Goal: Information Seeking & Learning: Check status

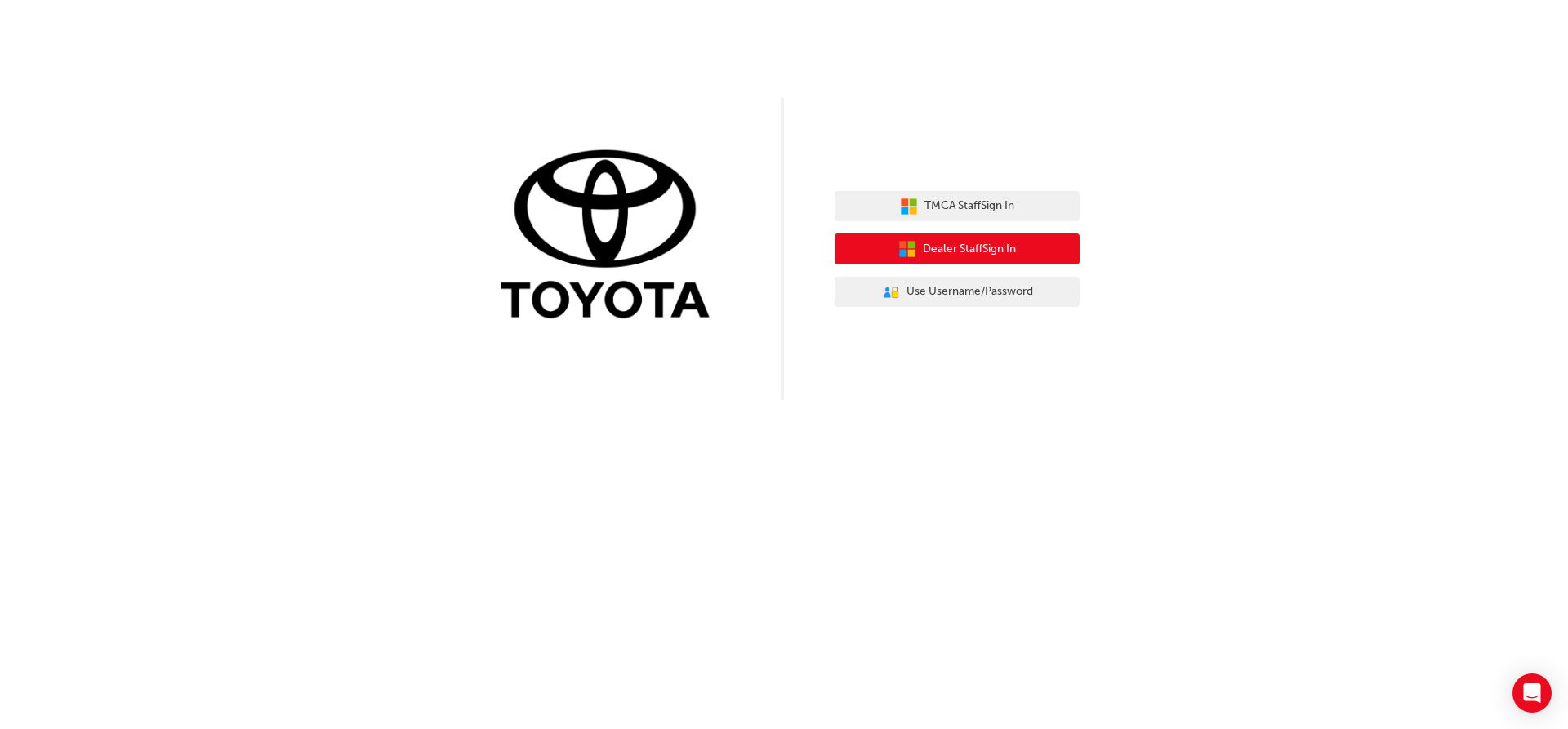
click at [971, 251] on span "Dealer Staff Sign In" at bounding box center [969, 249] width 93 height 19
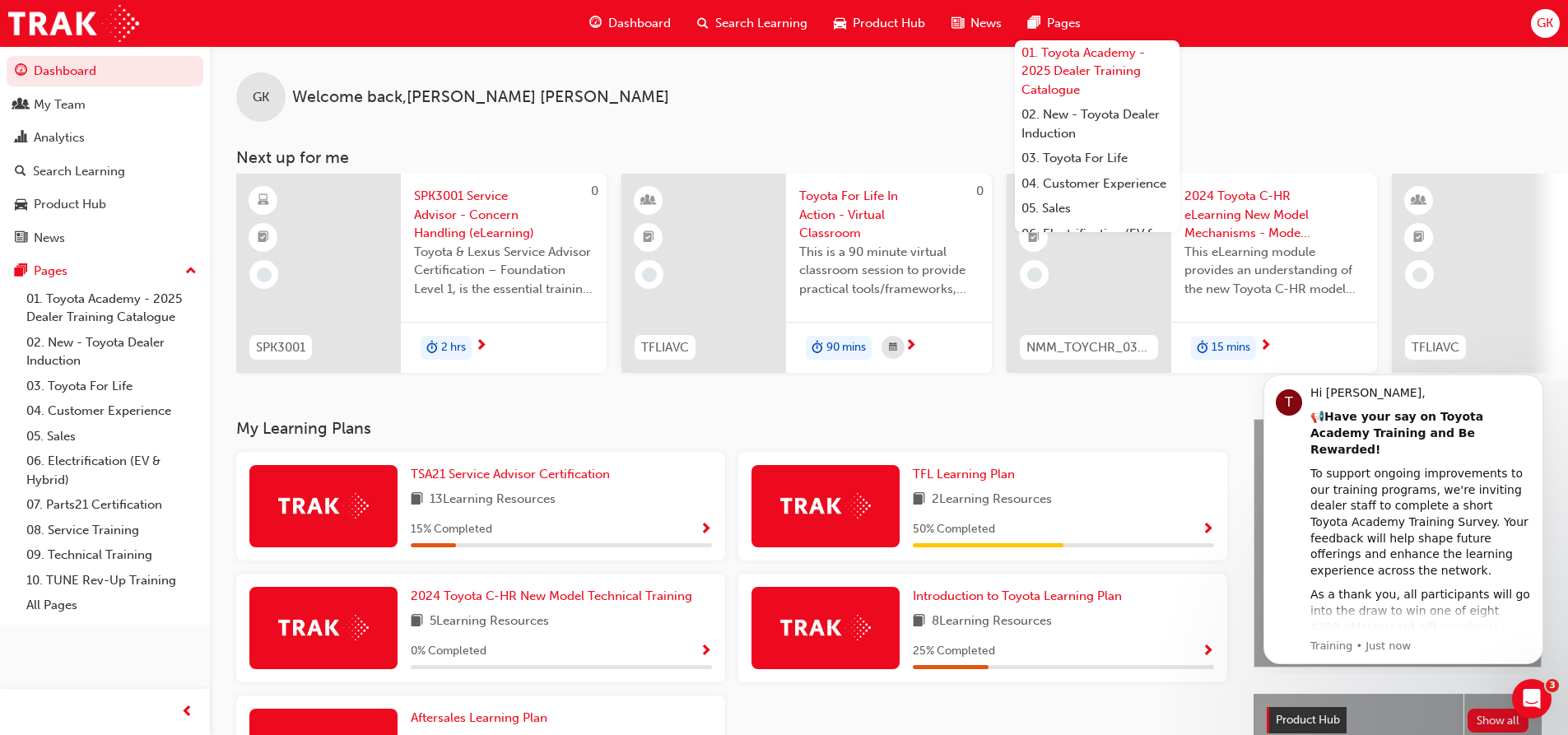
click at [1077, 71] on link "01. Toyota Academy - 2025 Dealer Training Catalogue" at bounding box center [1097, 71] width 164 height 63
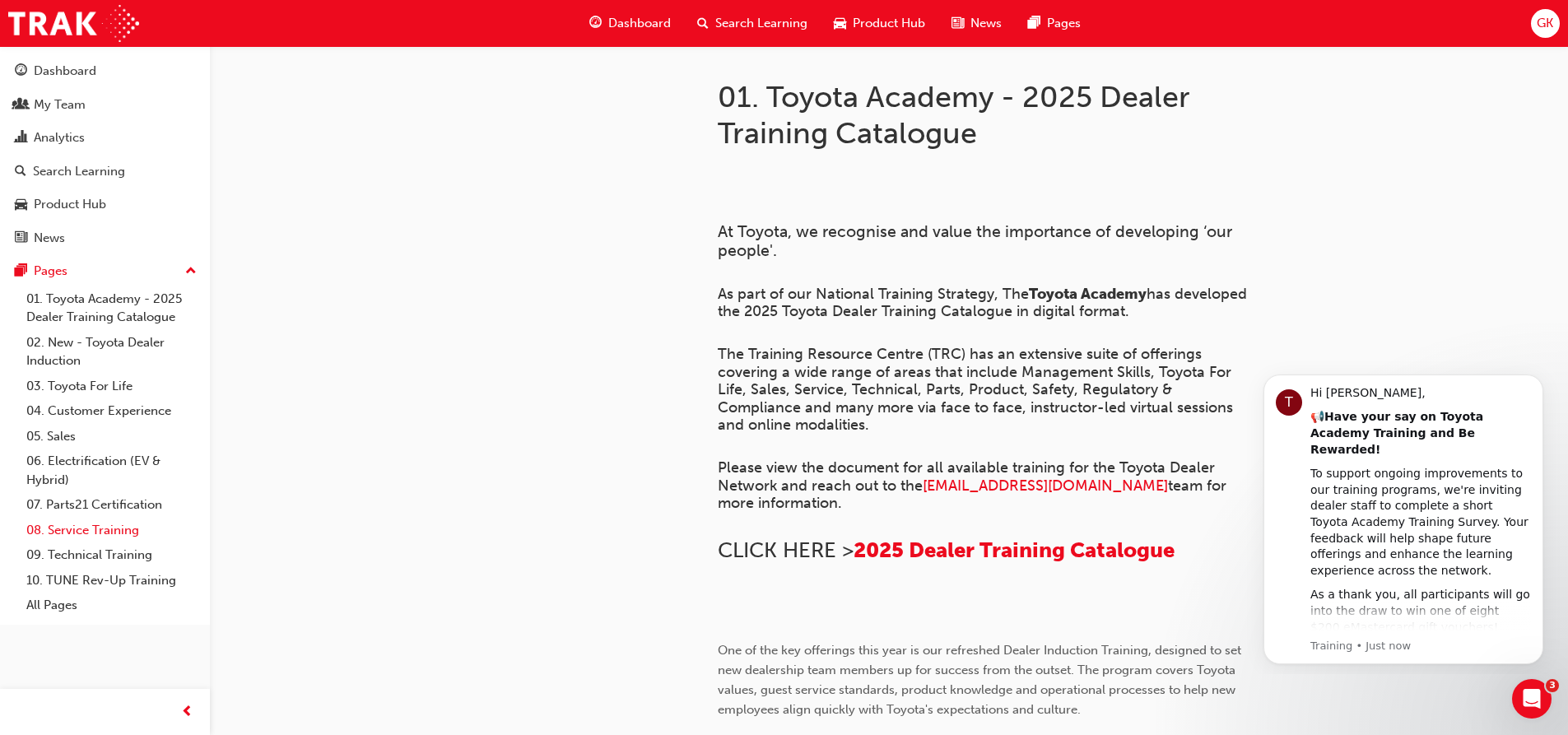
click at [80, 531] on link "08. Service Training" at bounding box center [112, 530] width 184 height 26
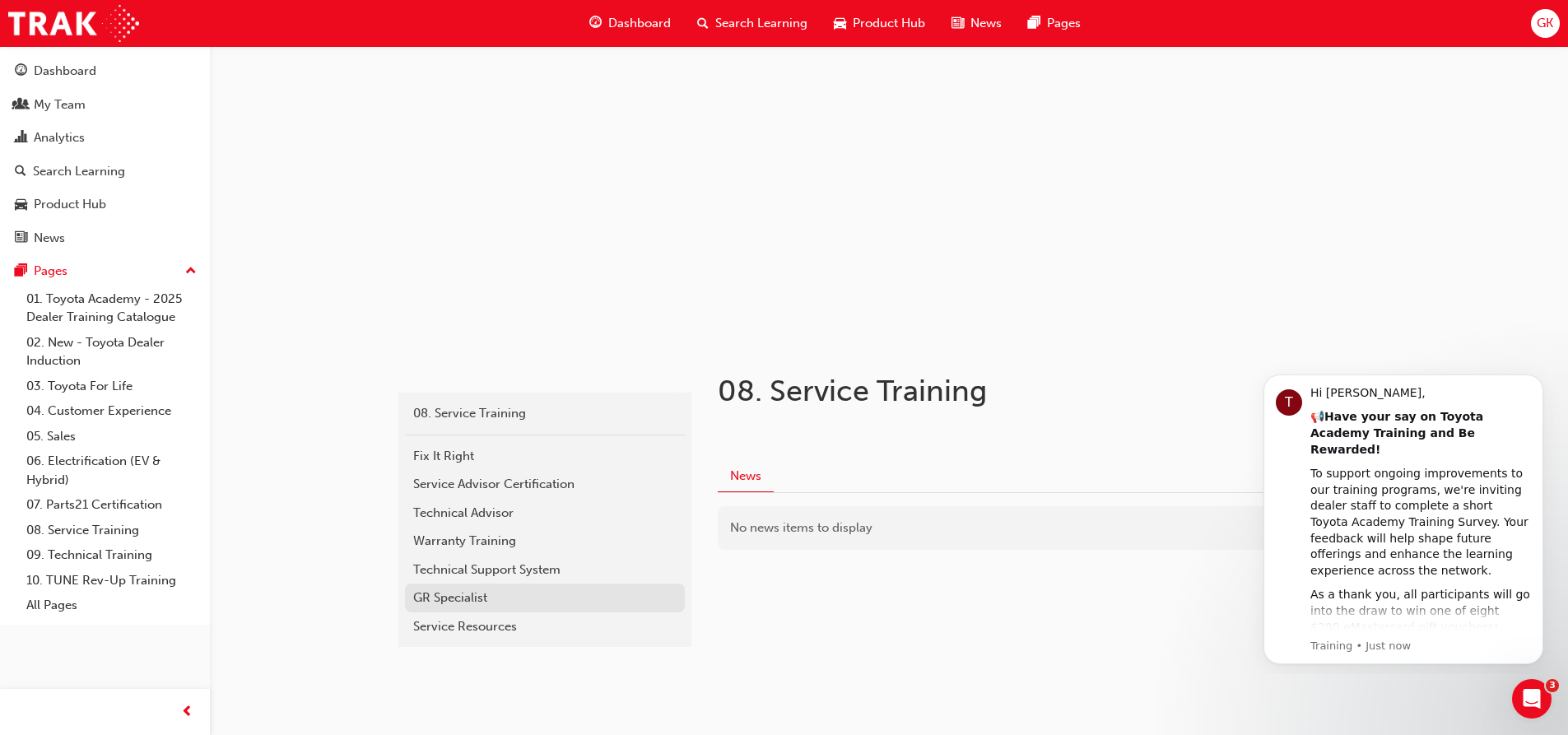
scroll to position [54, 0]
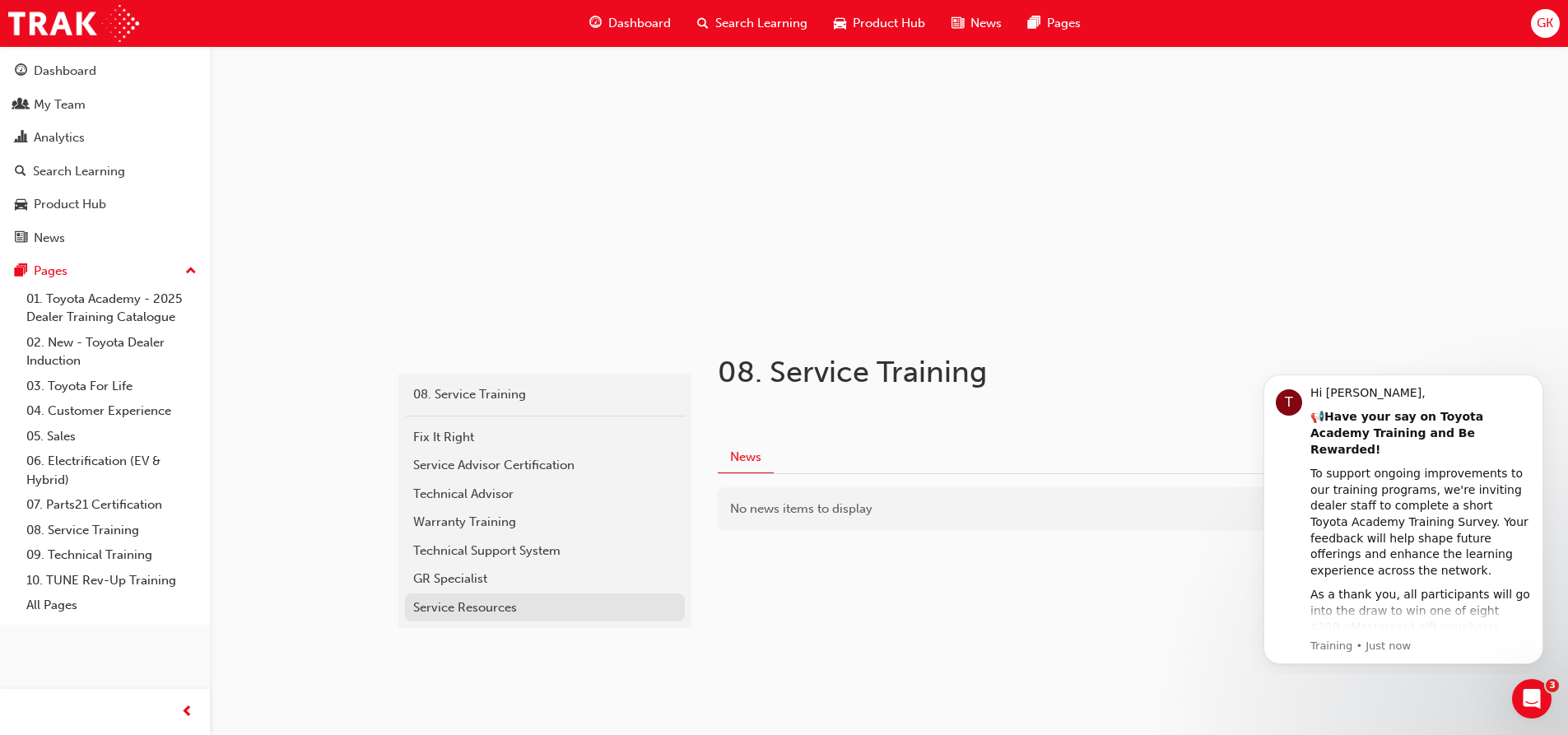
click at [476, 609] on div "Service Resources" at bounding box center [545, 607] width 263 height 19
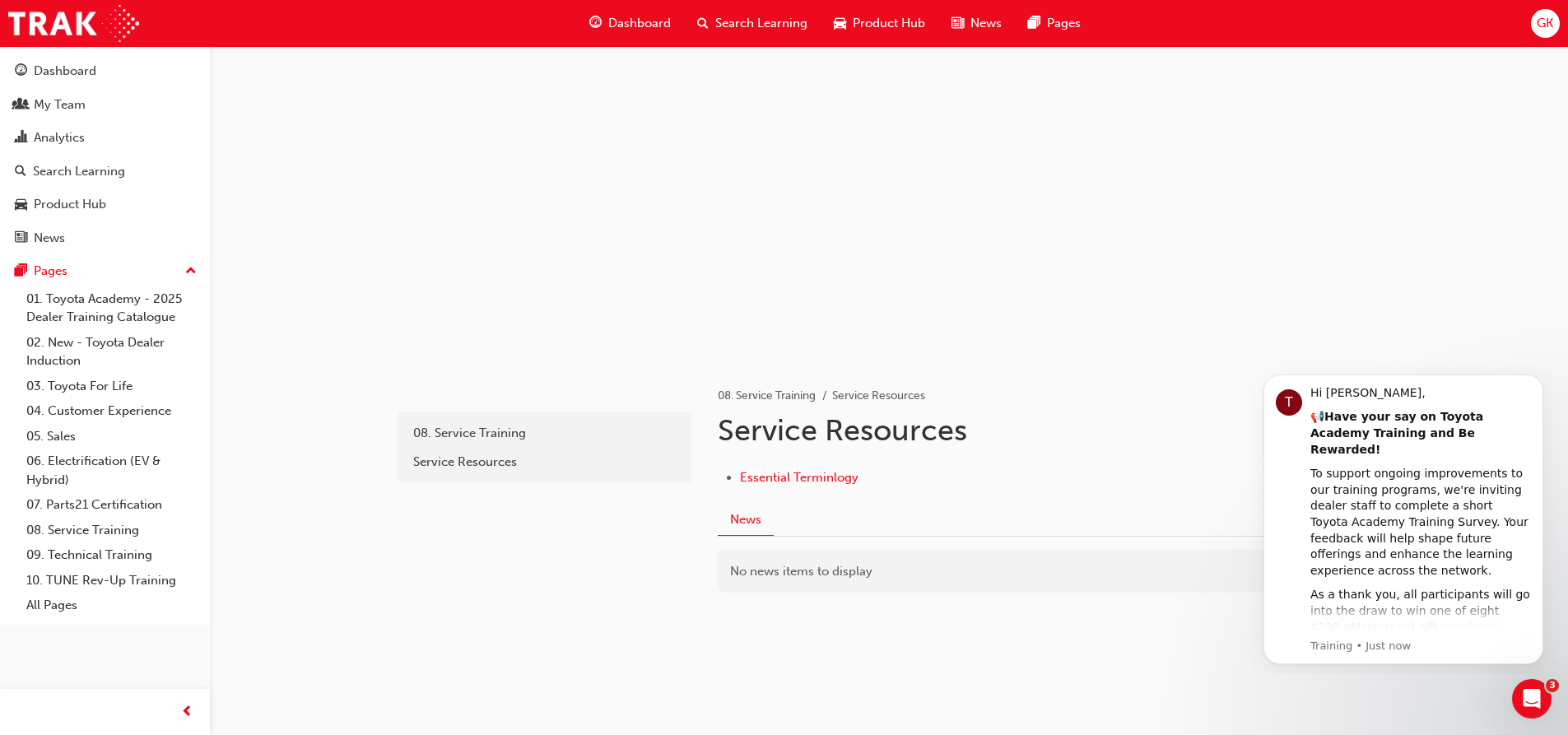
scroll to position [20, 0]
click at [1539, 382] on icon "Dismiss notification" at bounding box center [1539, 379] width 9 height 9
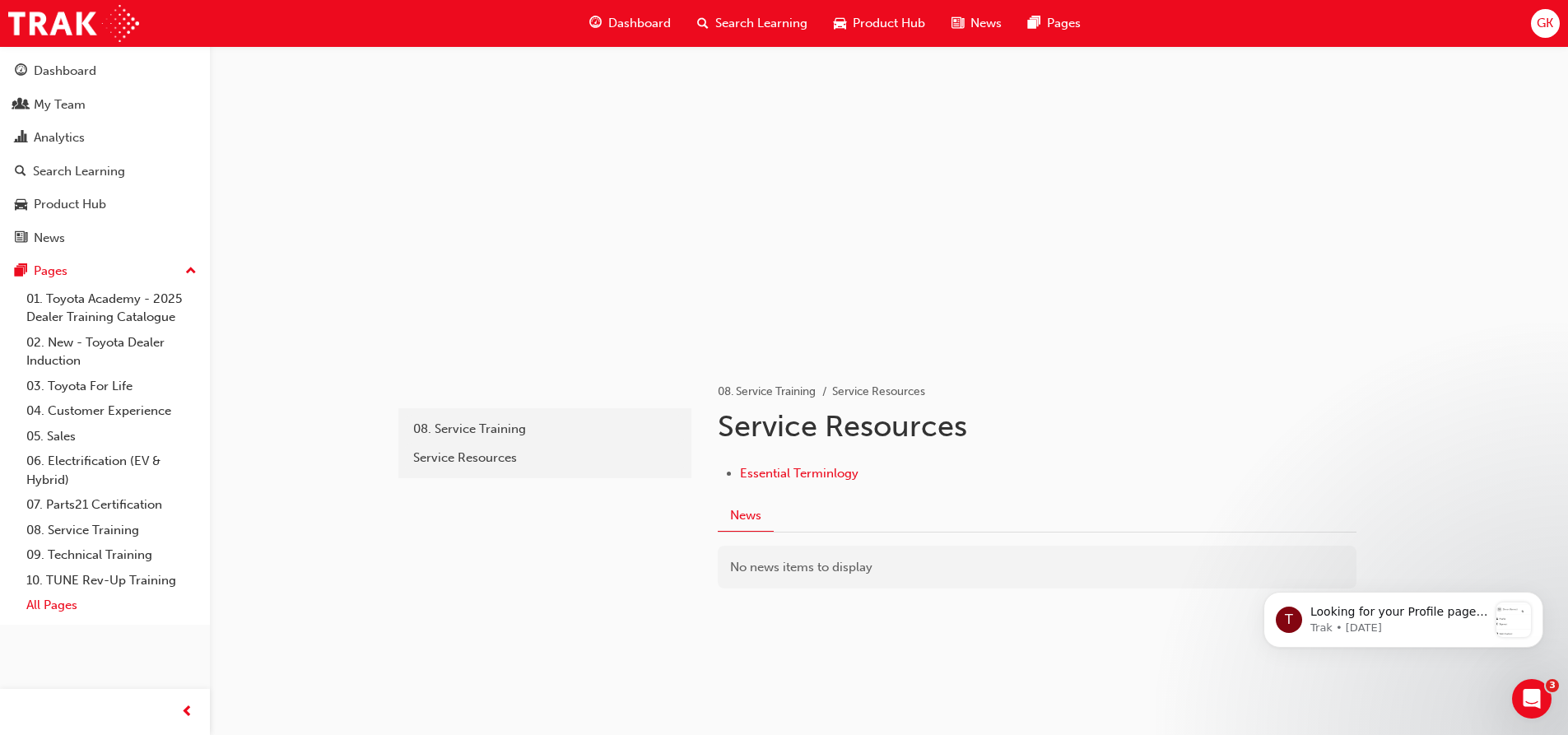
click at [38, 601] on link "All Pages" at bounding box center [112, 606] width 184 height 26
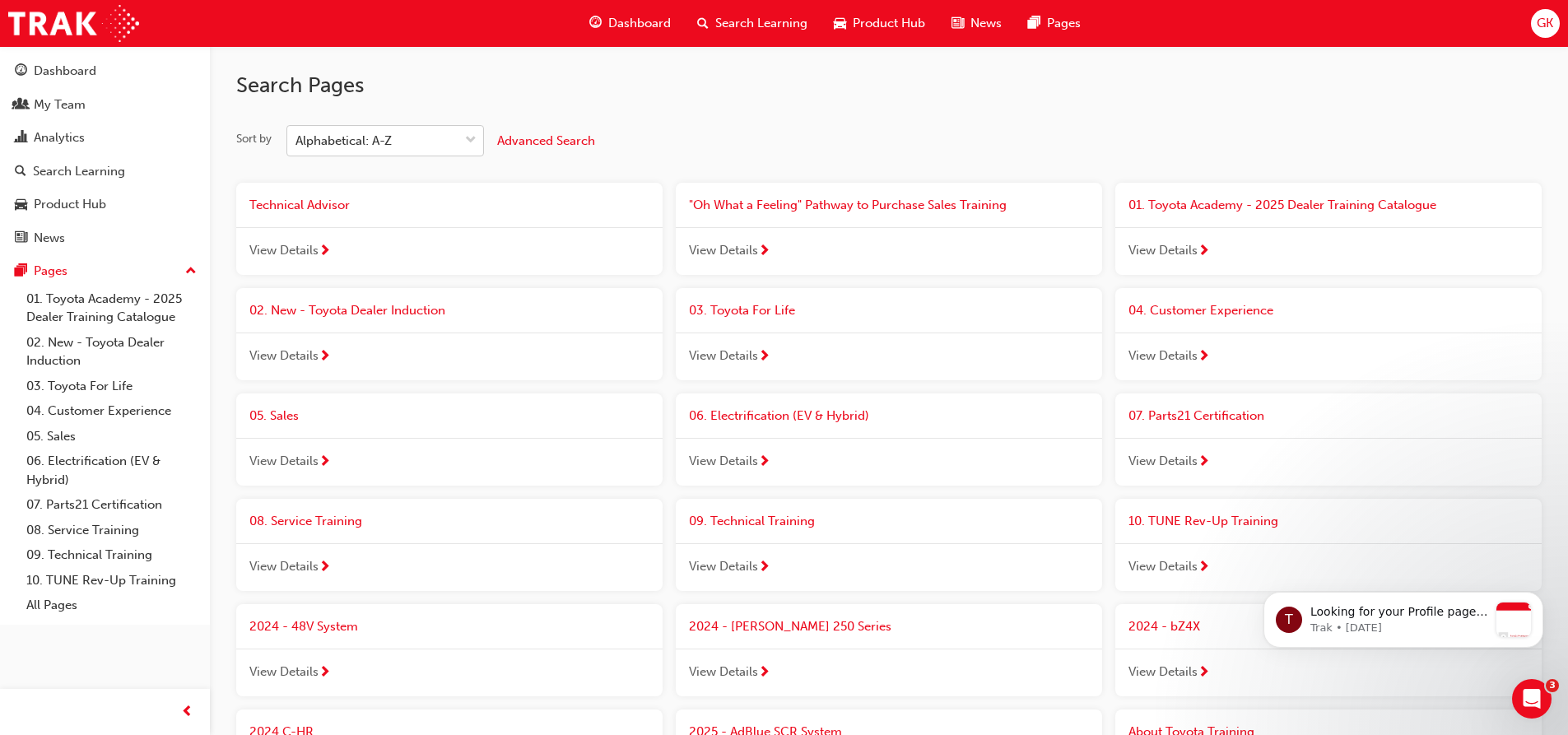
click at [399, 147] on div "Alphabetical: A-Z" at bounding box center [373, 141] width 171 height 29
click at [297, 147] on input "Sort by Alphabetical: A-Z" at bounding box center [296, 140] width 2 height 14
type input "s"
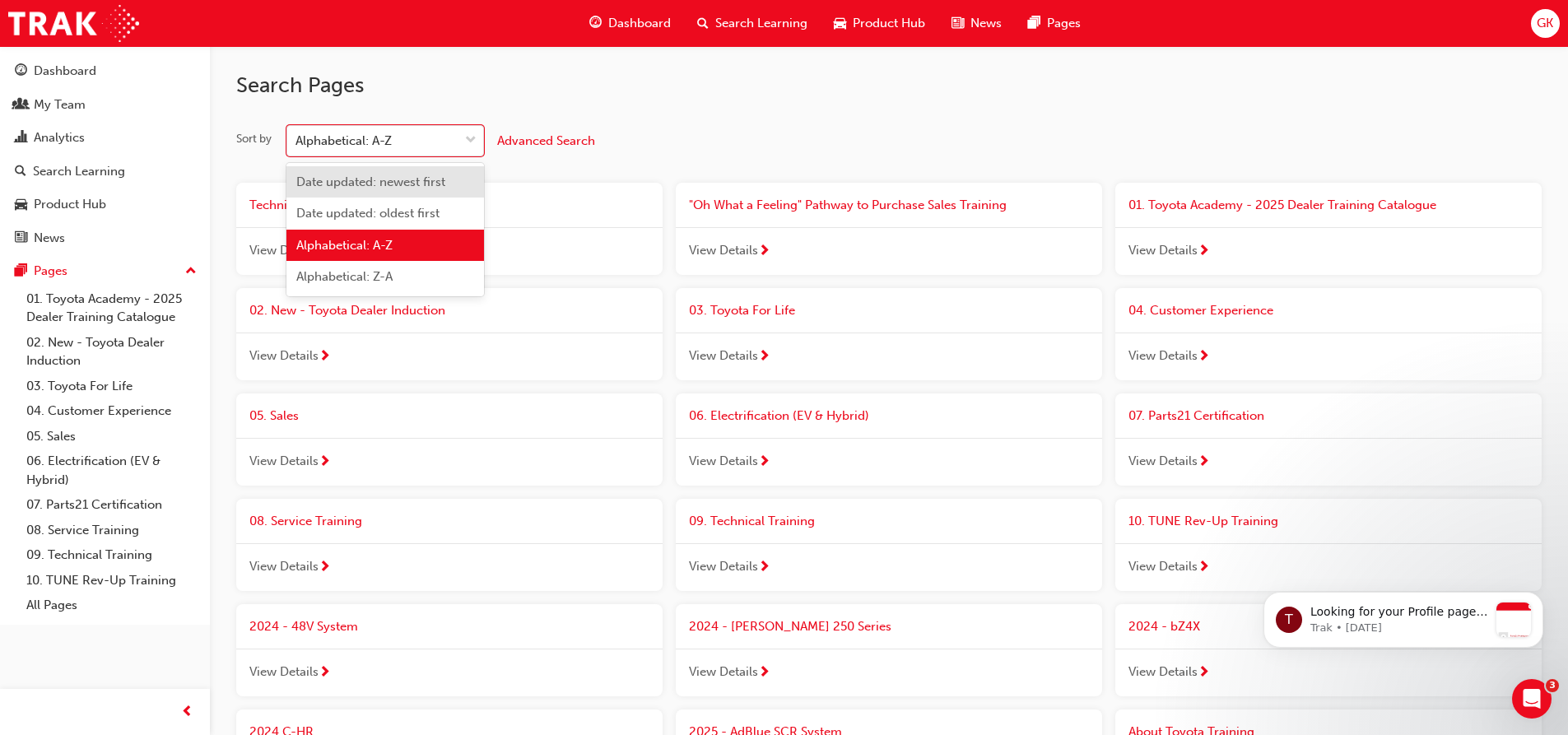
click at [623, 96] on h2 "Search Pages" at bounding box center [888, 85] width 1305 height 26
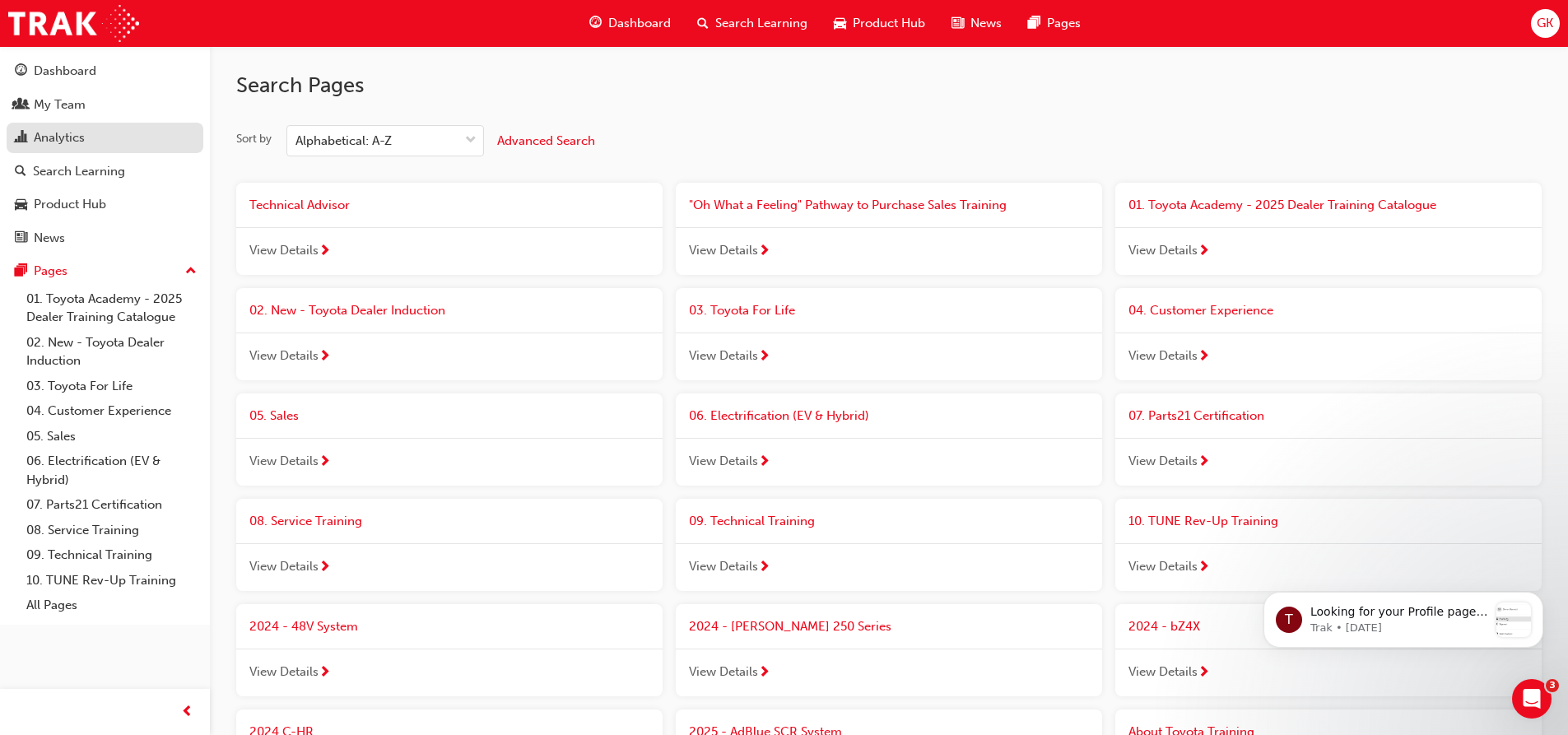
click at [74, 143] on div "Analytics" at bounding box center [59, 138] width 51 height 19
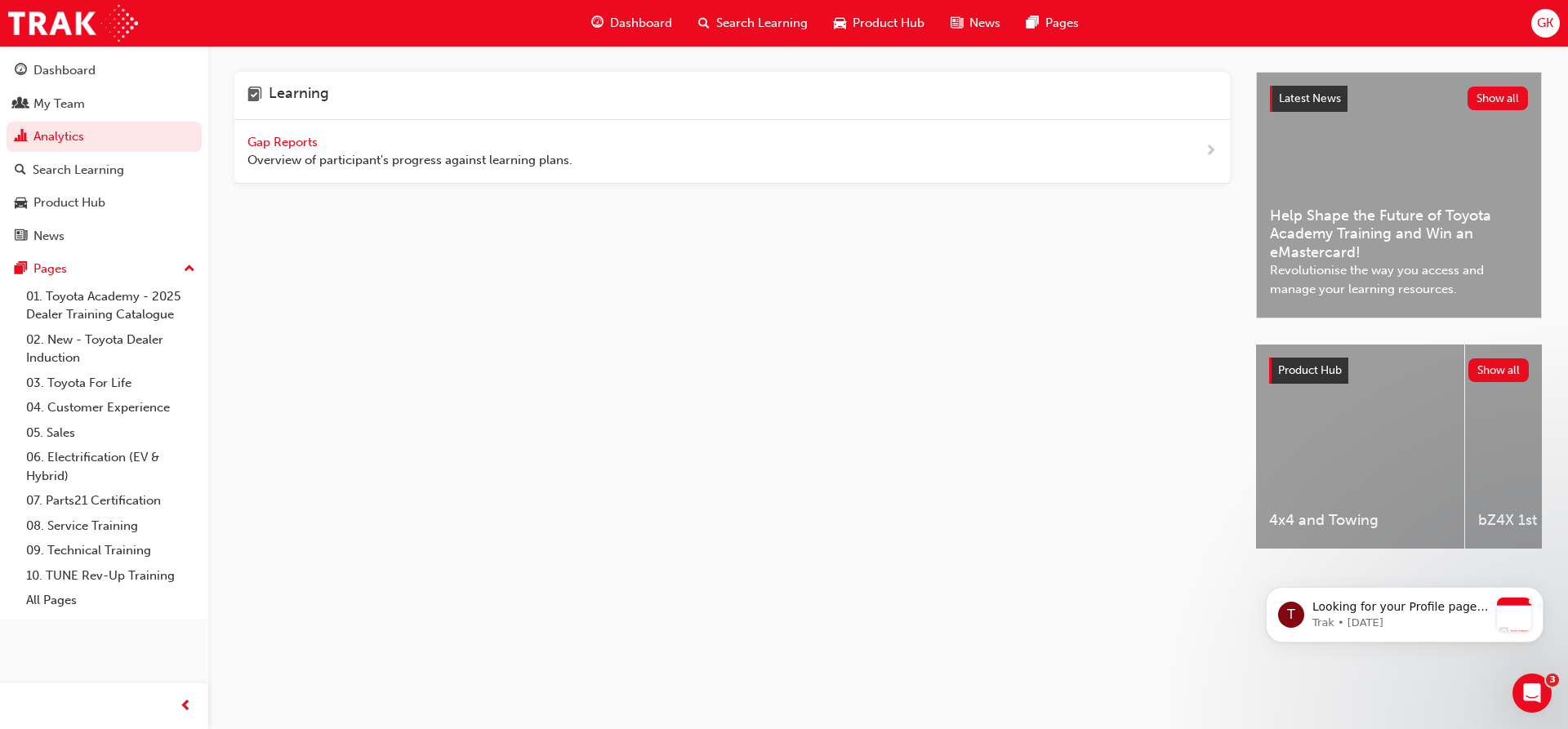
click at [285, 143] on span "Gap Reports" at bounding box center [284, 142] width 74 height 15
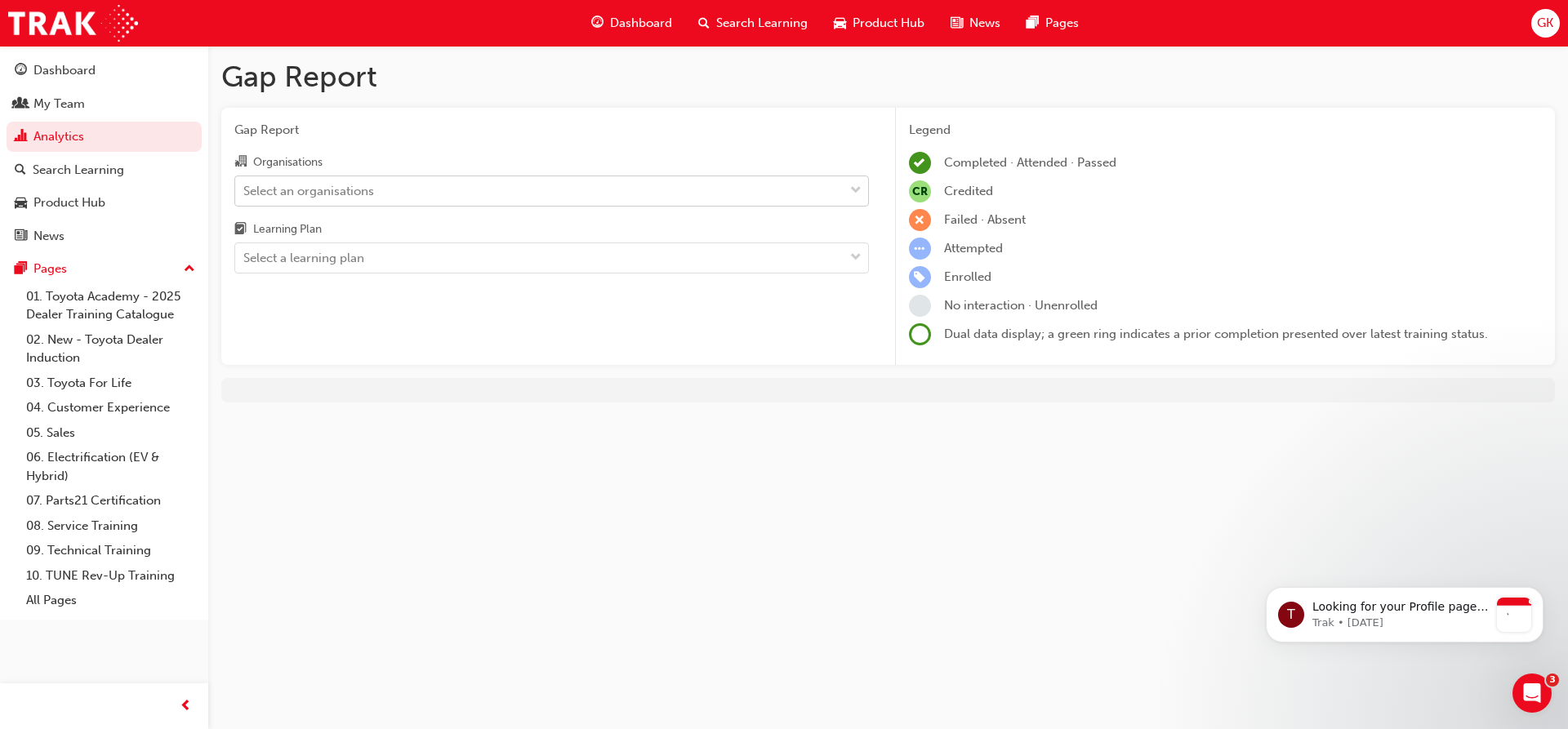
click at [350, 192] on div "Select an organisations" at bounding box center [308, 190] width 130 height 19
click at [245, 192] on input "Organisations Select an organisations" at bounding box center [245, 190] width 2 height 14
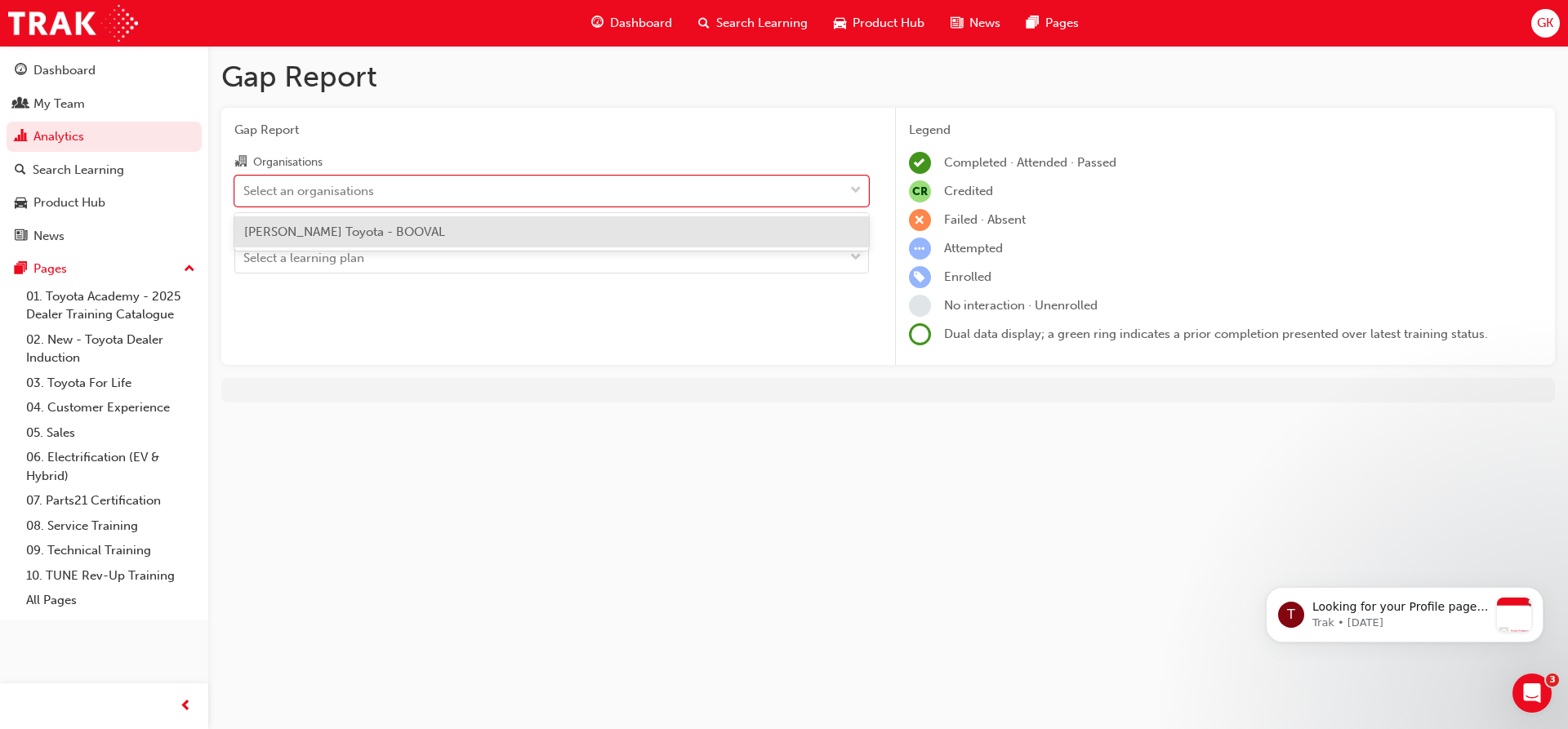
click at [325, 229] on span "Llewellyn Toyota - BOOVAL" at bounding box center [345, 231] width 201 height 15
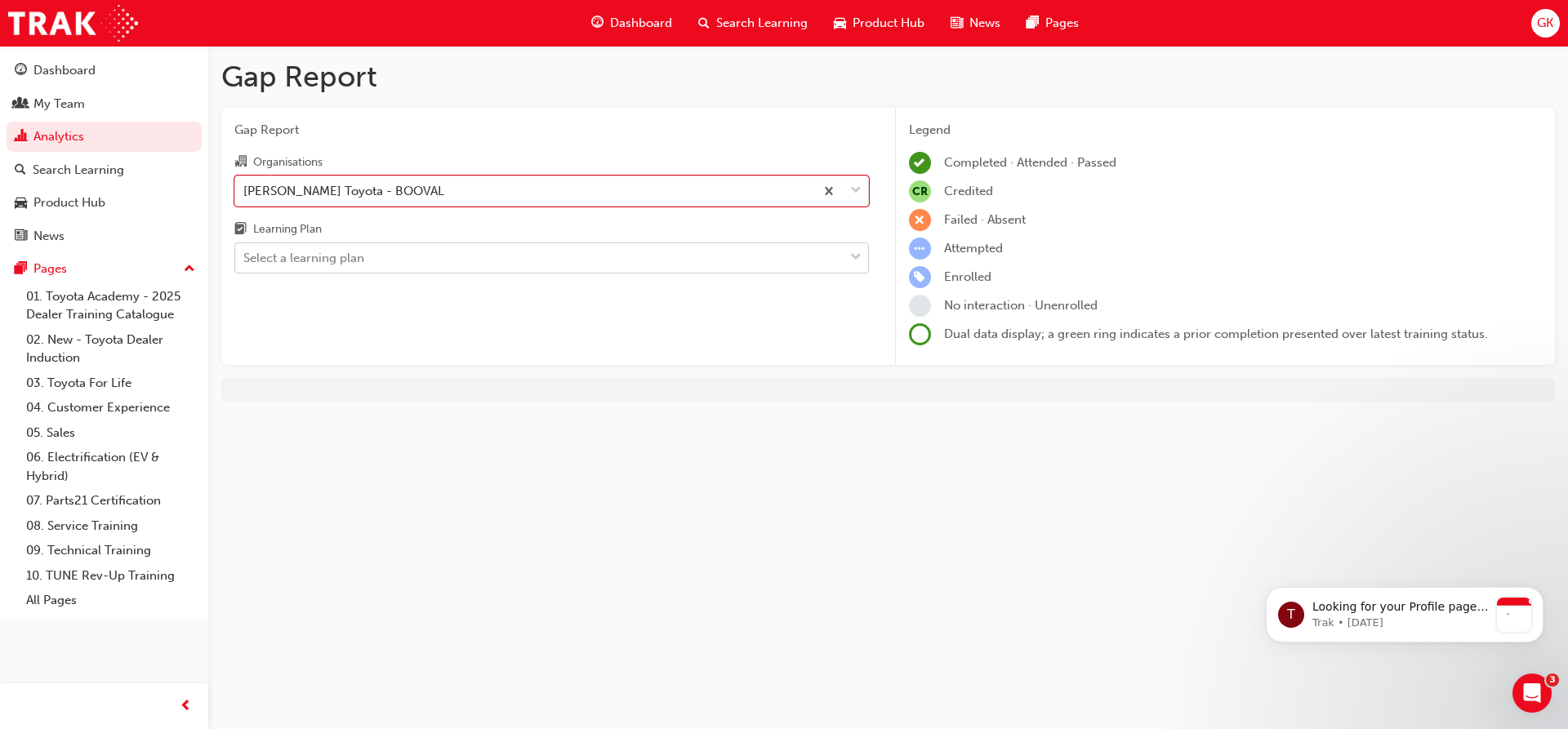
click at [857, 255] on span "down-icon" at bounding box center [855, 258] width 12 height 21
click at [245, 255] on input "Learning Plan Select a learning plan" at bounding box center [245, 258] width 2 height 14
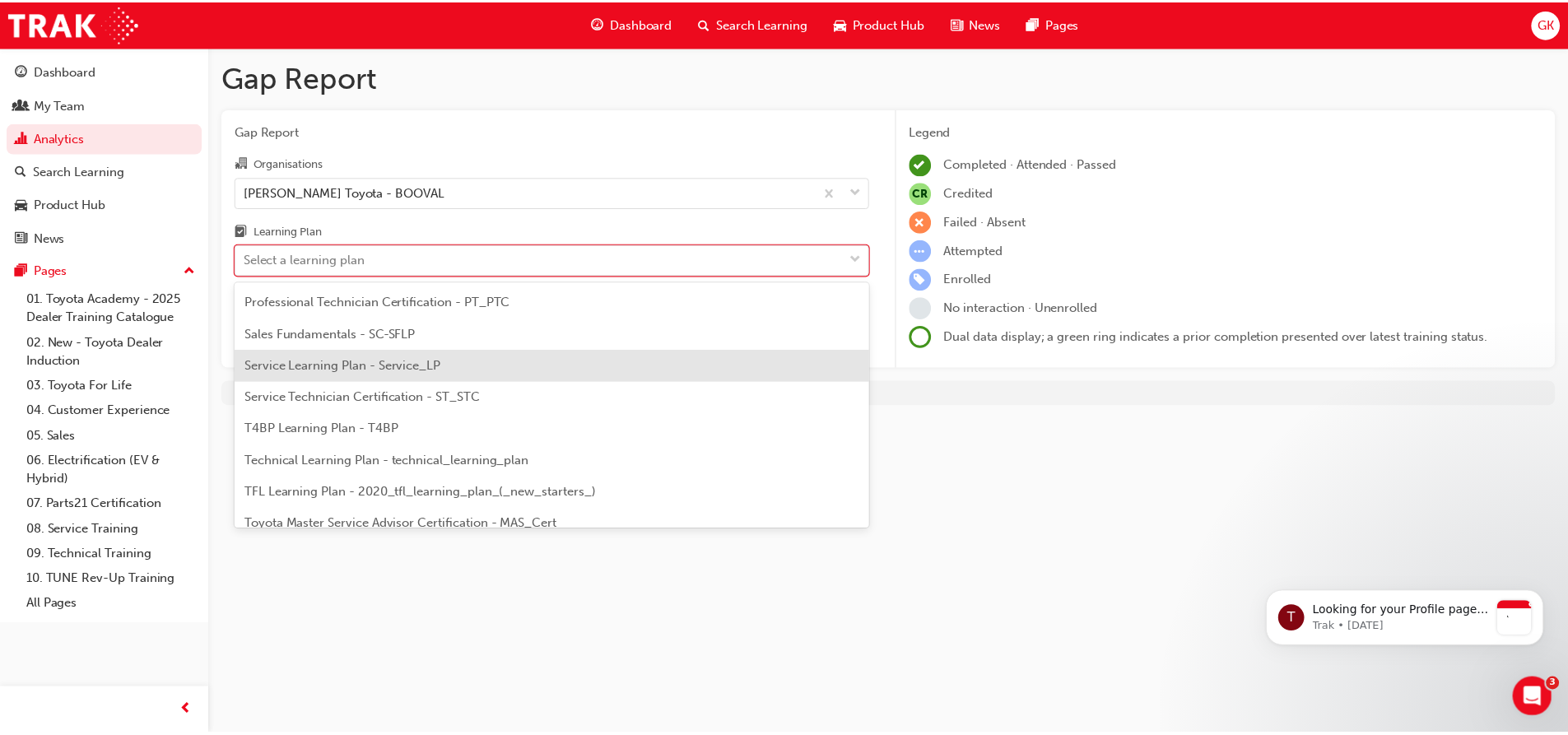
scroll to position [546, 0]
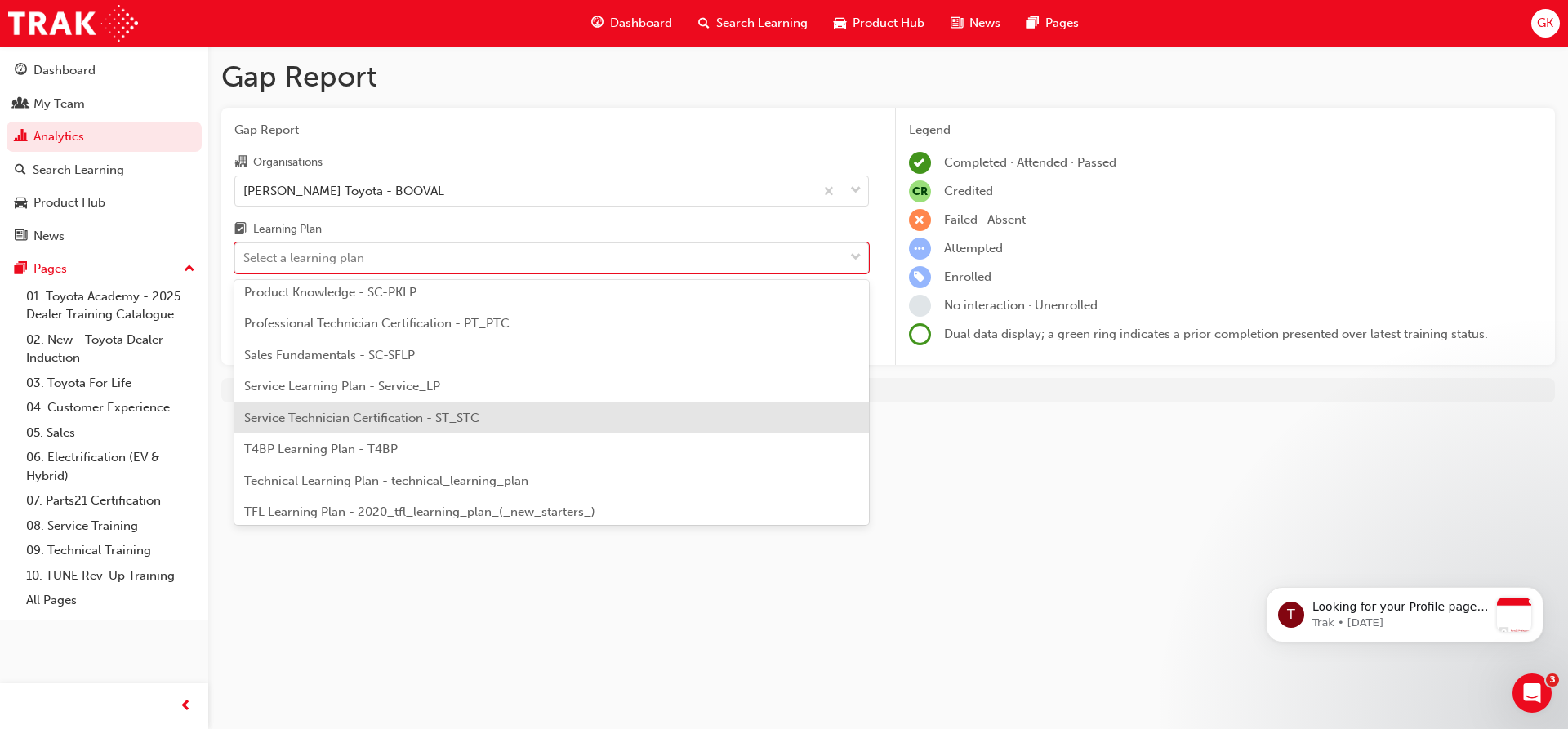
click at [323, 417] on span "Service Technician Certification - ST_STC" at bounding box center [362, 418] width 235 height 15
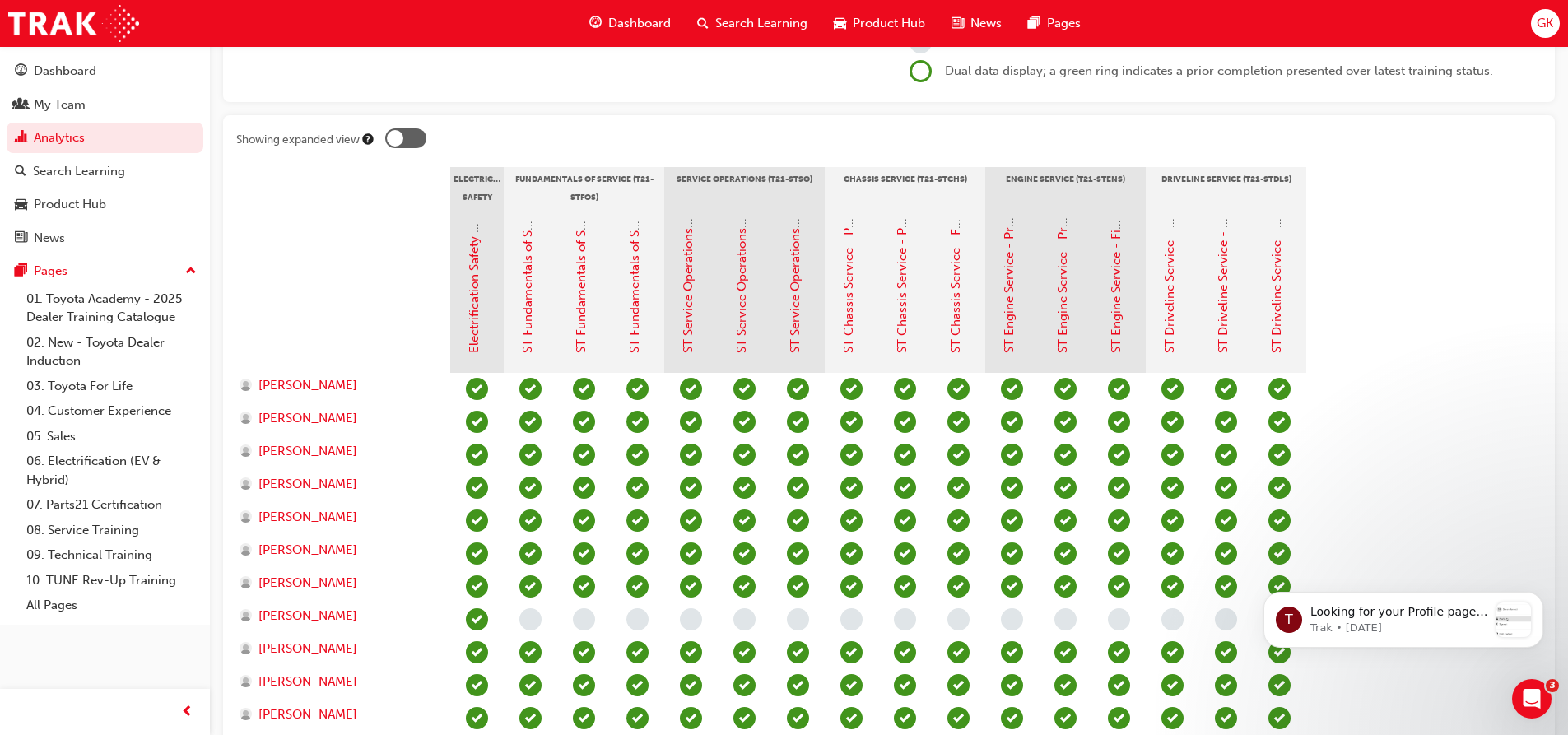
scroll to position [246, 0]
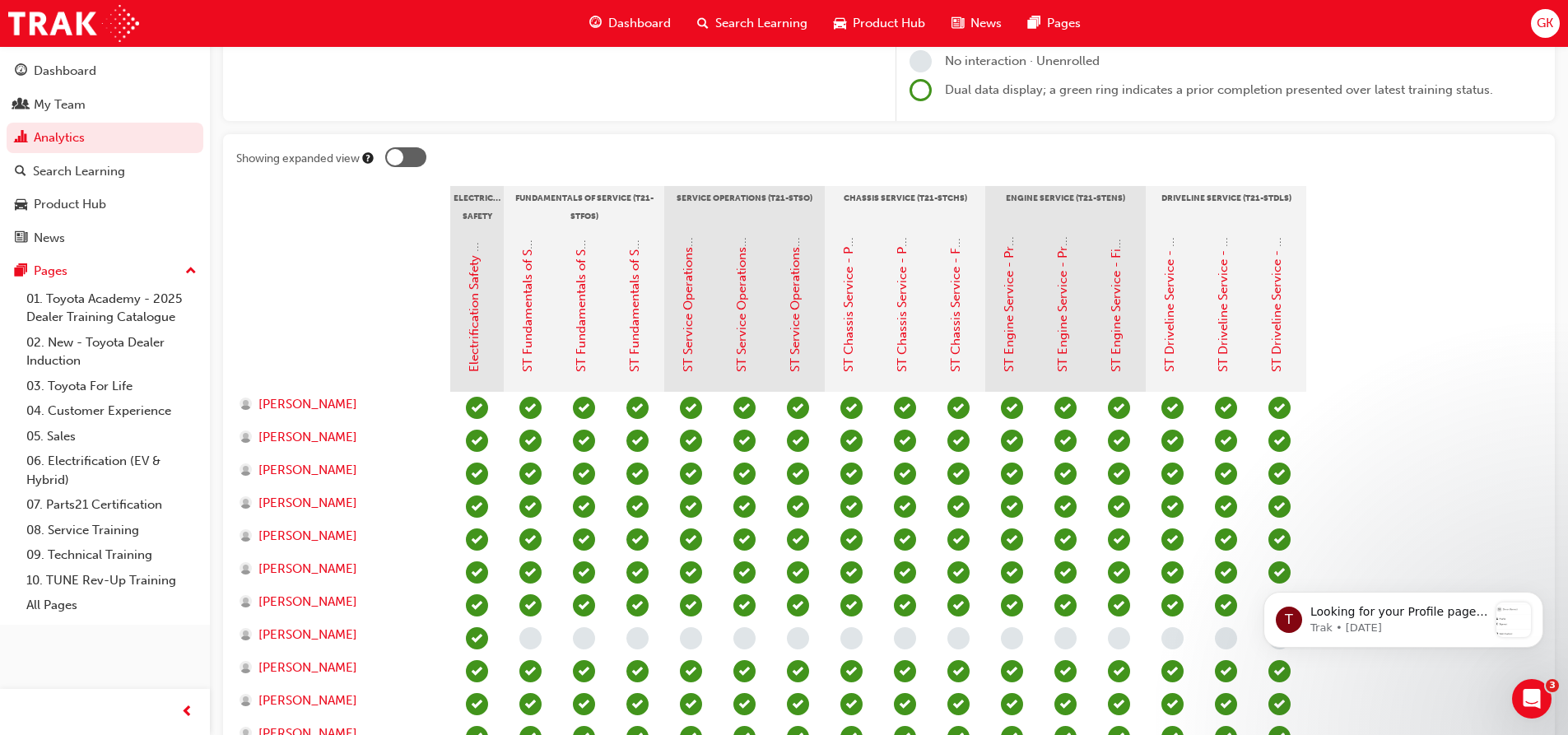
click at [397, 158] on div at bounding box center [395, 157] width 16 height 16
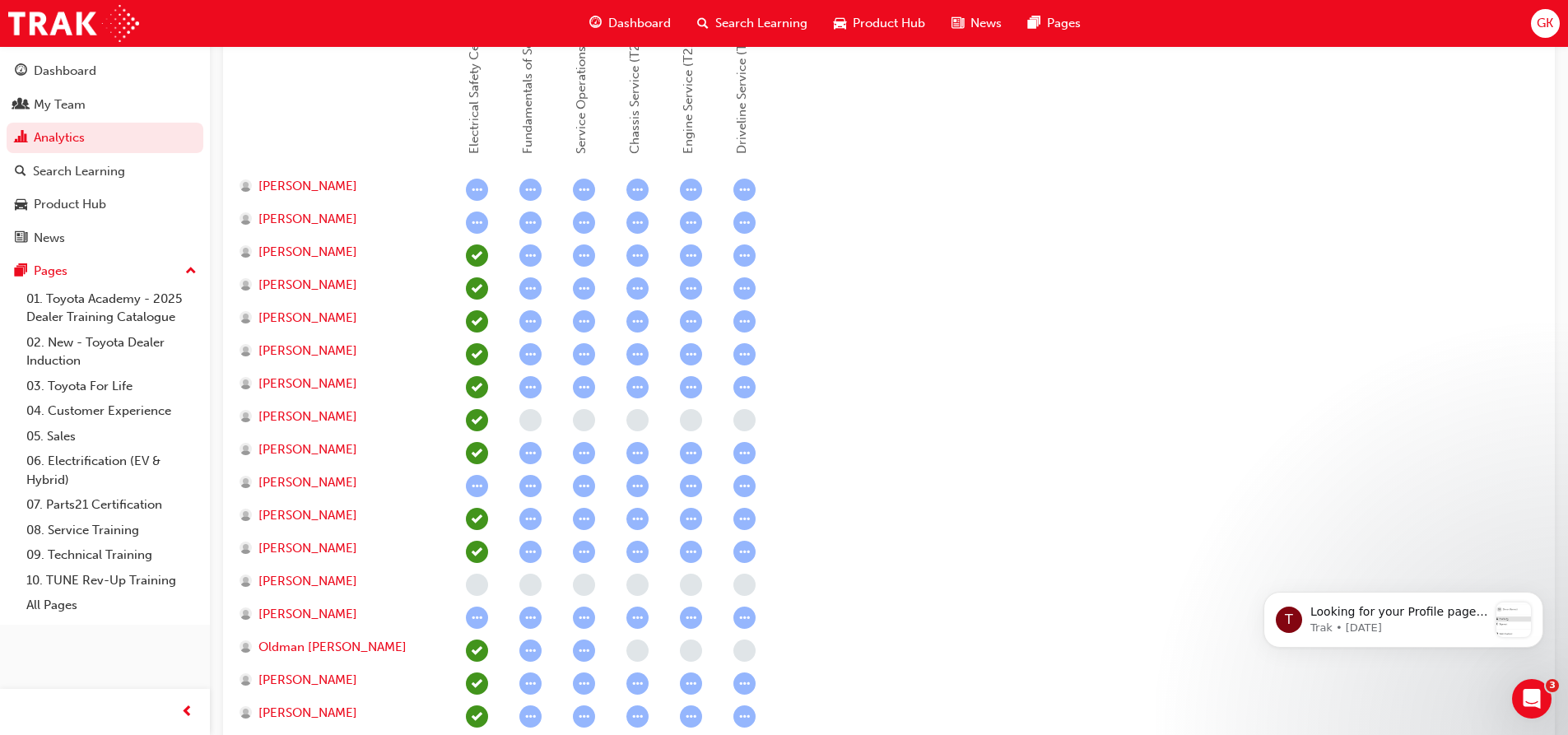
scroll to position [165, 0]
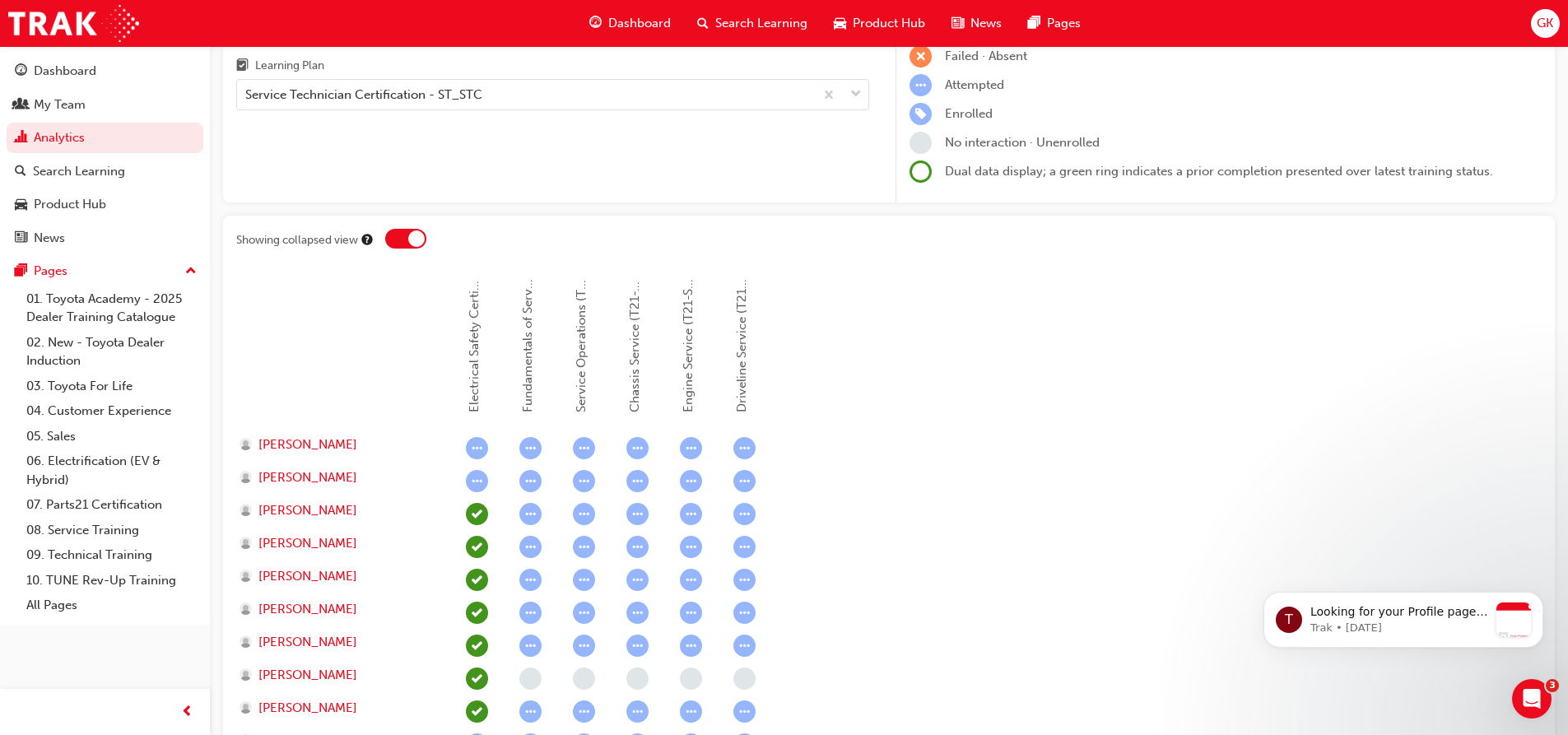
click at [405, 236] on div at bounding box center [405, 238] width 41 height 20
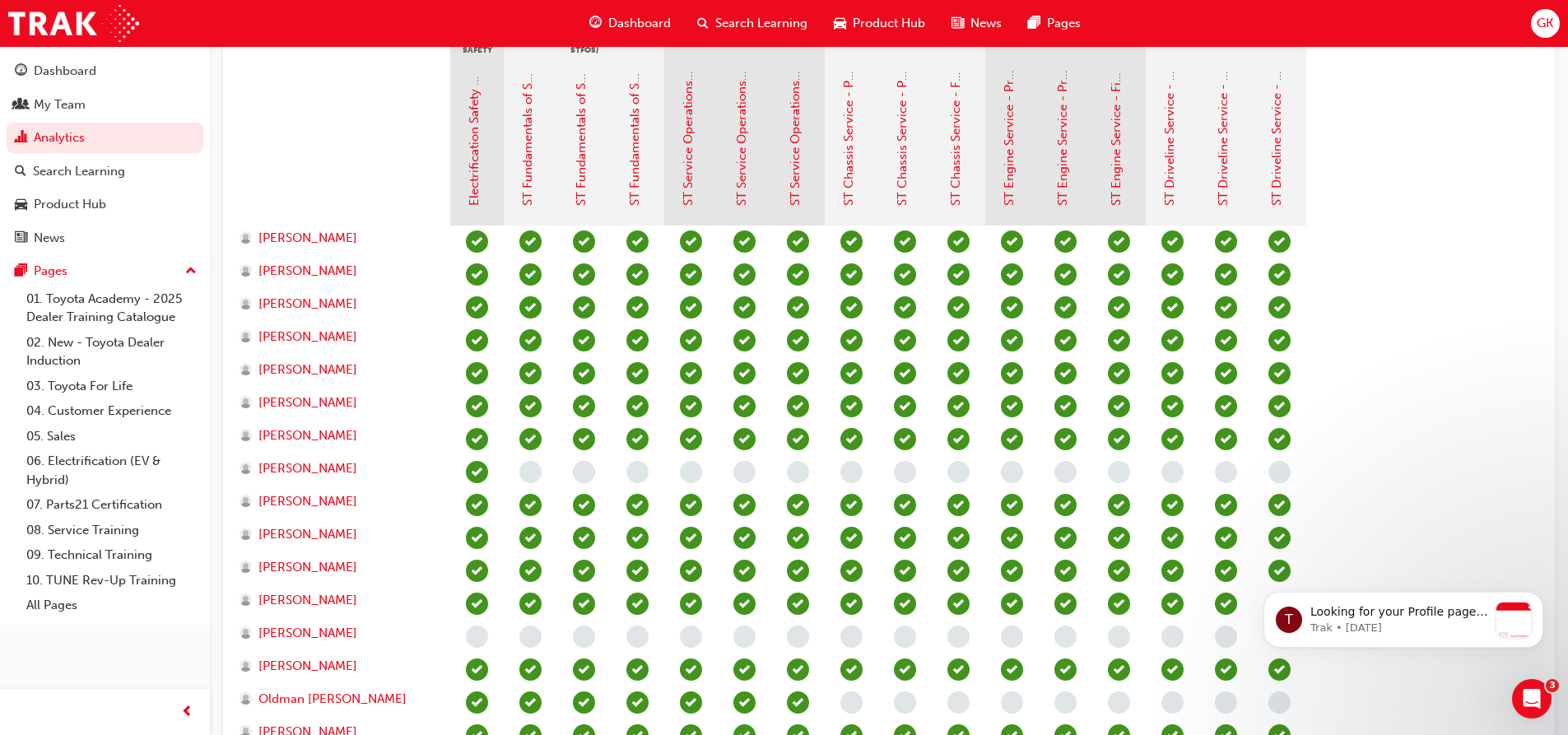
scroll to position [494, 0]
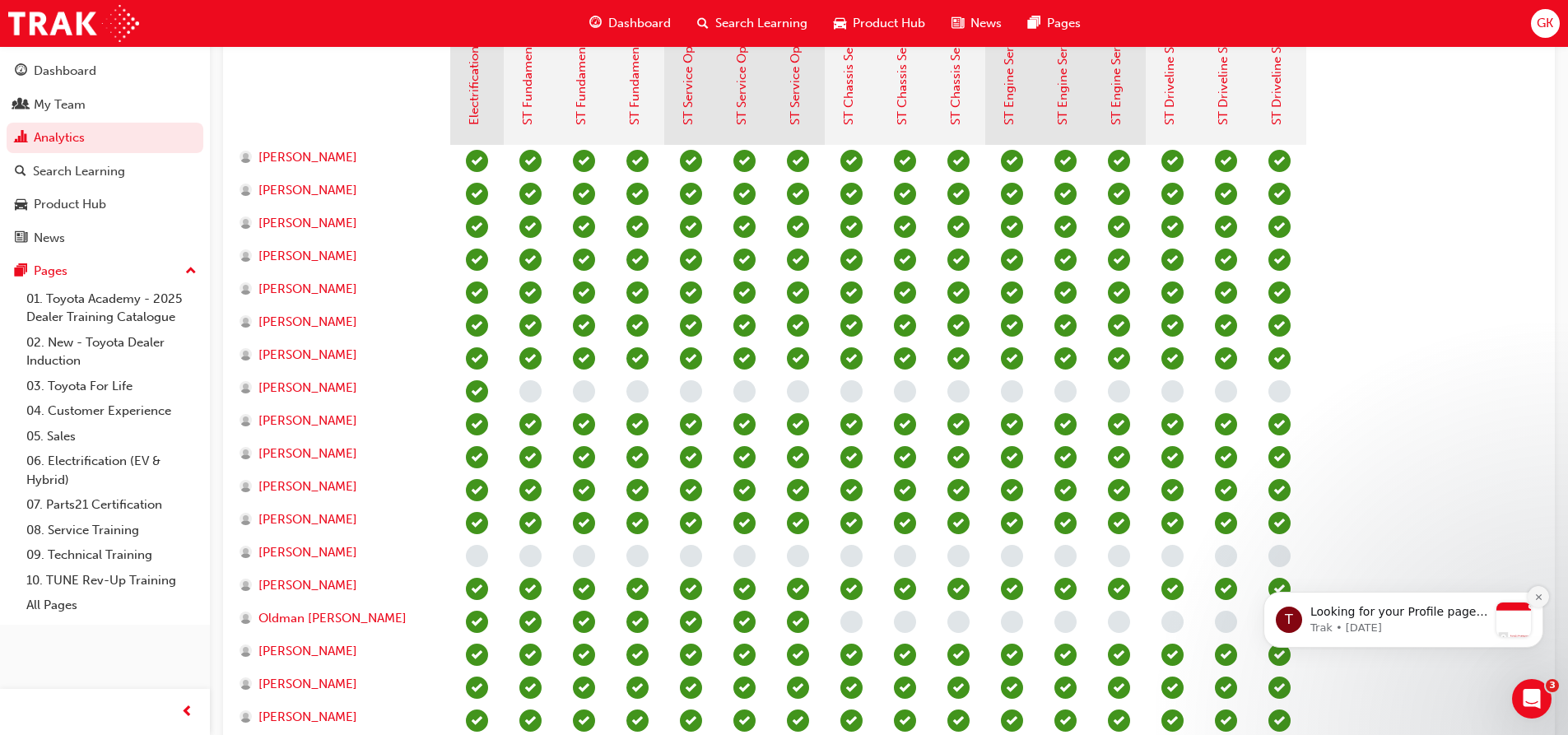
click at [1537, 599] on icon "Dismiss notification" at bounding box center [1539, 597] width 9 height 9
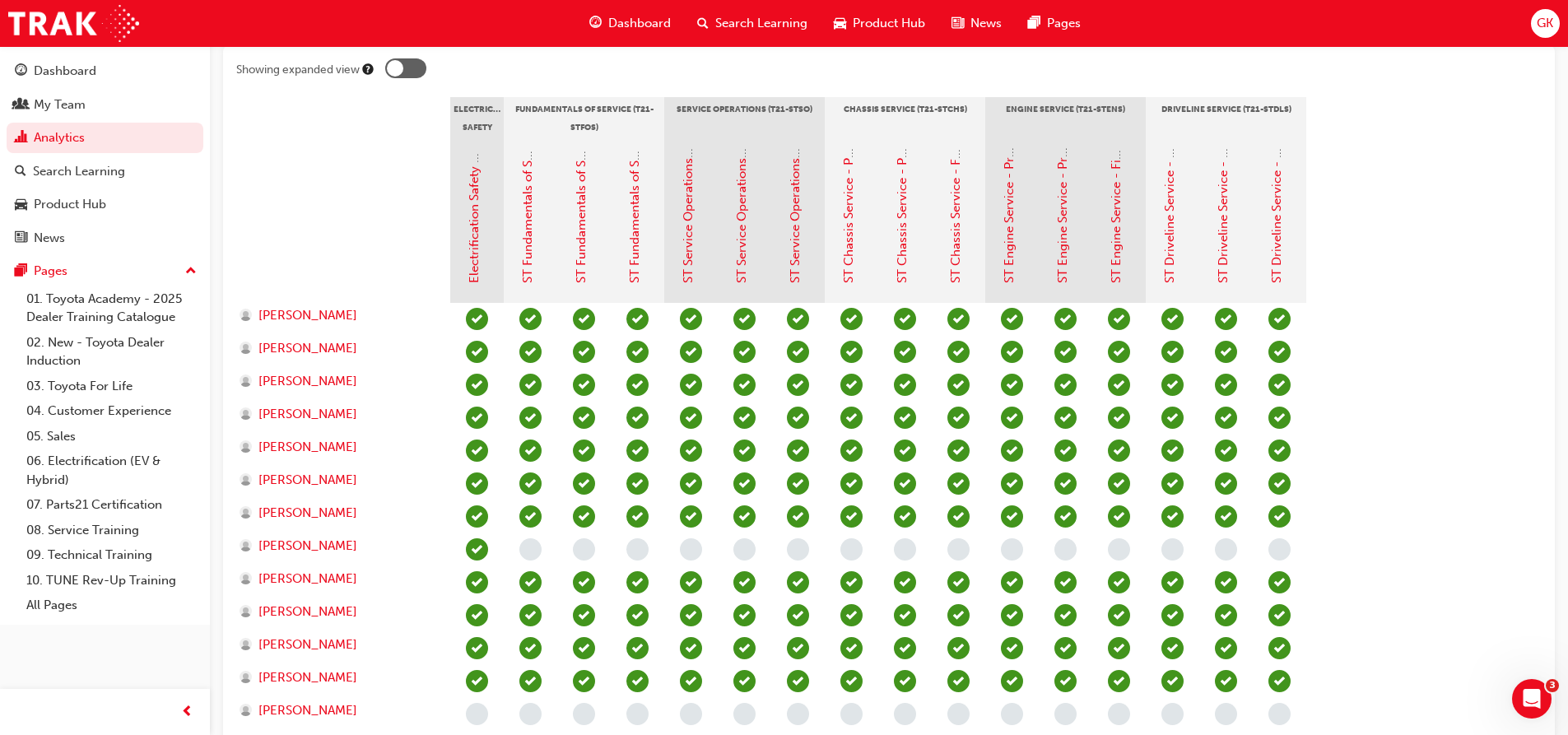
scroll to position [330, 0]
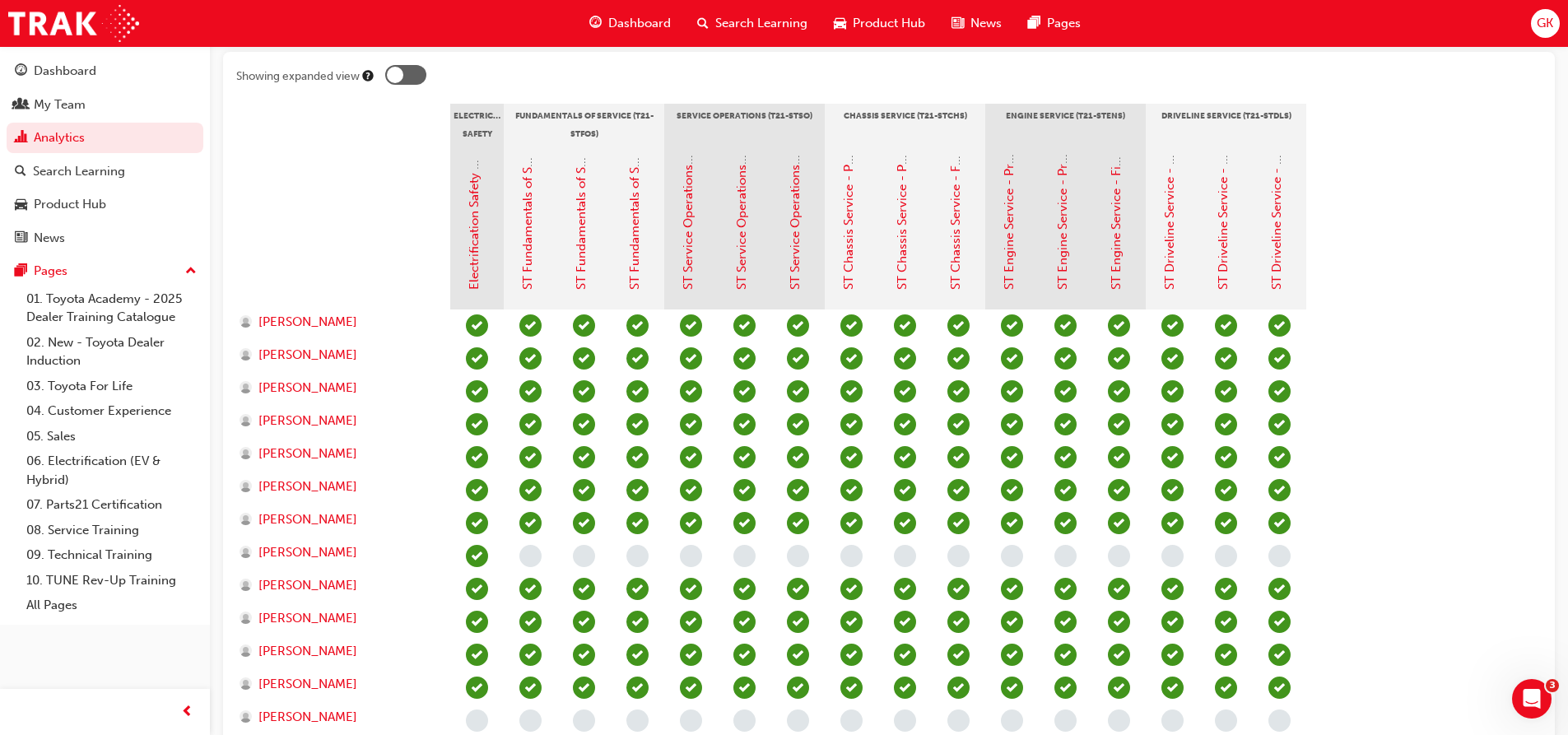
click at [332, 186] on div at bounding box center [343, 227] width 214 height 164
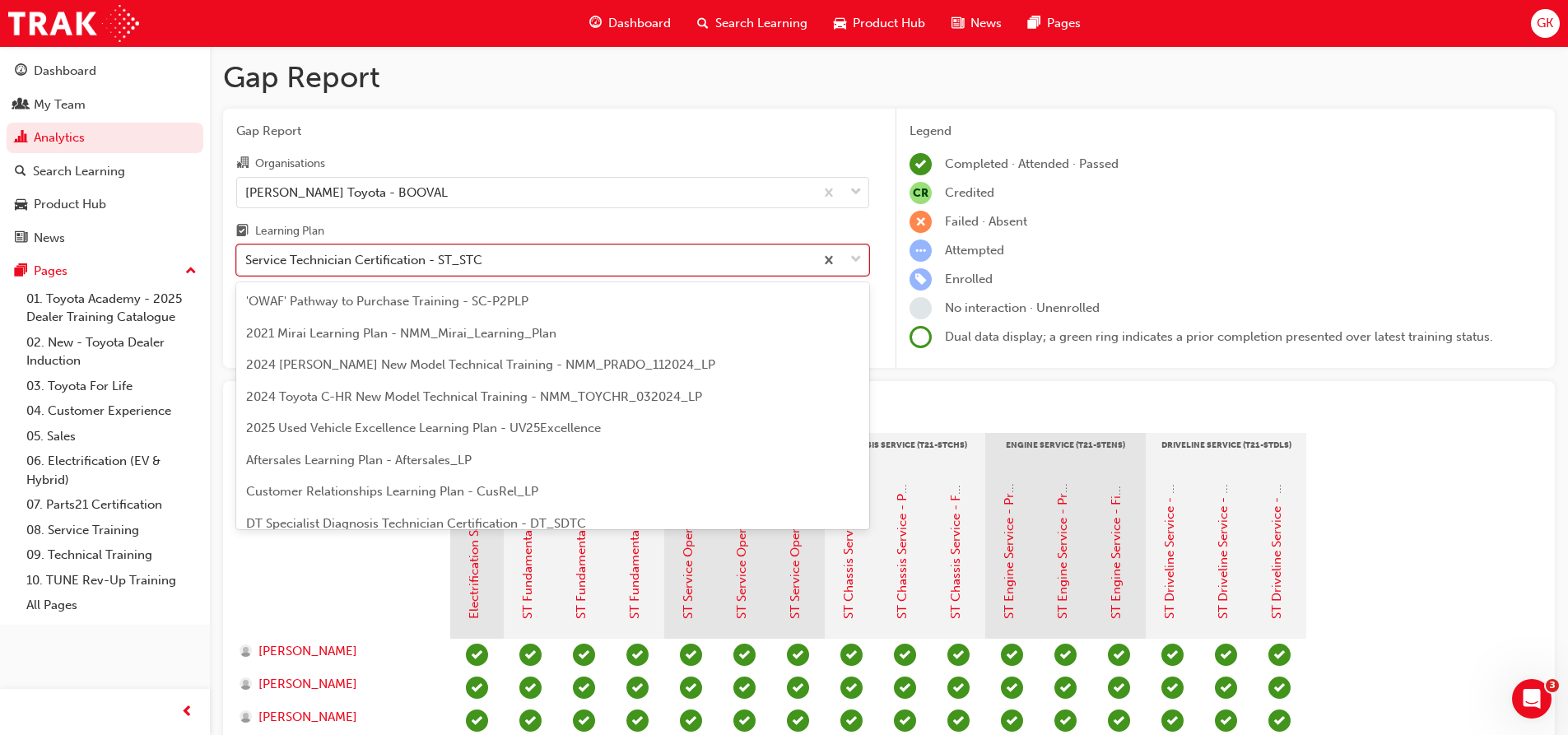
click at [855, 257] on span "down-icon" at bounding box center [855, 260] width 12 height 21
click at [246, 257] on input "Learning Plan option Service Technician Certification - ST_STC, selected. optio…" at bounding box center [246, 260] width 2 height 14
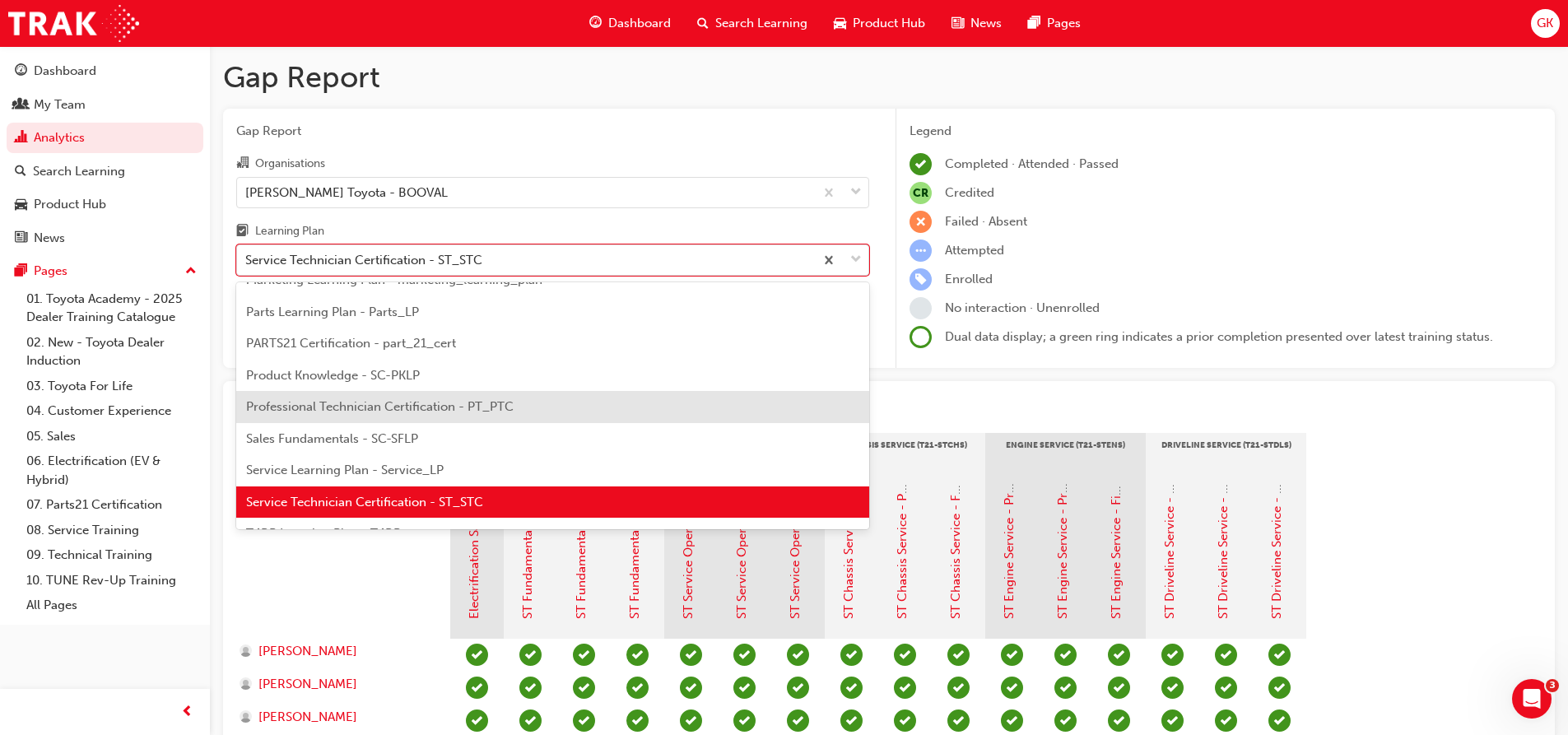
click at [396, 402] on span "Professional Technician Certification - PT_PTC" at bounding box center [380, 406] width 268 height 15
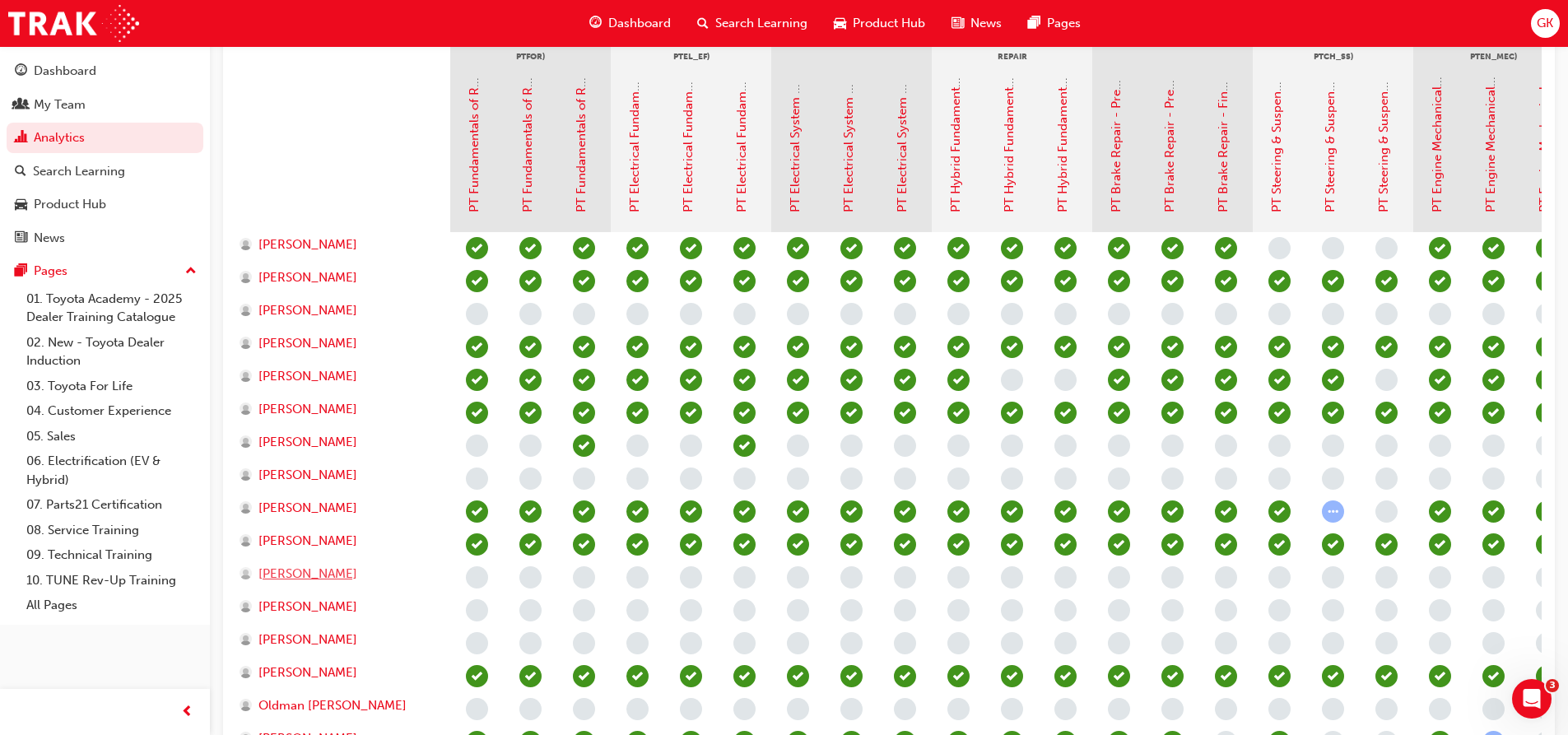
scroll to position [54, 0]
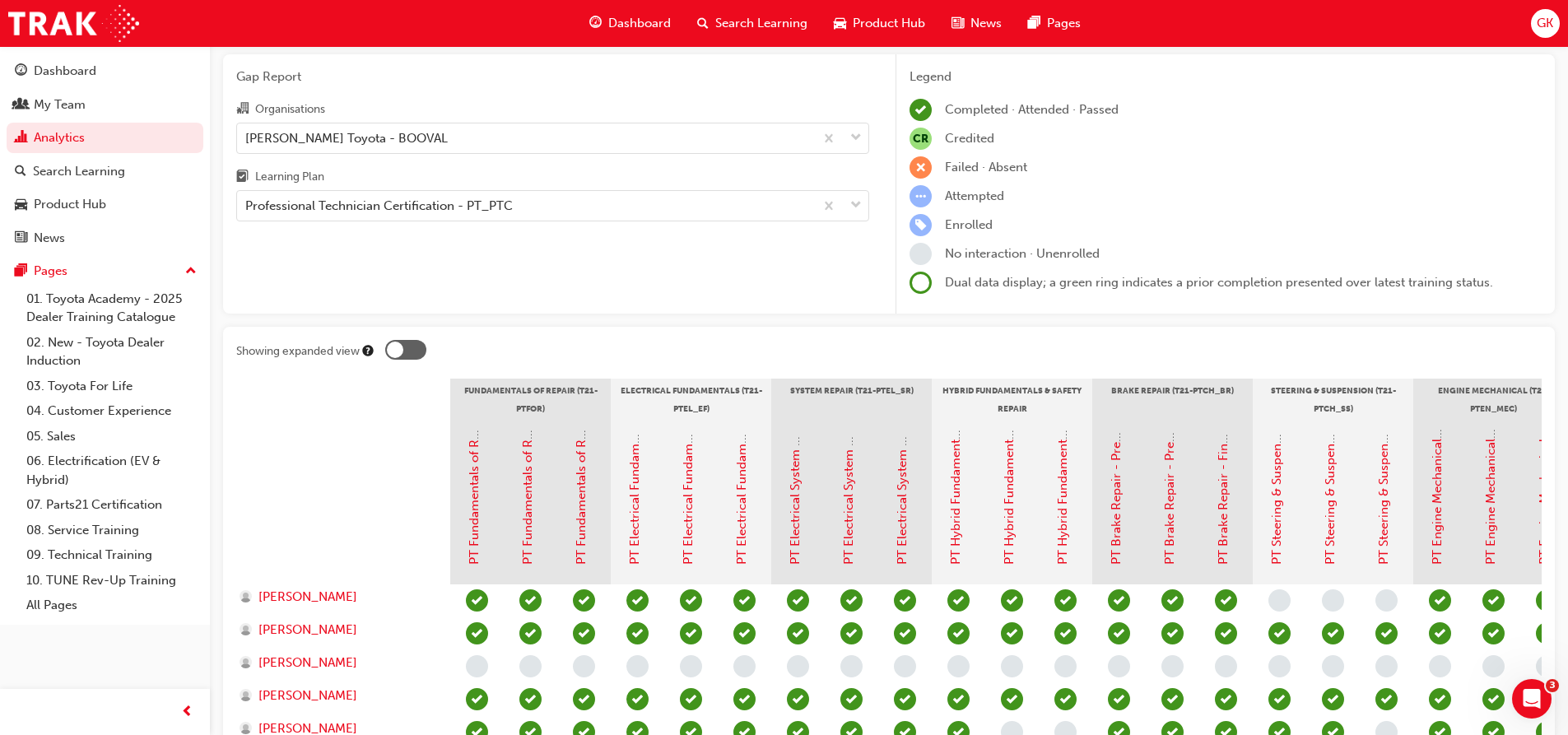
click at [351, 435] on div at bounding box center [343, 502] width 214 height 164
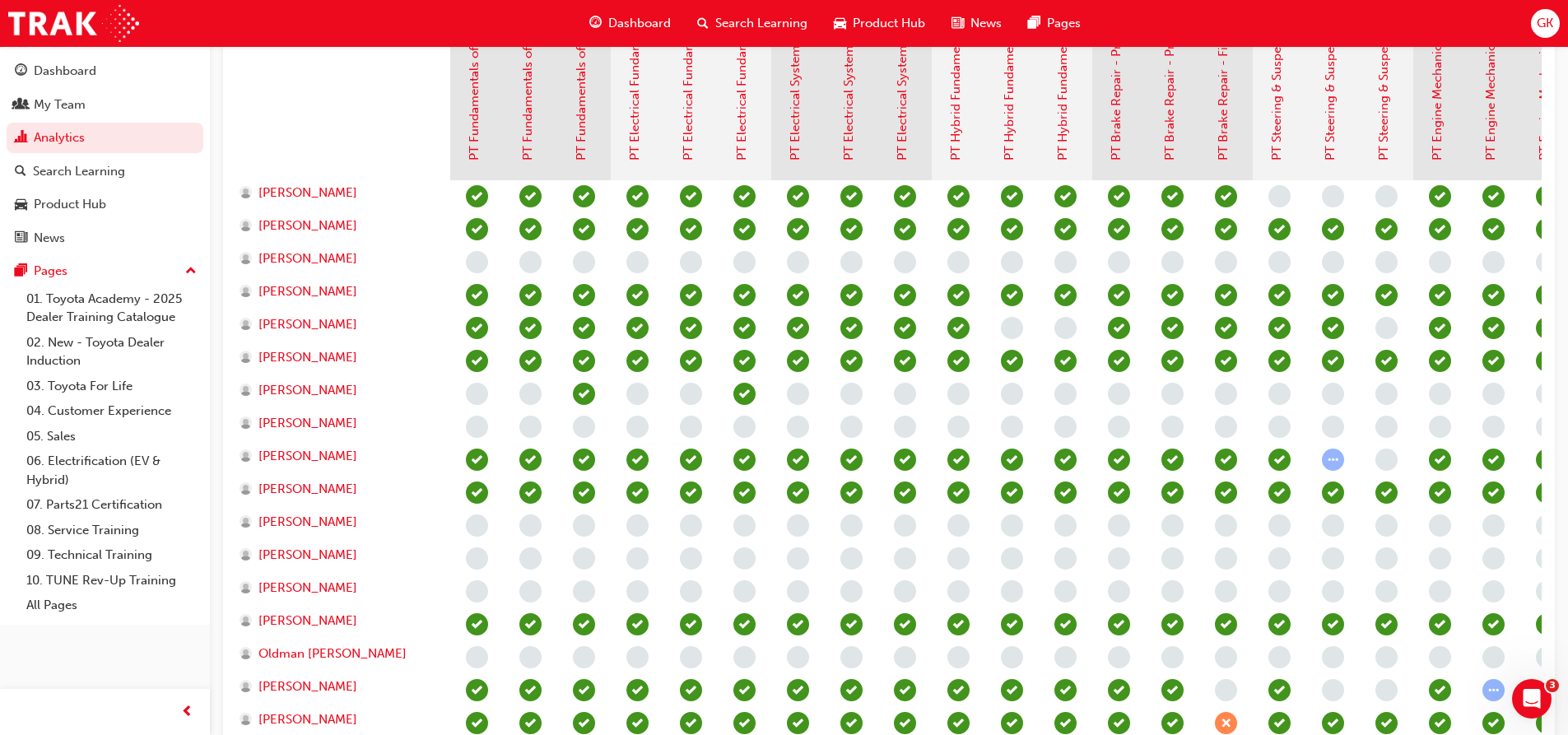
scroll to position [219, 0]
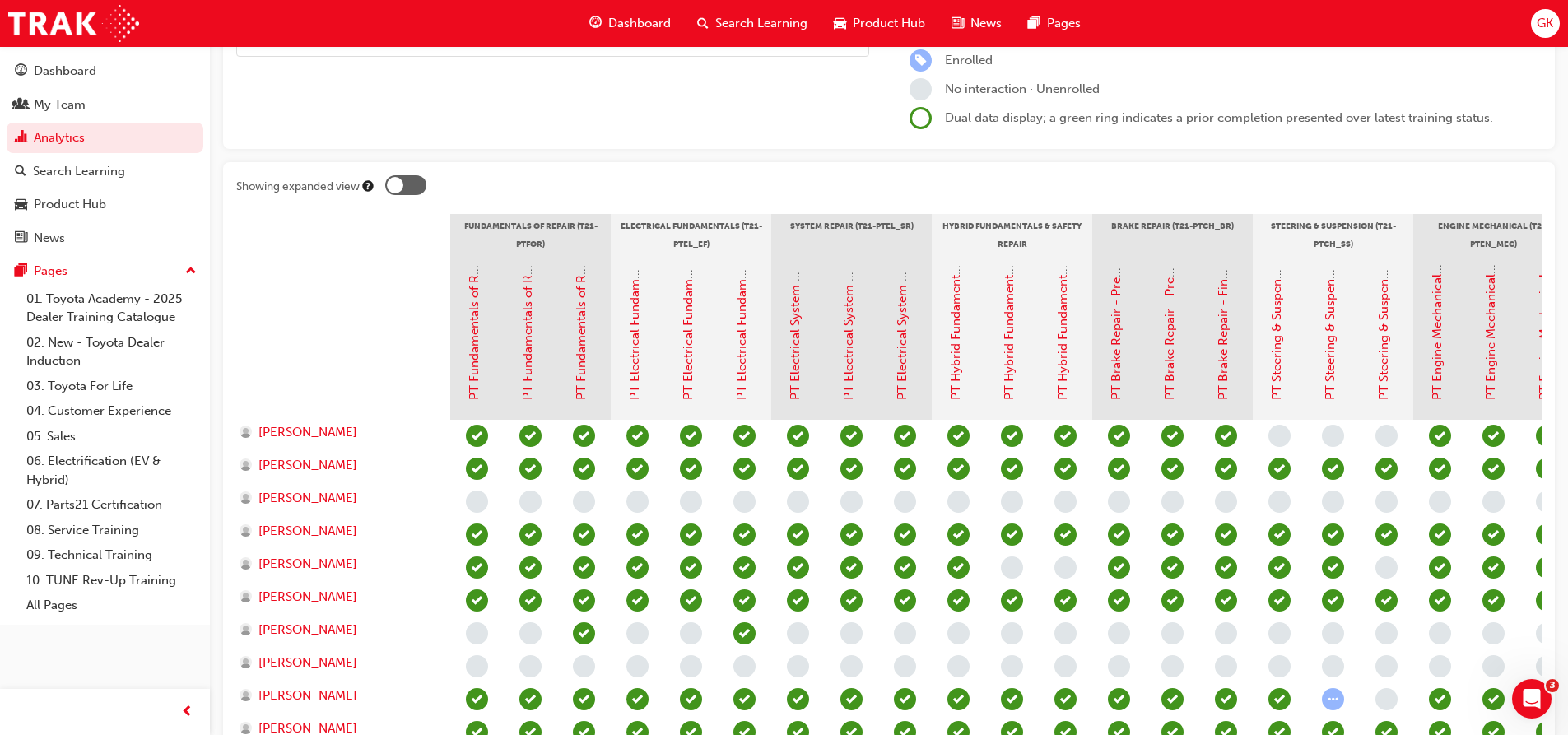
click at [355, 263] on div at bounding box center [343, 338] width 214 height 164
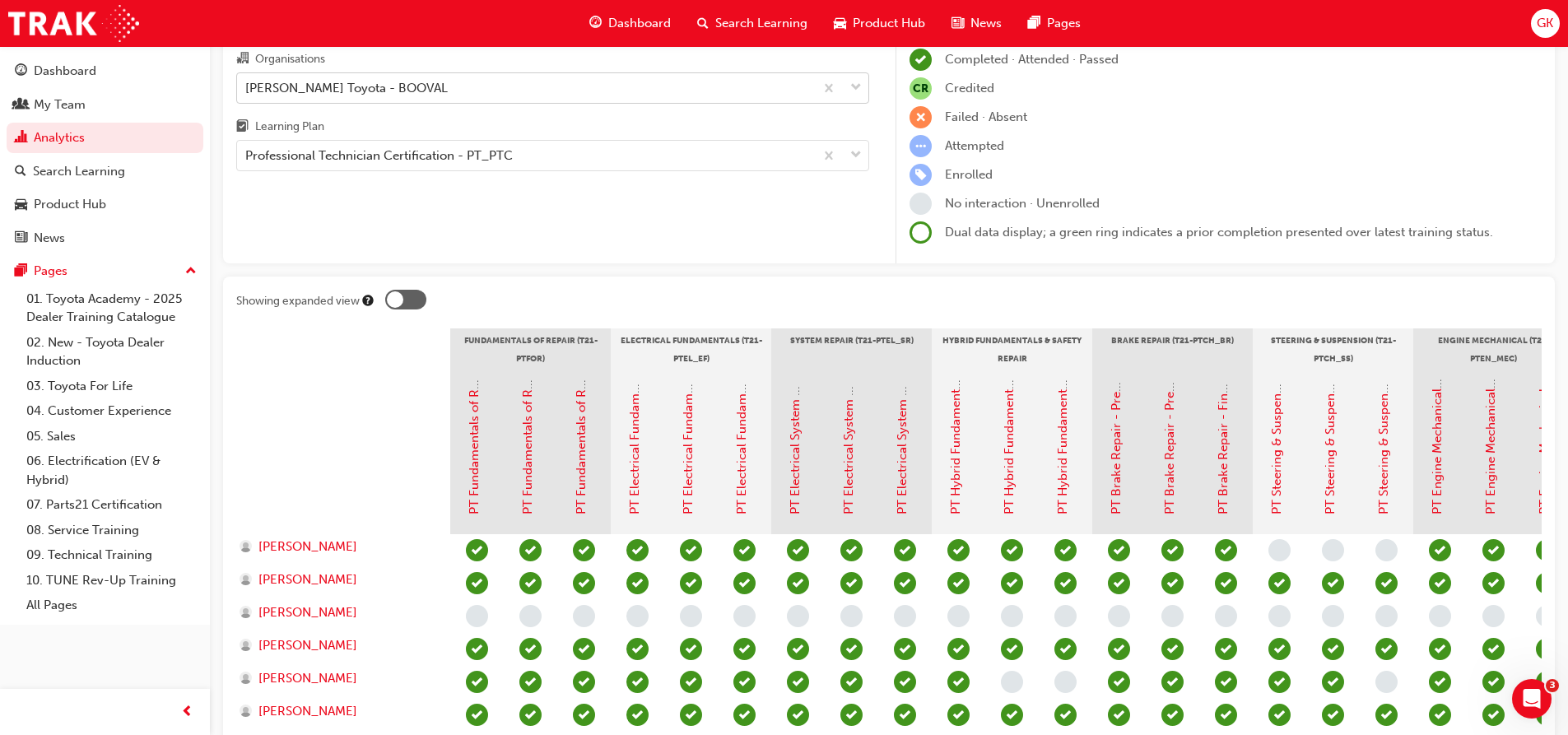
scroll to position [0, 0]
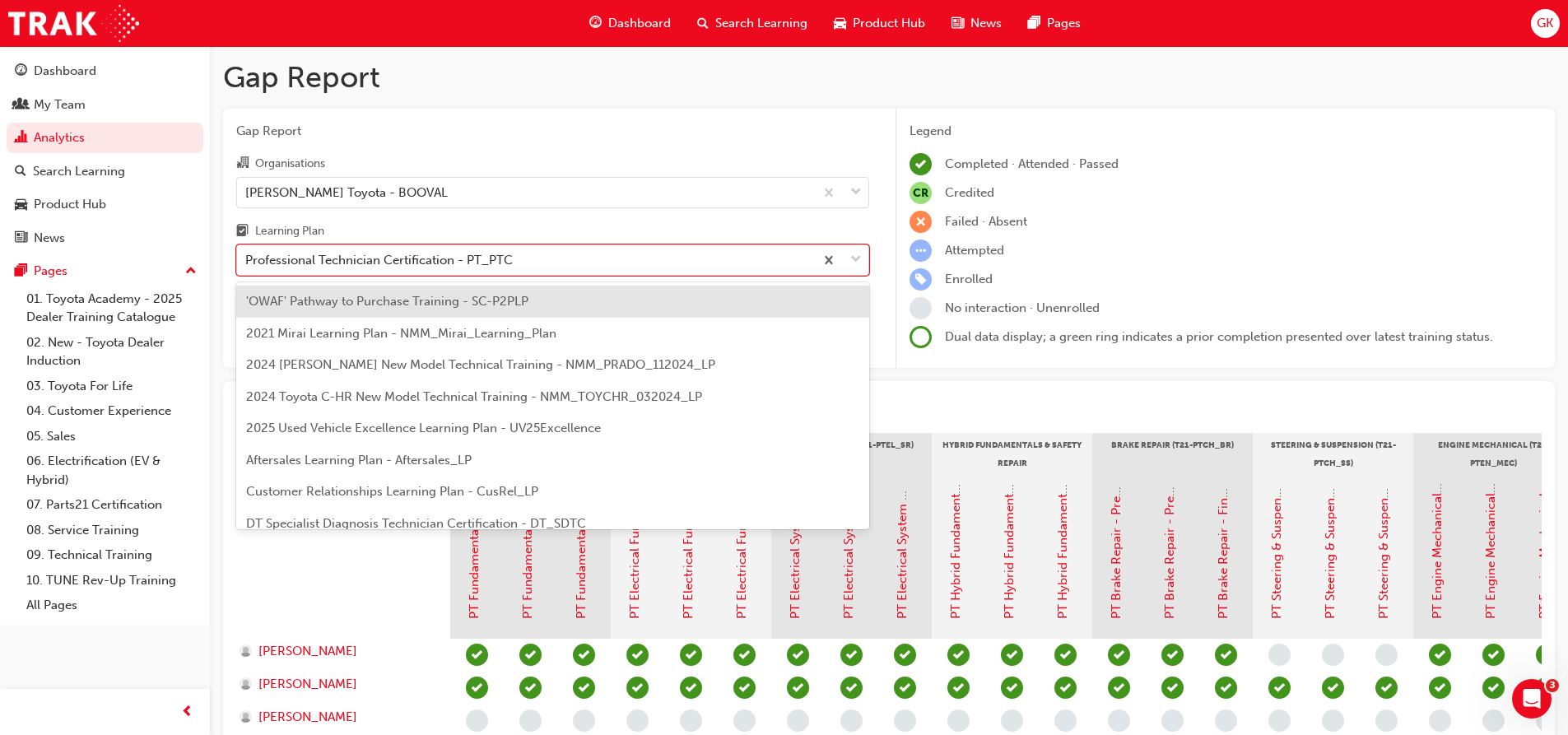
click at [855, 259] on span "down-icon" at bounding box center [855, 260] width 12 height 21
click at [246, 259] on input "Learning Plan option Professional Technician Certification - PT_PTC, selected. …" at bounding box center [246, 260] width 2 height 14
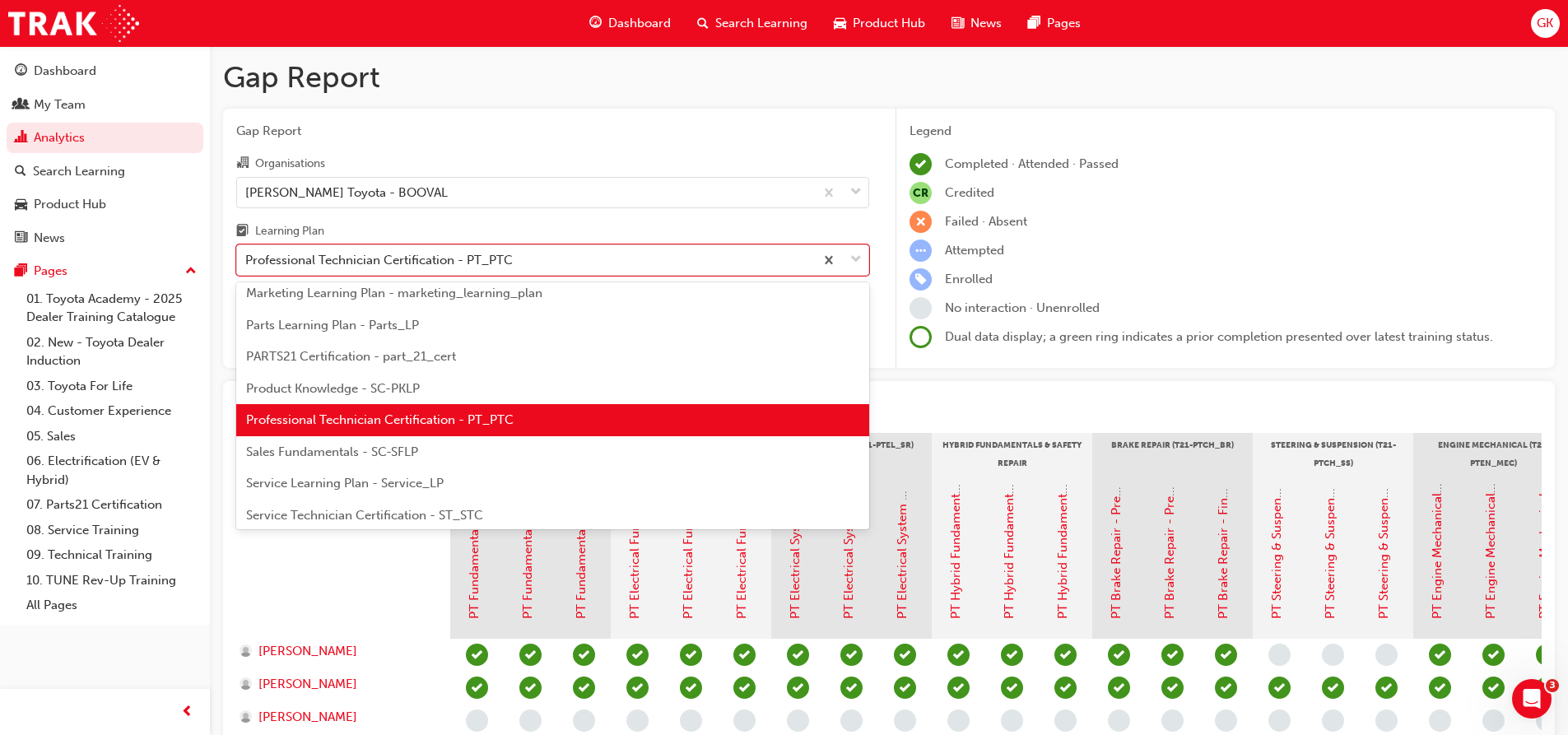
scroll to position [534, 0]
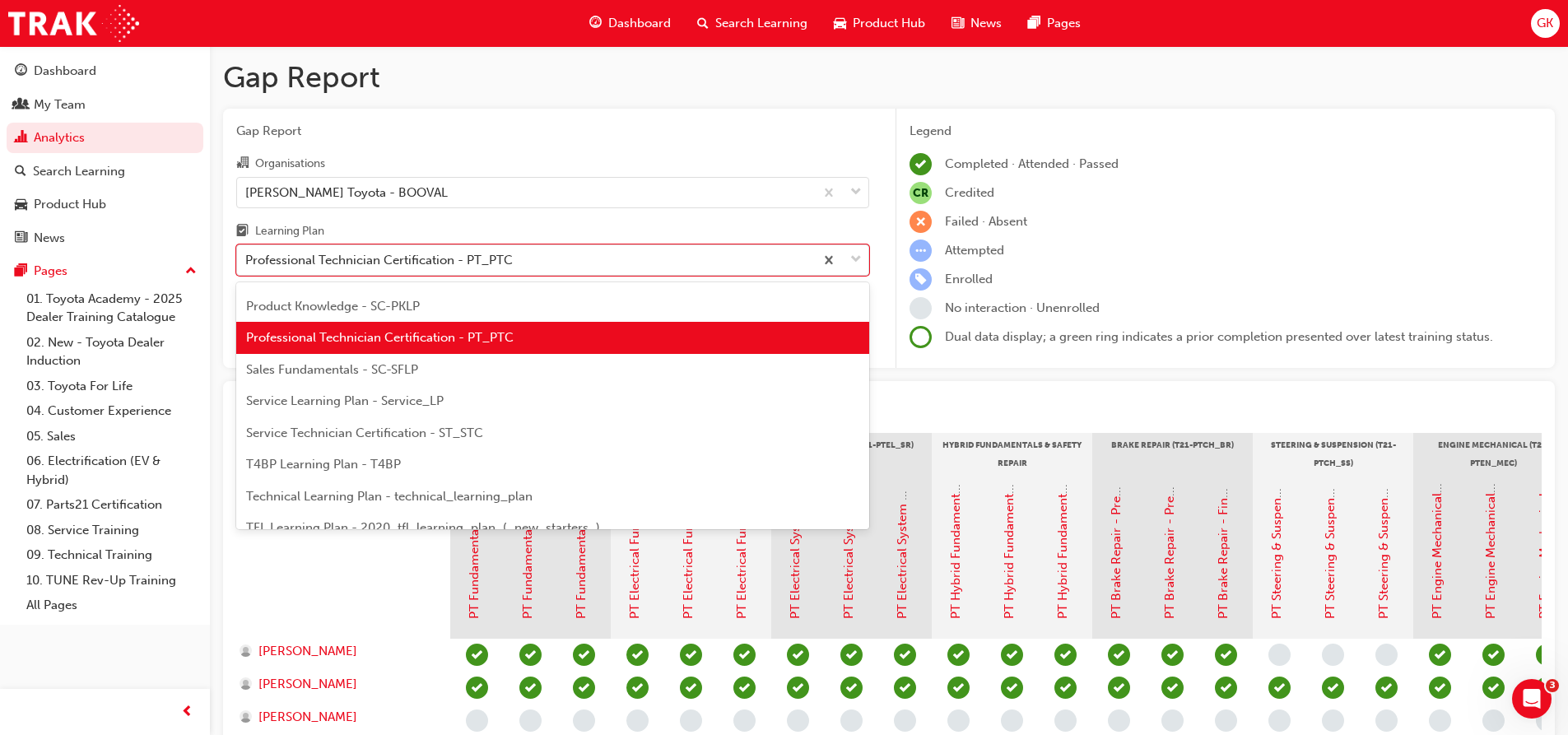
click at [333, 430] on span "Service Technician Certification - ST_STC" at bounding box center [364, 432] width 237 height 15
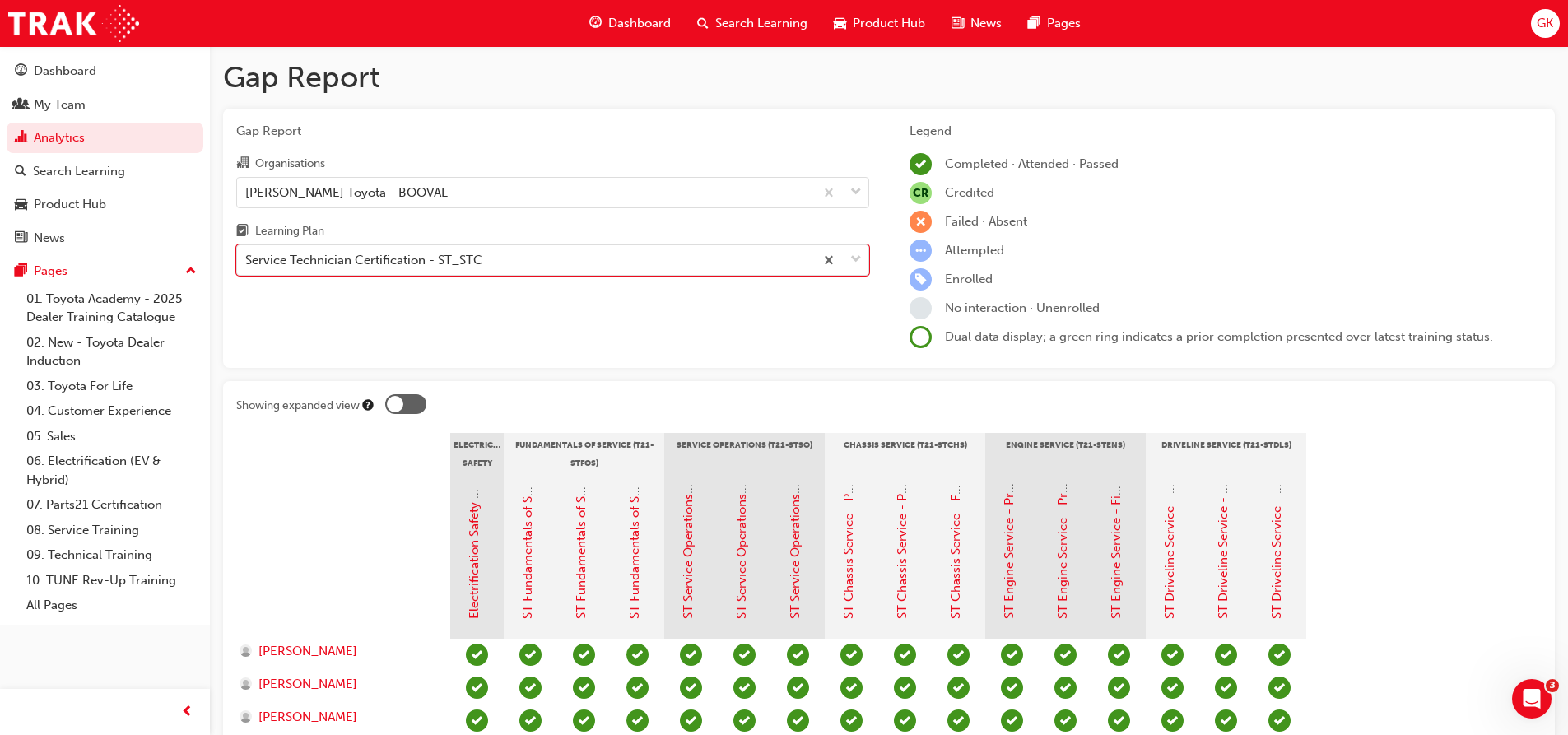
click at [354, 499] on div at bounding box center [343, 556] width 214 height 164
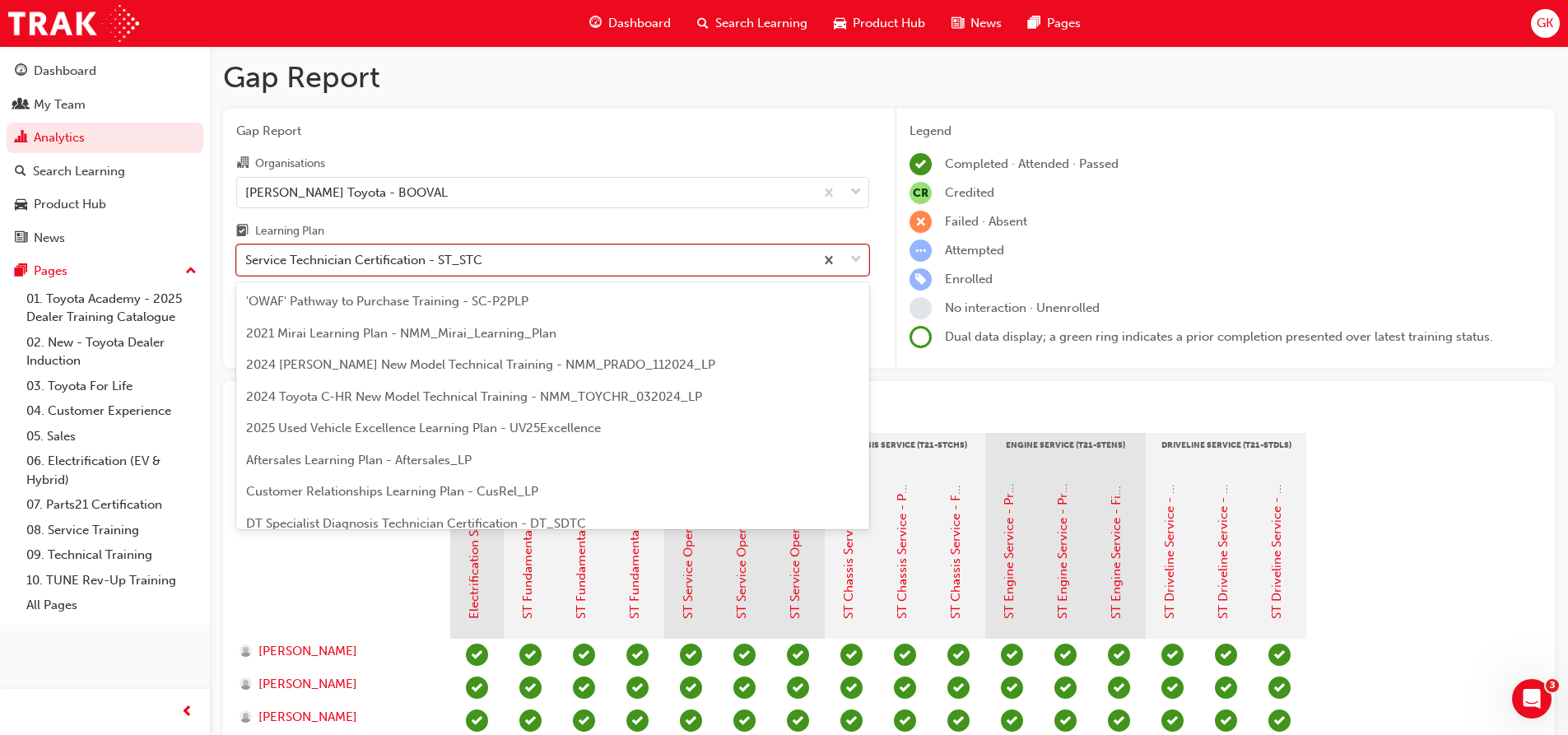
click at [859, 259] on span "down-icon" at bounding box center [855, 260] width 12 height 21
click at [246, 259] on input "Learning Plan option Service Technician Certification - ST_STC, selected. optio…" at bounding box center [246, 260] width 2 height 14
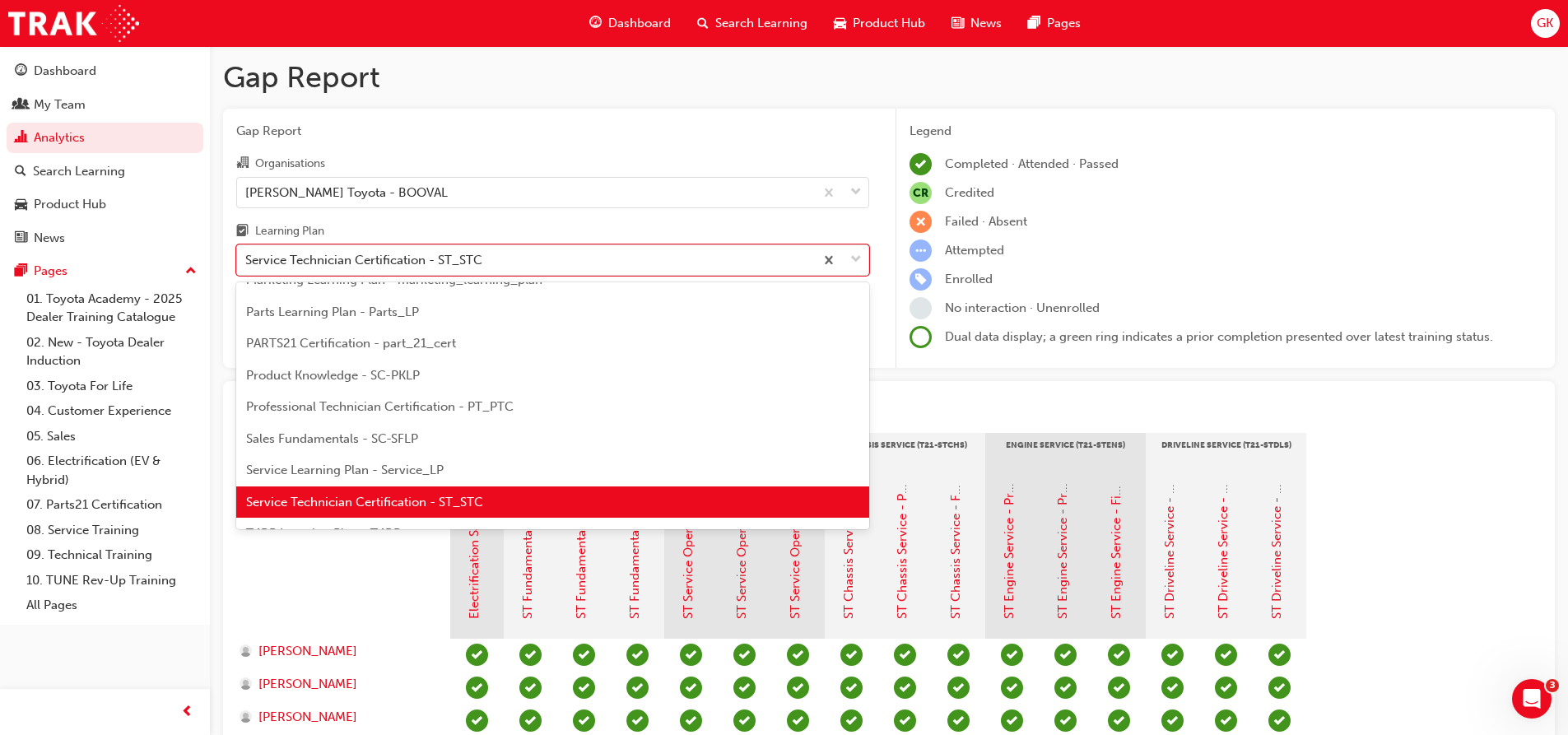
click at [362, 470] on span "Service Learning Plan - Service_LP" at bounding box center [345, 470] width 197 height 15
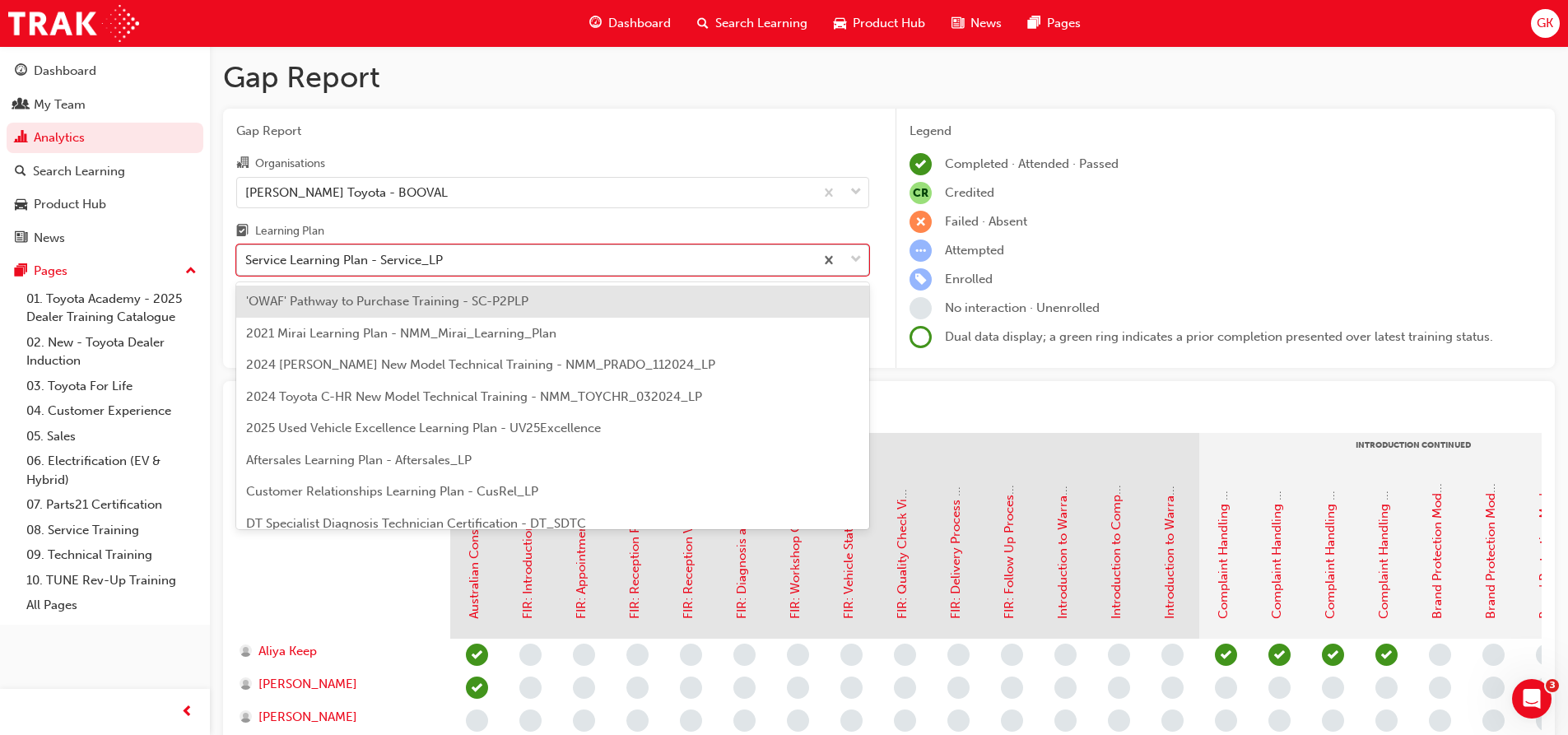
click at [862, 260] on div at bounding box center [840, 260] width 54 height 29
click at [246, 260] on input "Learning Plan option Service Learning Plan - Service_LP, selected. option 'OWAF…" at bounding box center [246, 260] width 2 height 14
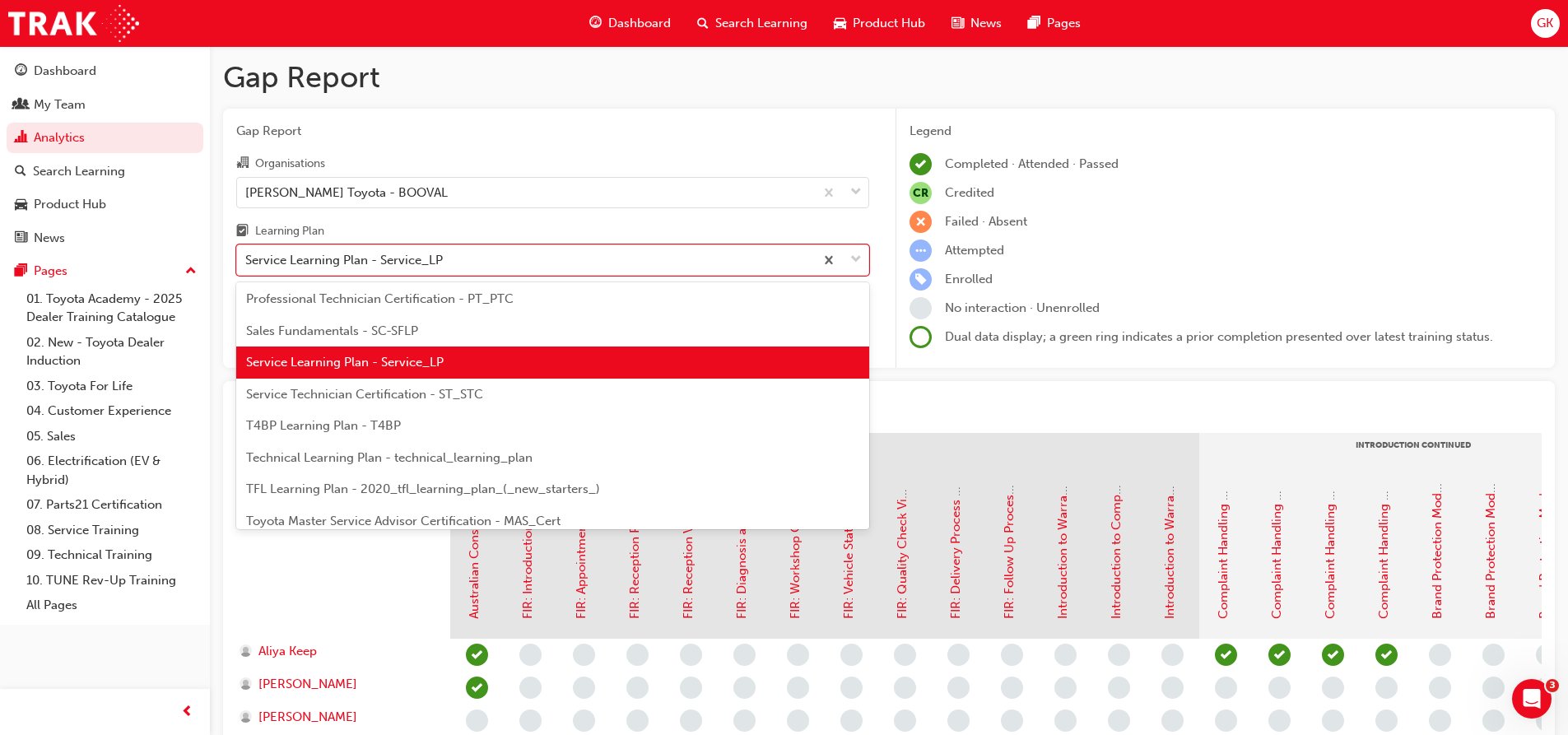
scroll to position [597, 0]
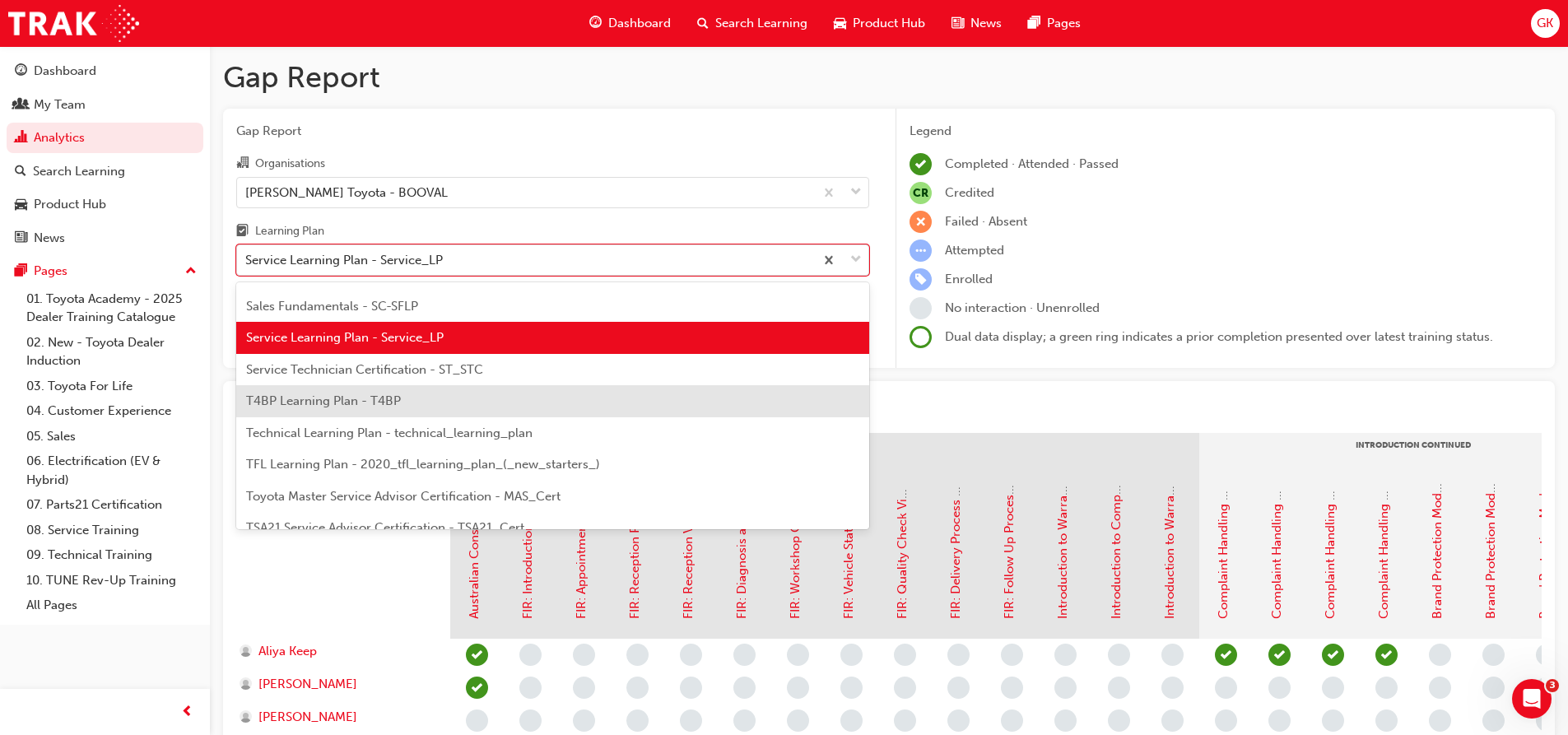
click at [302, 398] on span "T4BP Learning Plan - T4BP" at bounding box center [323, 401] width 154 height 15
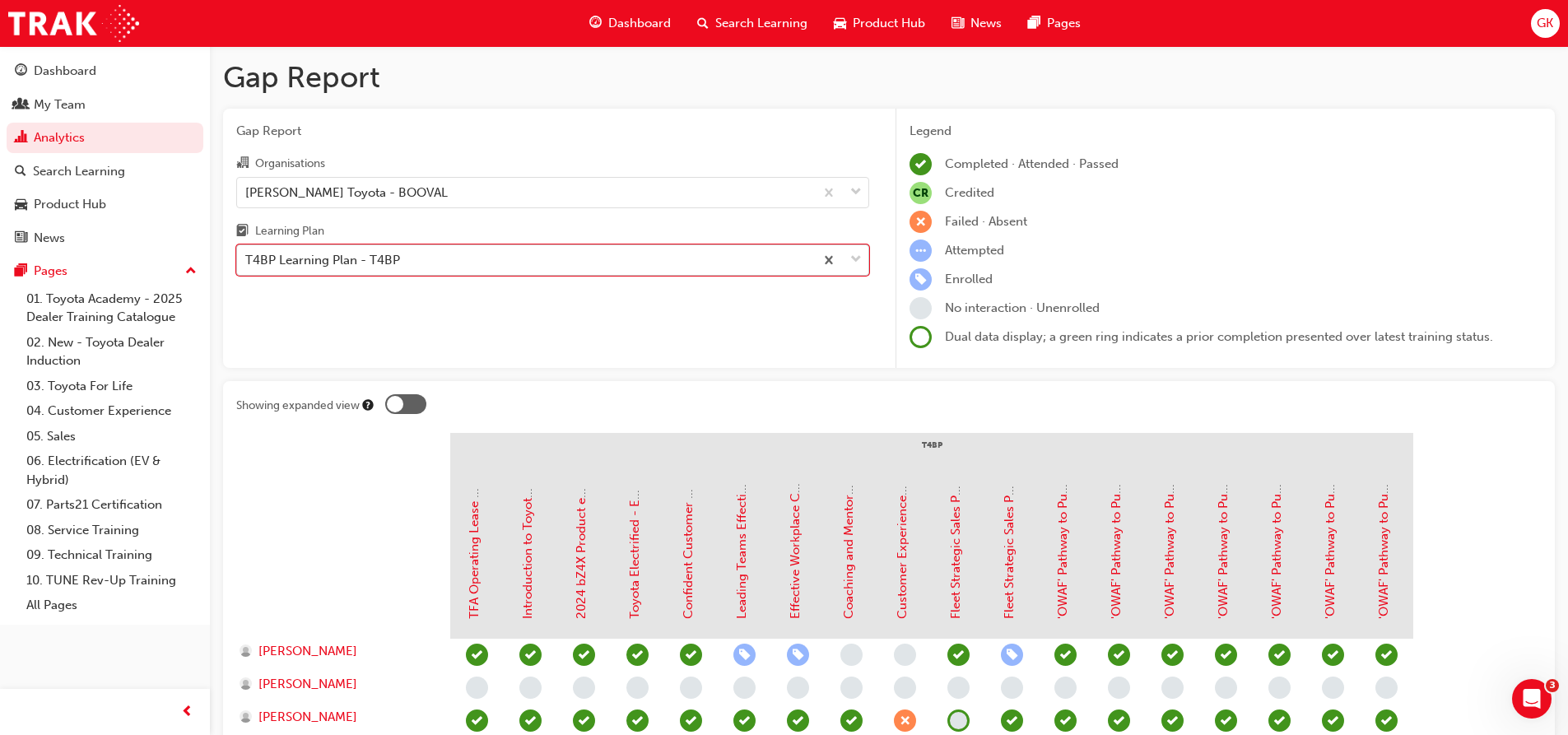
click at [859, 256] on span "down-icon" at bounding box center [855, 260] width 12 height 21
click at [246, 256] on input "Learning Plan option T4BP Learning Plan - T4BP, selected. 0 results available. …" at bounding box center [246, 260] width 2 height 14
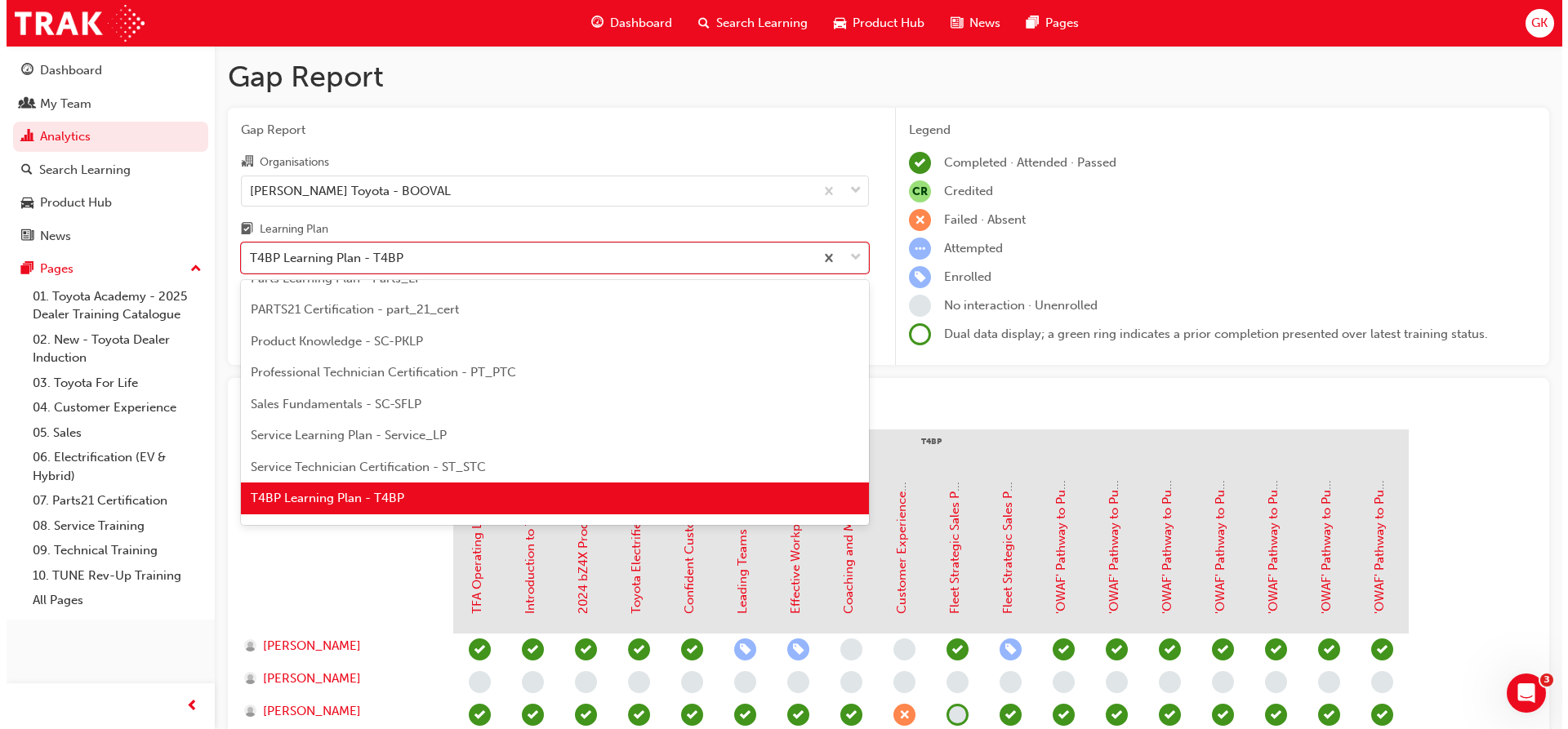
scroll to position [574, 0]
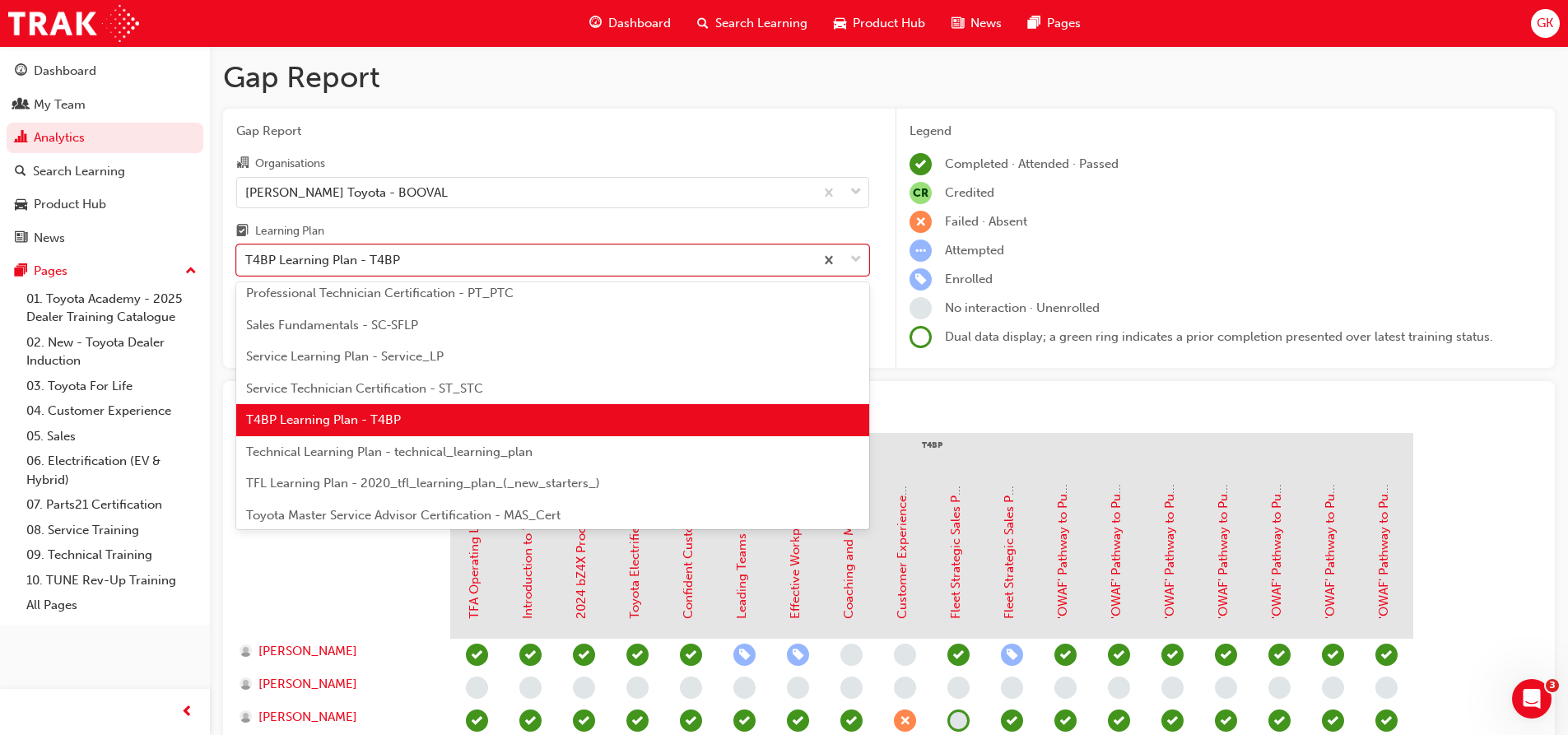
click at [346, 453] on span "Technical Learning Plan - technical_learning_plan" at bounding box center [389, 452] width 287 height 15
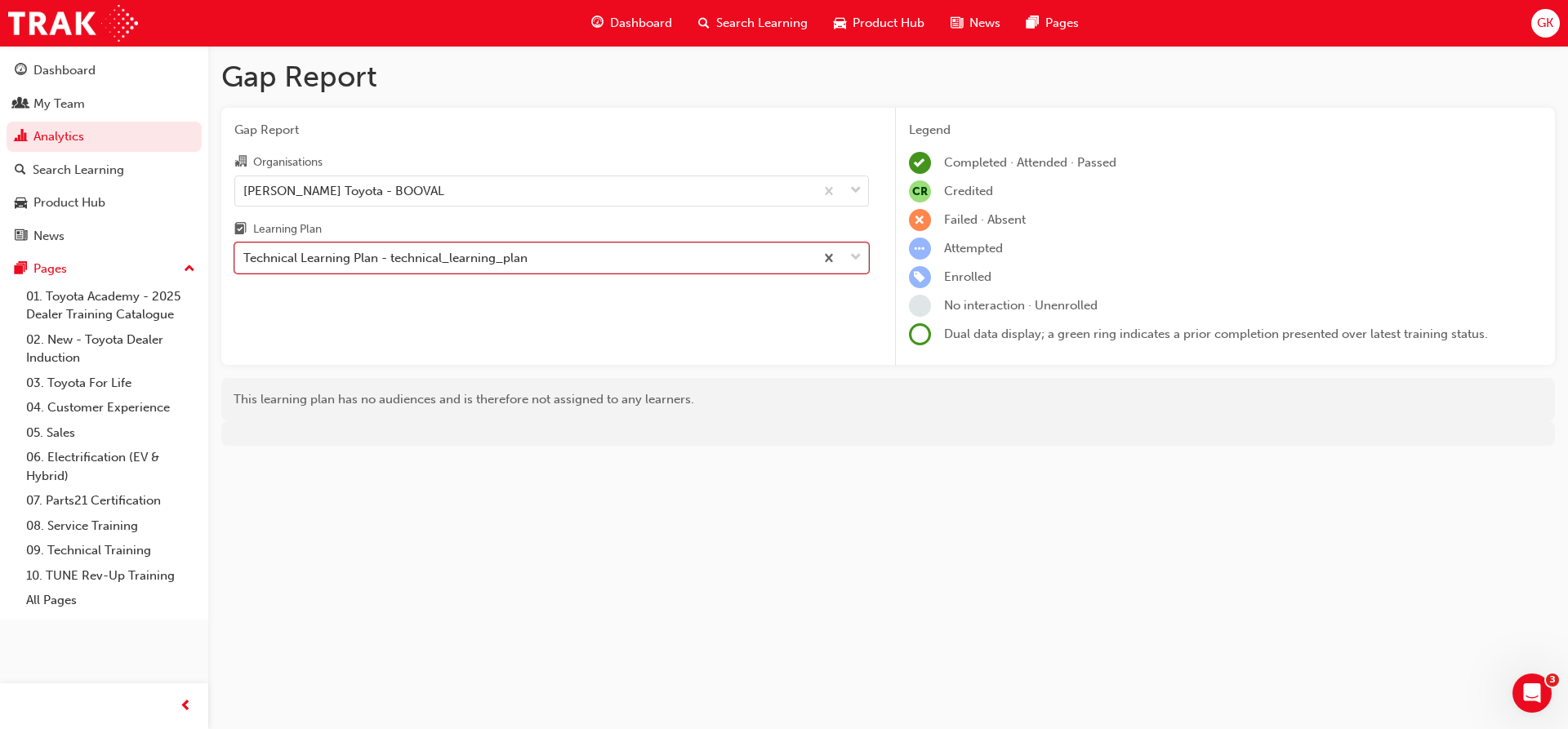
click at [854, 255] on span "down-icon" at bounding box center [855, 258] width 12 height 21
click at [245, 255] on input "Learning Plan option Technical Learning Plan - technical_learning_plan, selecte…" at bounding box center [245, 258] width 2 height 14
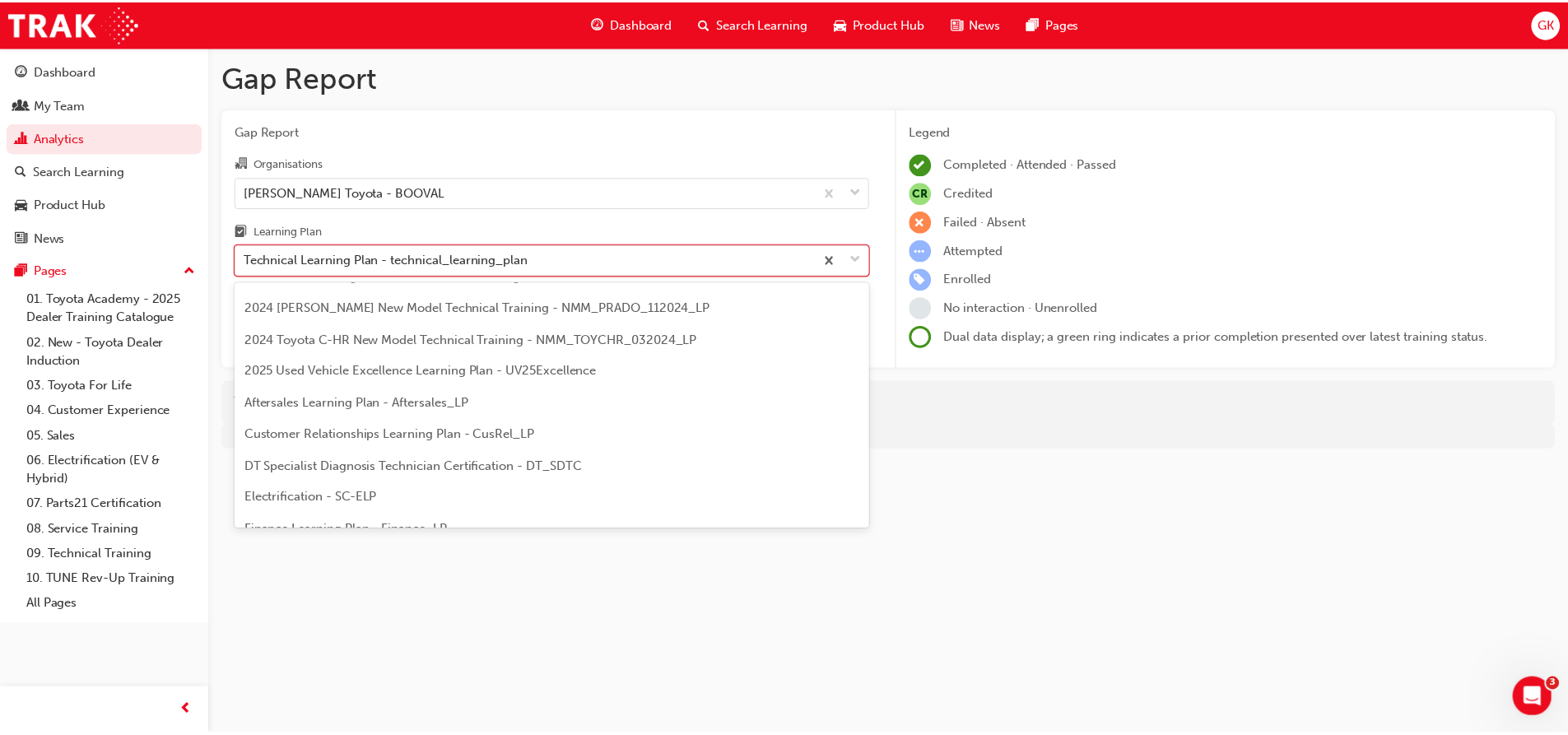
scroll to position [82, 0]
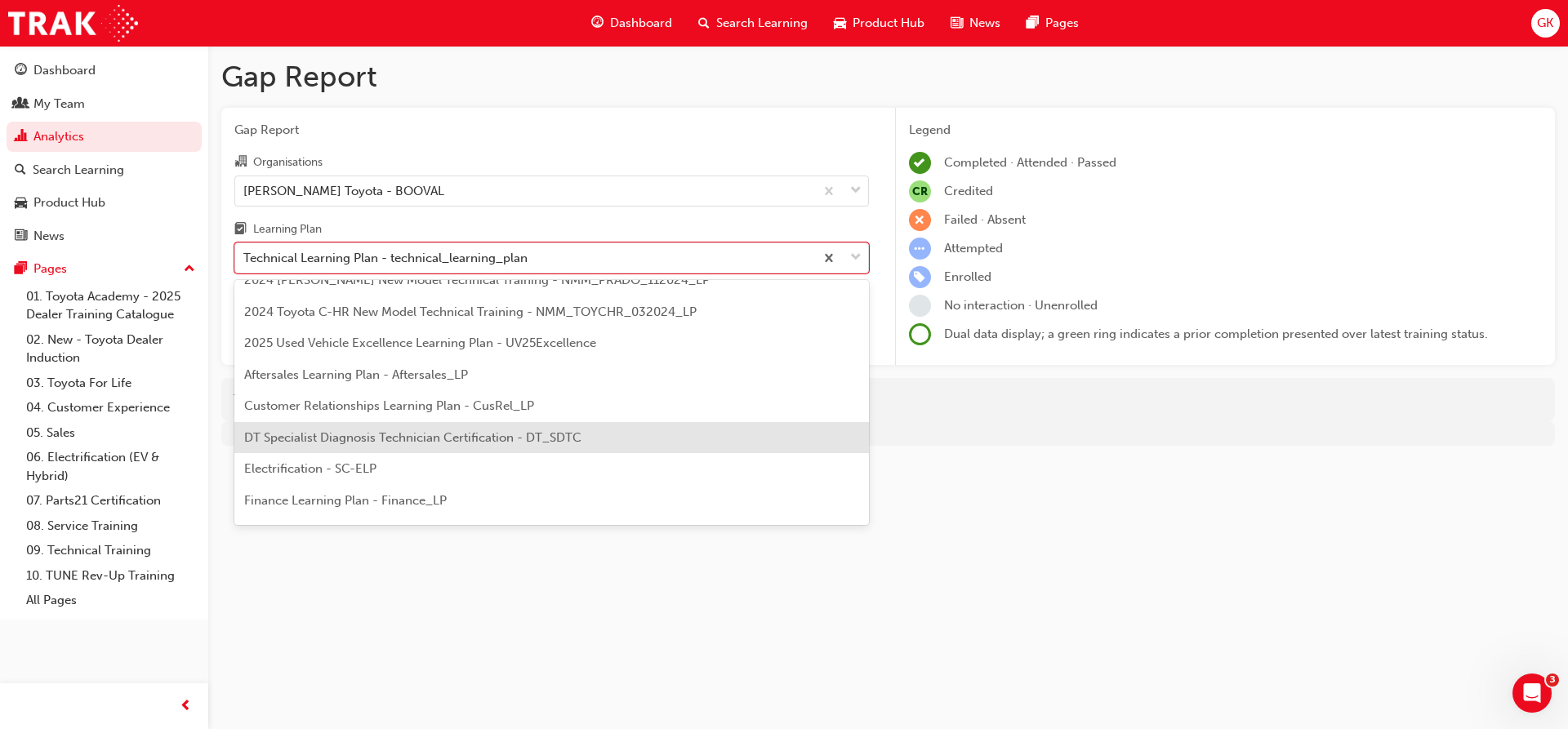
click at [424, 437] on span "DT Specialist Diagnosis Technician Certification - DT_SDTC" at bounding box center [413, 438] width 338 height 15
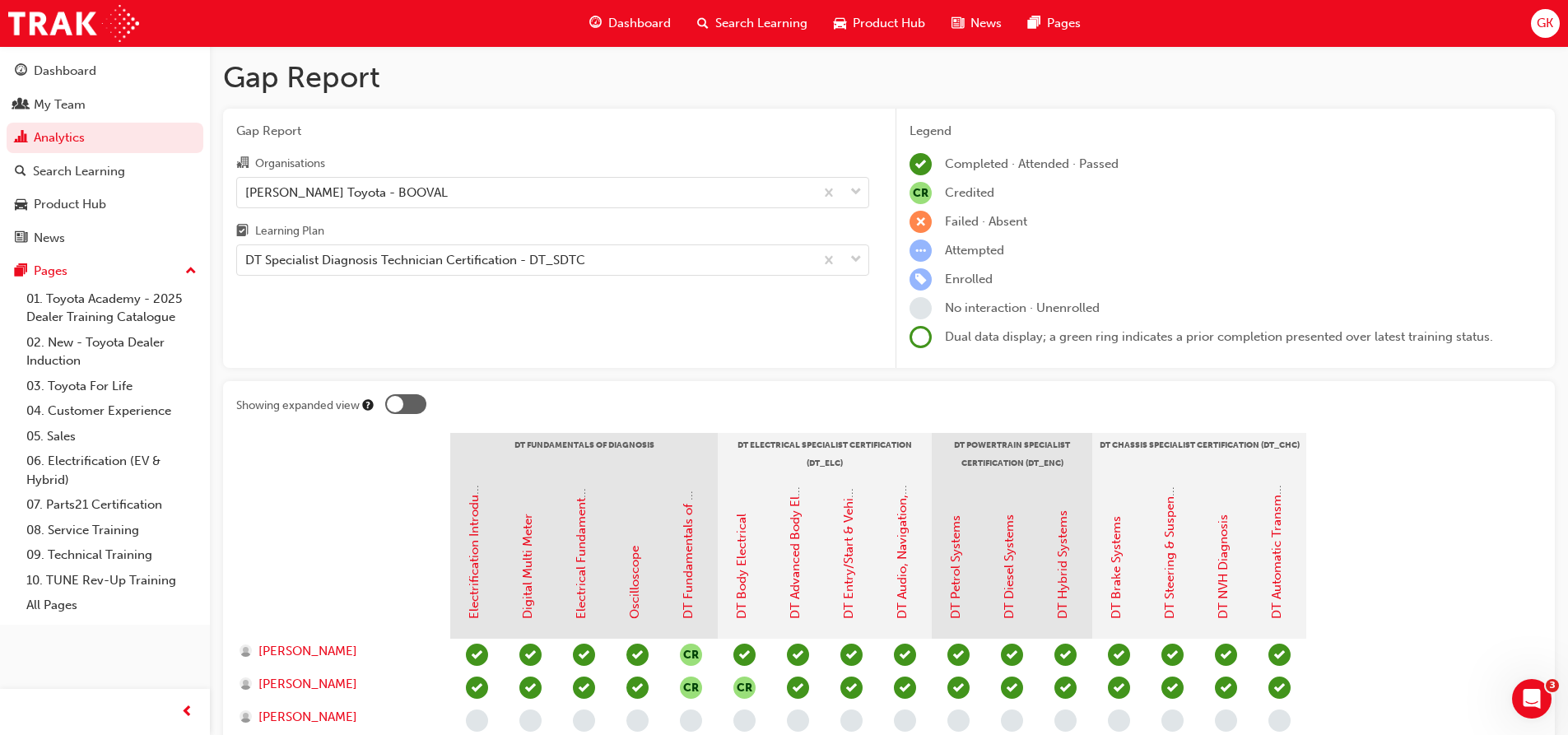
click at [400, 402] on div at bounding box center [395, 404] width 16 height 16
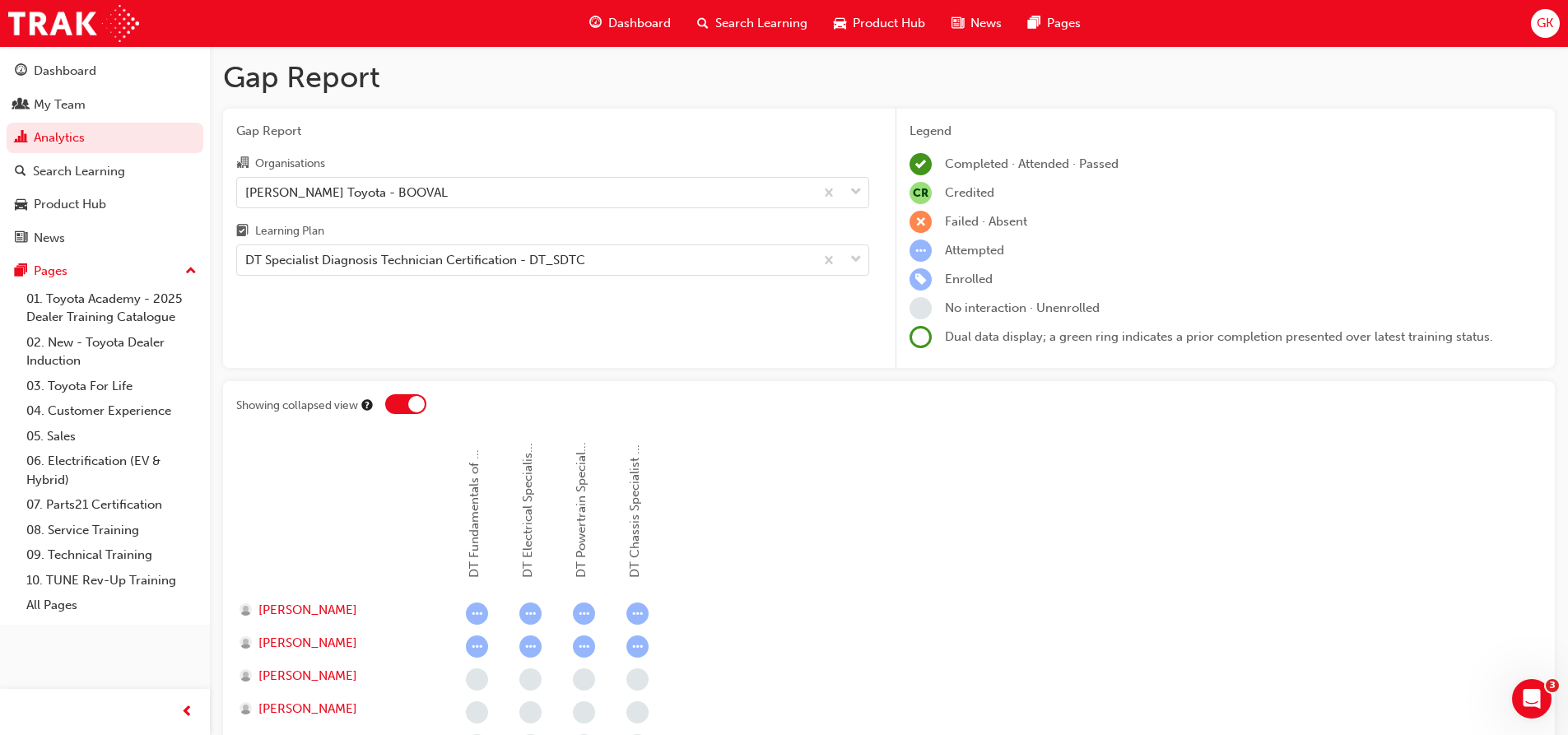
click at [407, 409] on div at bounding box center [405, 404] width 41 height 20
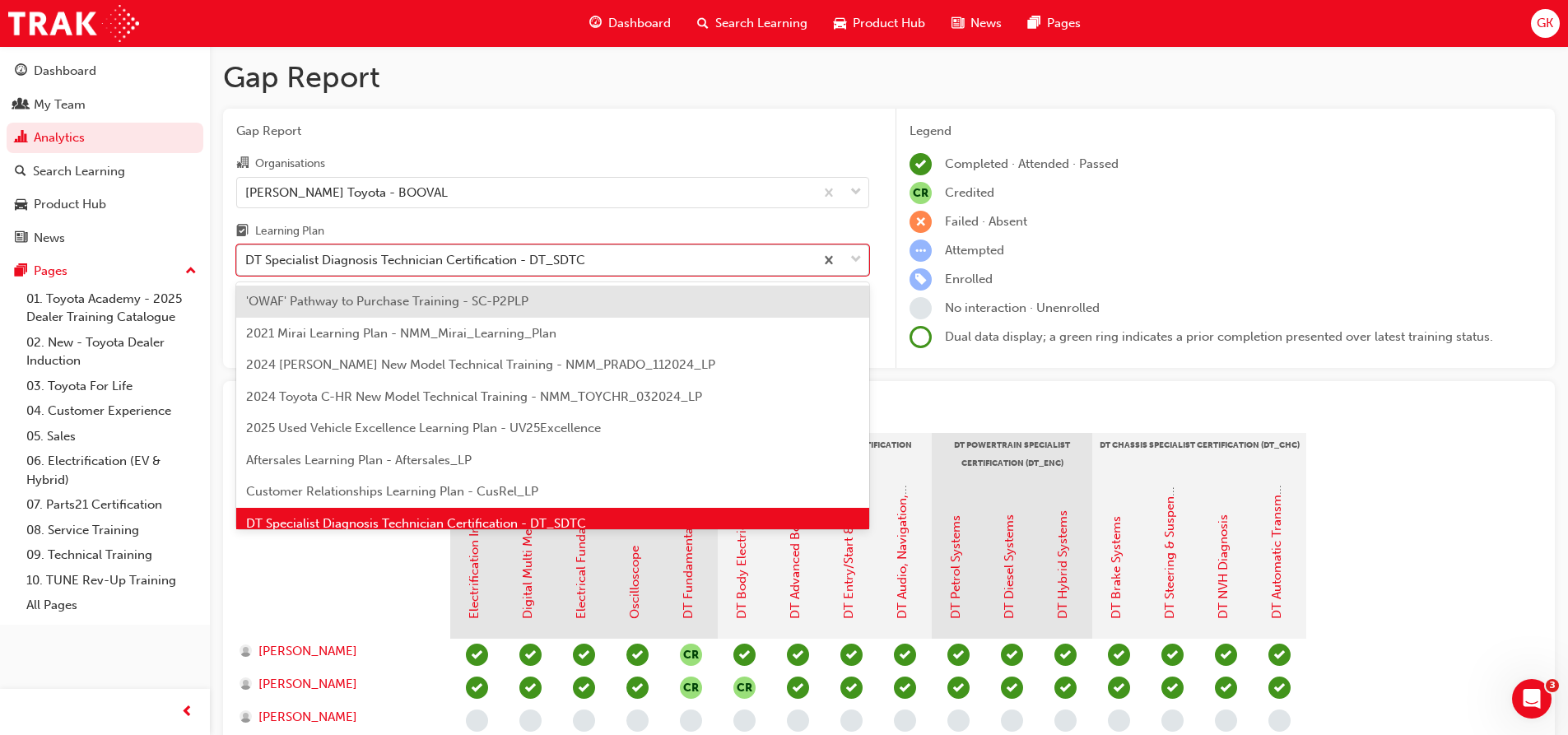
click at [856, 257] on span "down-icon" at bounding box center [855, 260] width 12 height 21
click at [246, 257] on input "Learning Plan option DT Specialist Diagnosis Technician Certification - DT_SDTC…" at bounding box center [246, 260] width 2 height 14
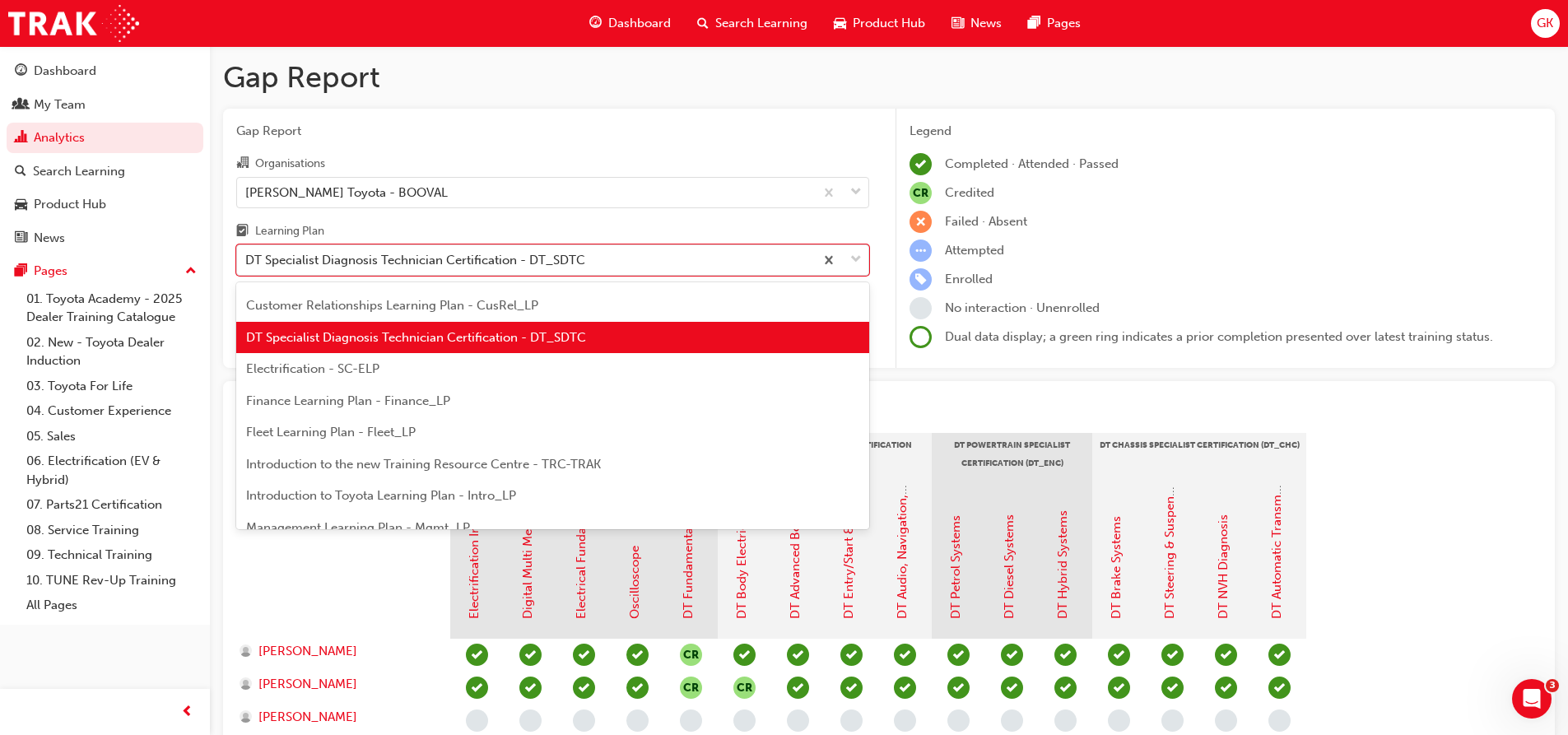
scroll to position [268, 0]
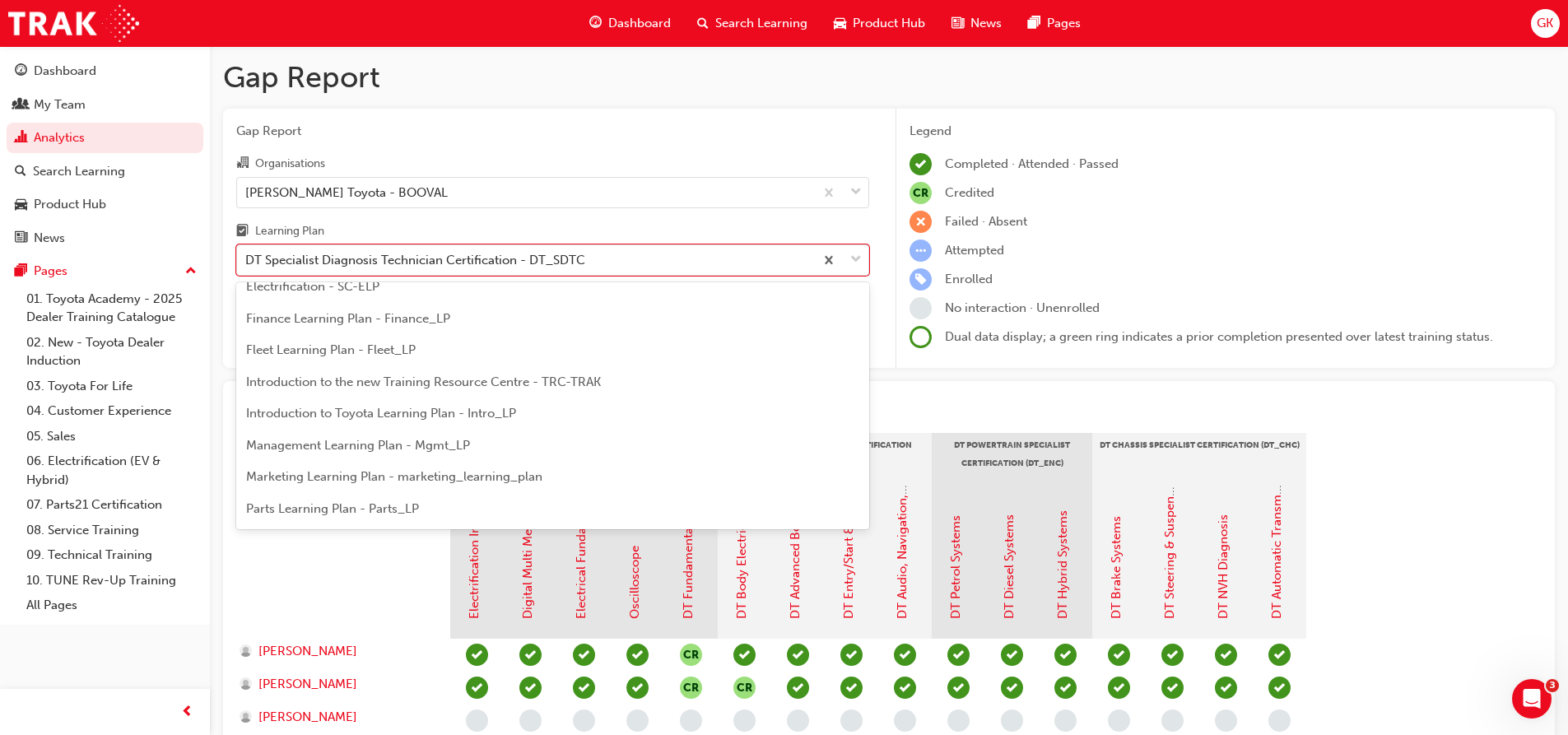
click at [327, 446] on span "Management Learning Plan - Mgmt_LP" at bounding box center [358, 445] width 224 height 15
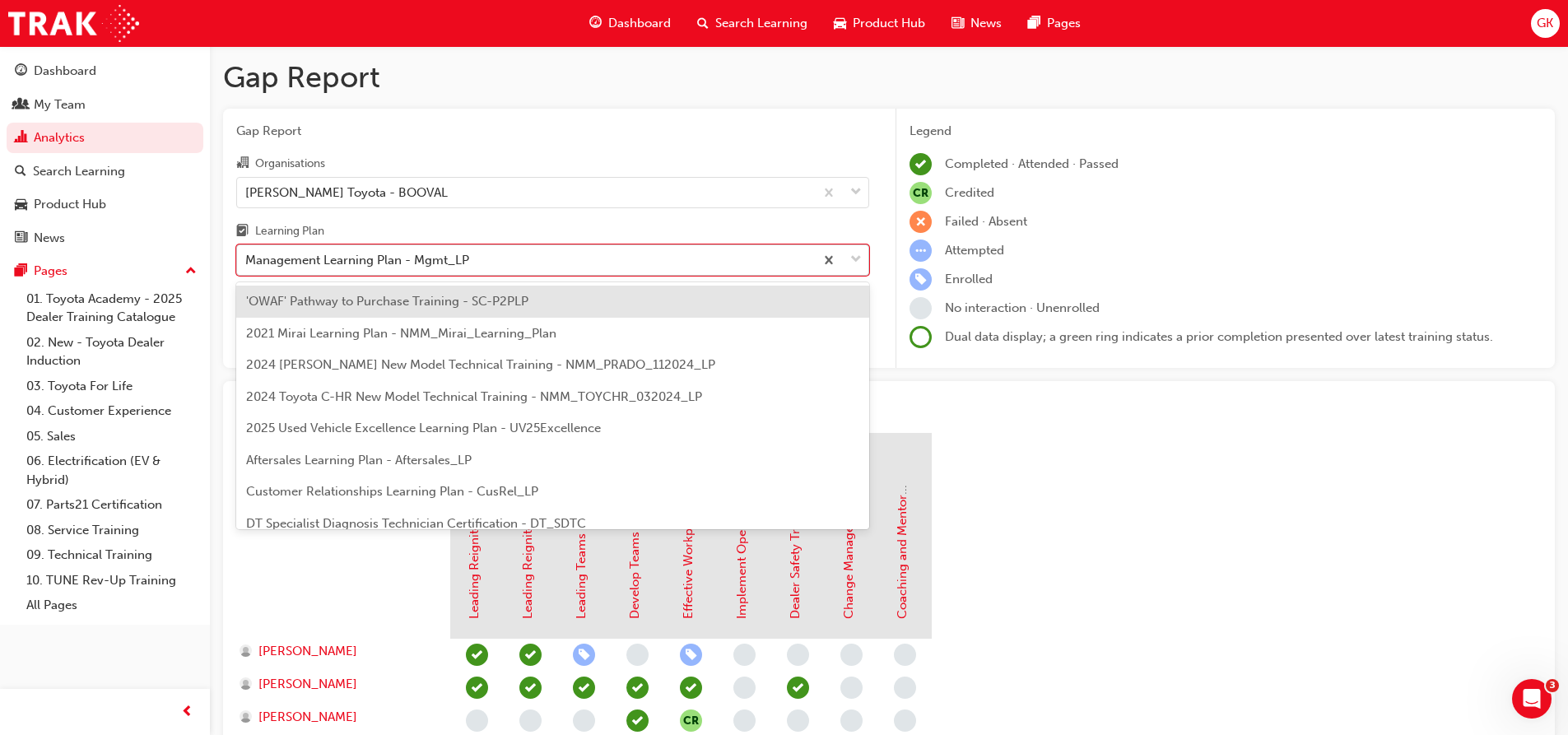
click at [858, 258] on span "down-icon" at bounding box center [855, 260] width 12 height 21
click at [246, 258] on input "Learning Plan option Management Learning Plan - Mgmt_LP, selected. option 'OWAF…" at bounding box center [246, 260] width 2 height 14
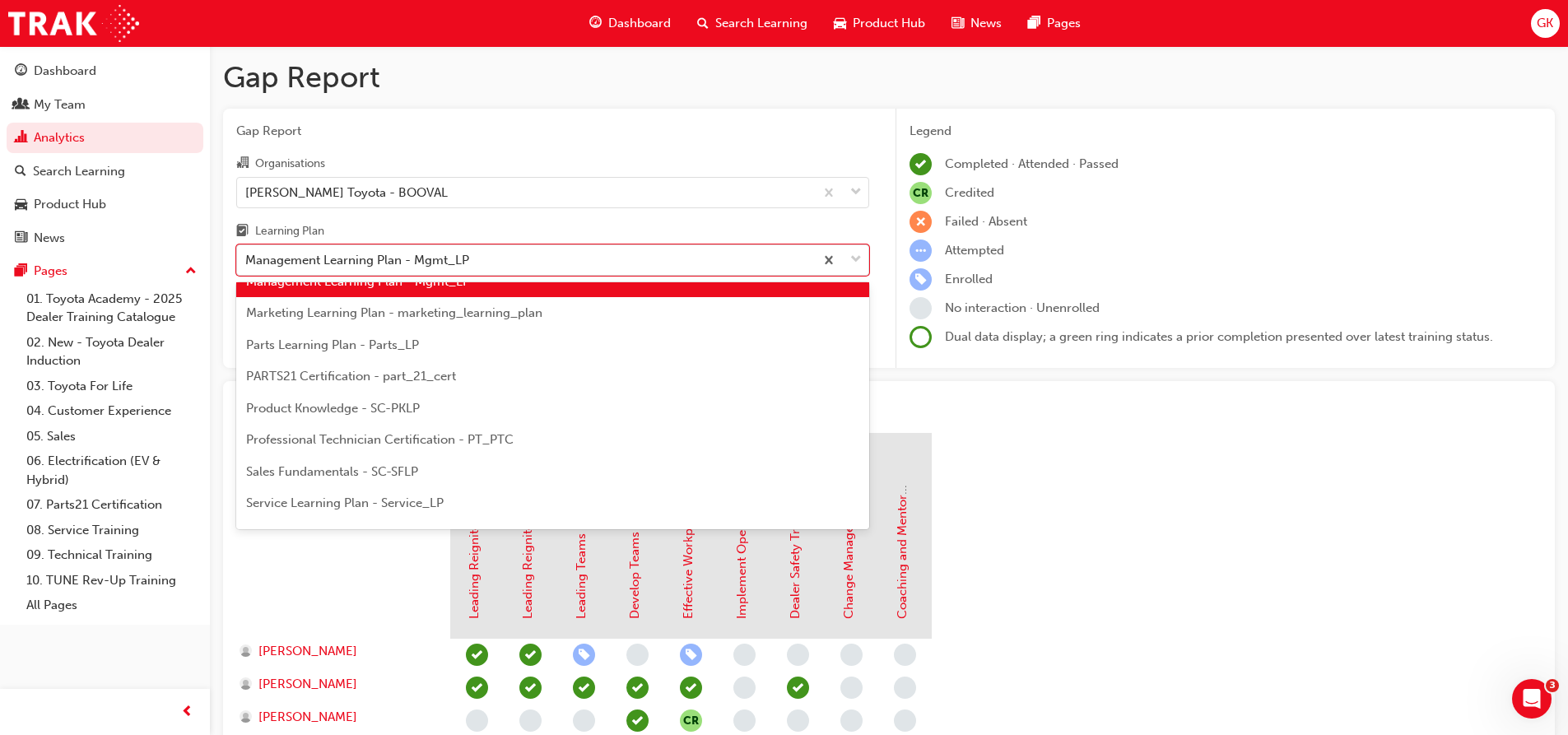
scroll to position [458, 0]
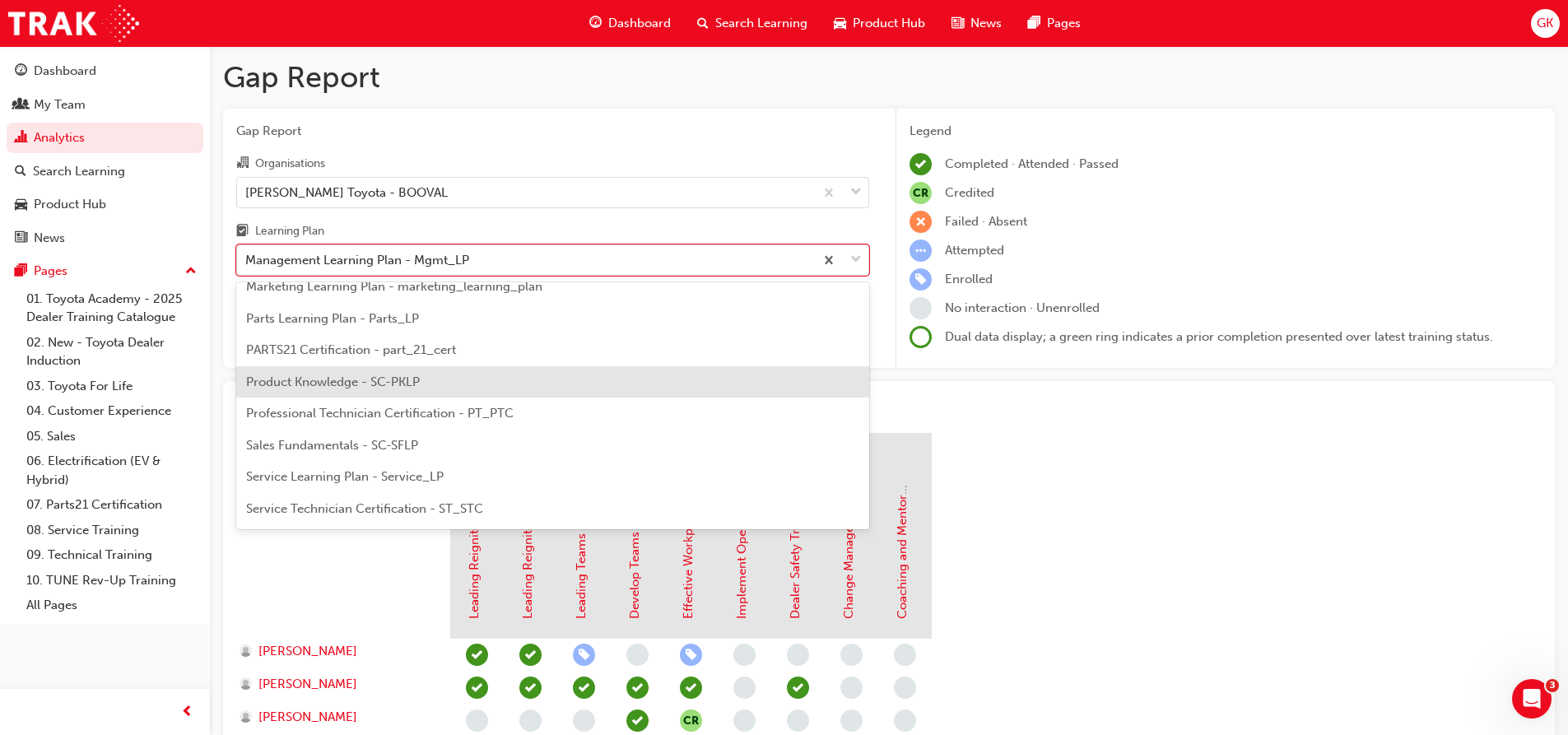
click at [346, 384] on span "Product Knowledge - SC-PKLP" at bounding box center [333, 381] width 173 height 15
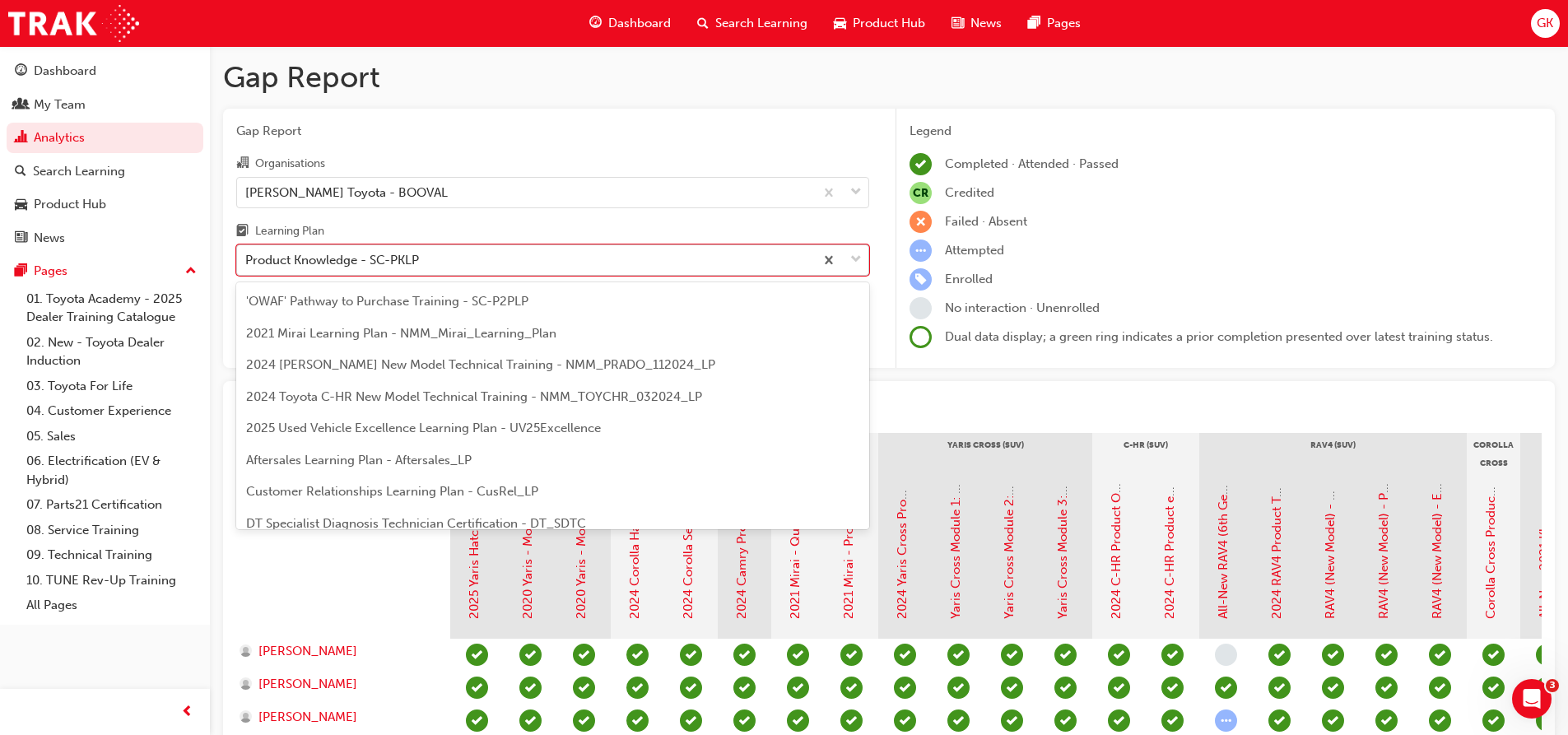
click at [857, 256] on span "down-icon" at bounding box center [855, 260] width 12 height 21
click at [246, 256] on input "Learning Plan option Product Knowledge - SC-PKLP, selected. option Product Know…" at bounding box center [246, 260] width 2 height 14
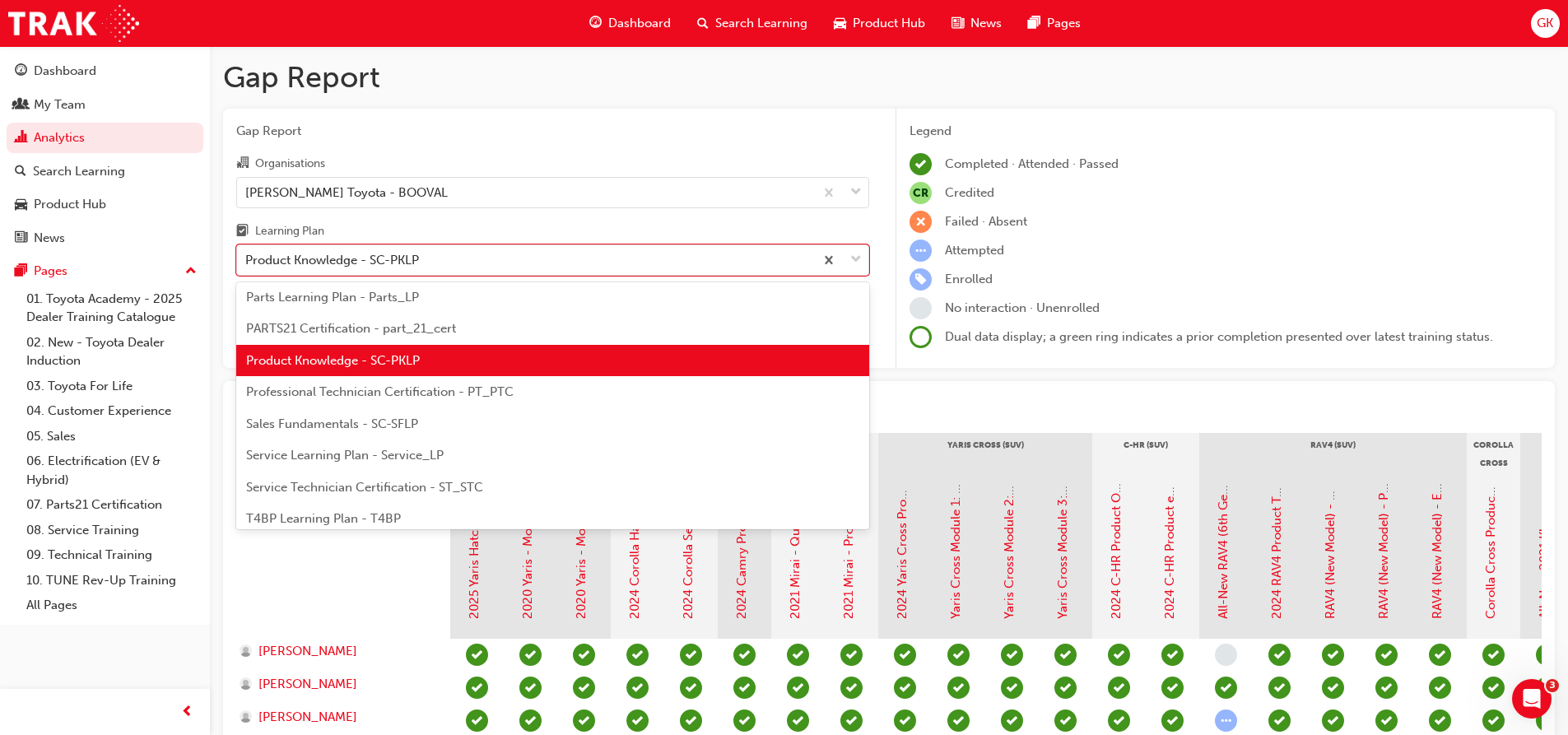
scroll to position [503, 0]
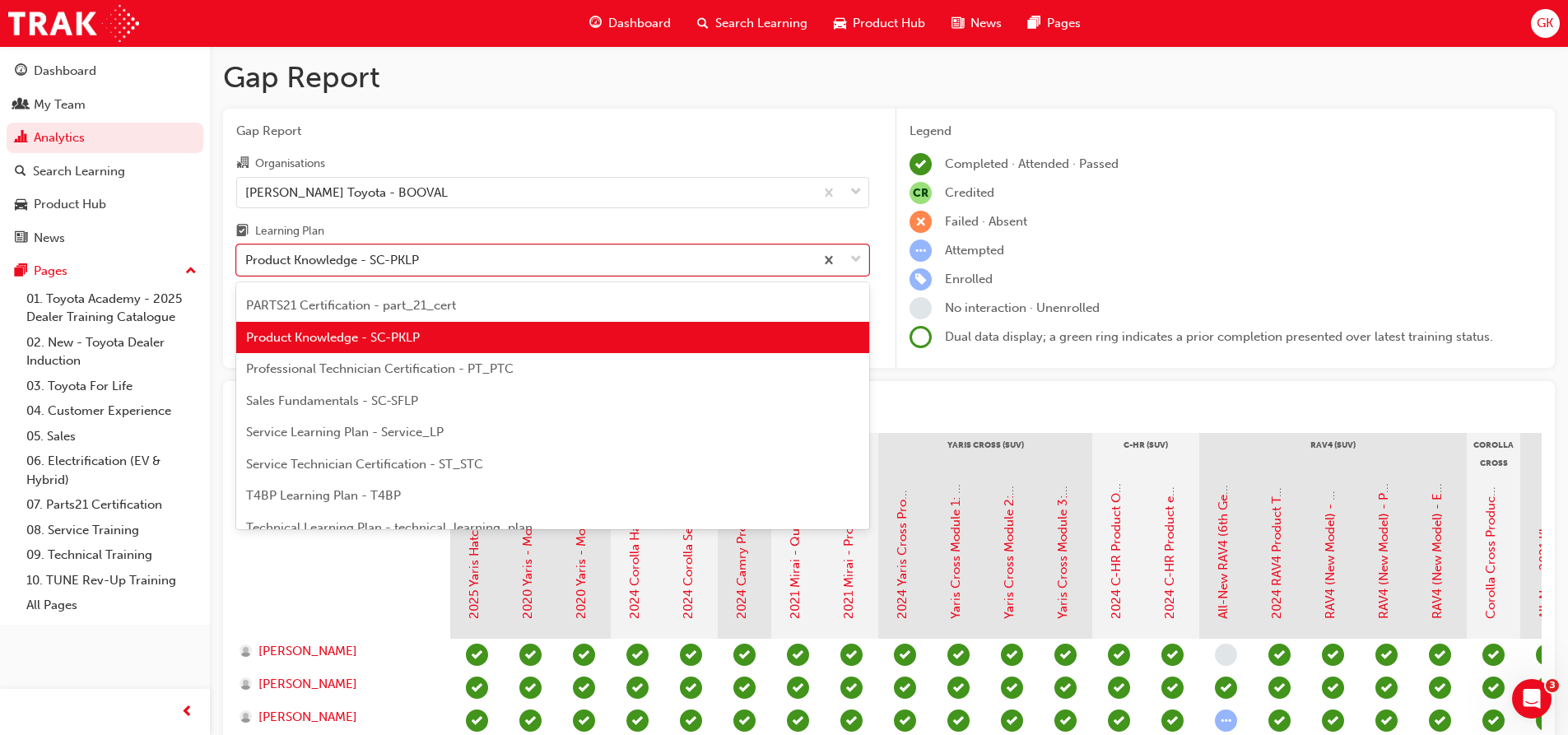
click at [303, 430] on span "Service Learning Plan - Service_LP" at bounding box center [345, 432] width 197 height 15
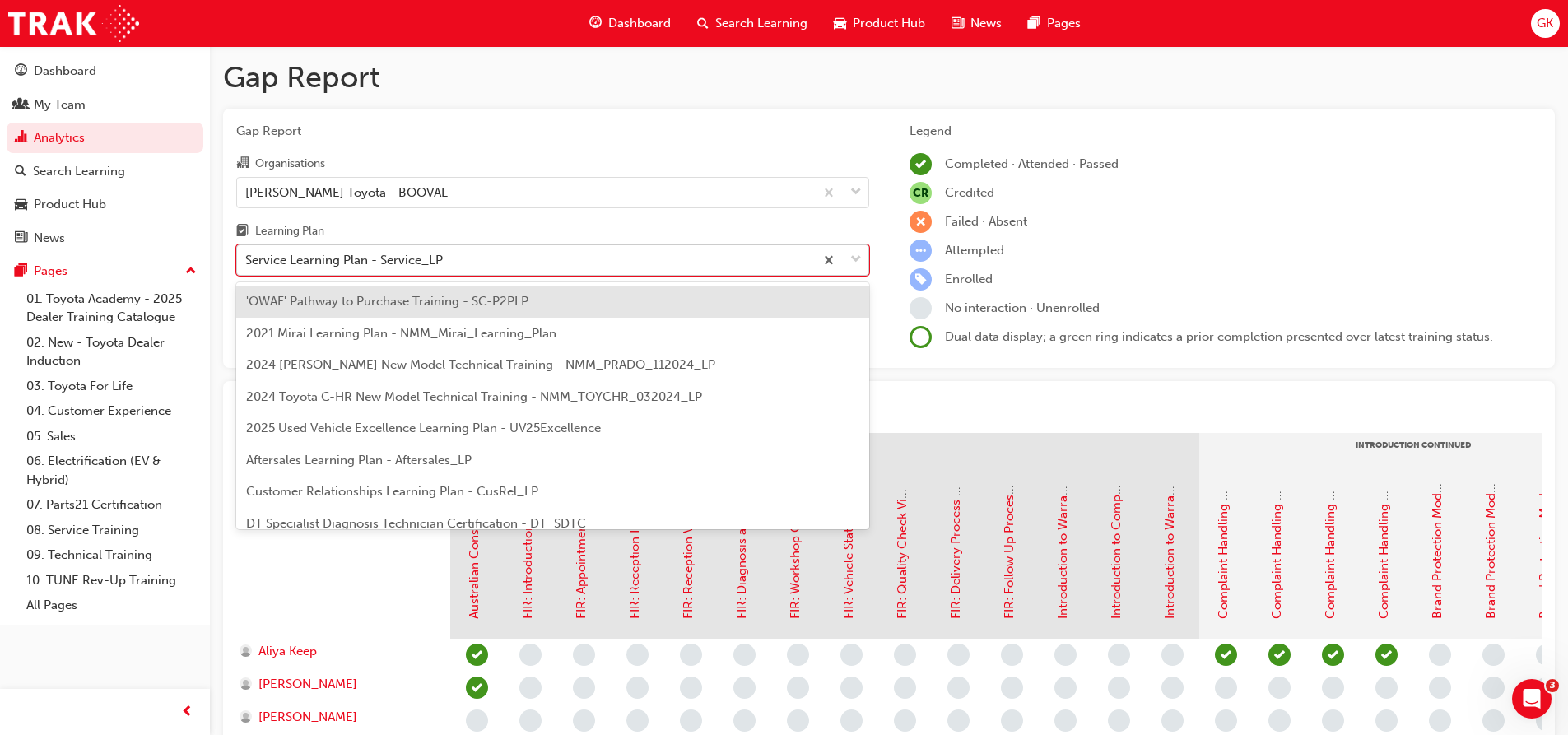
click at [857, 258] on span "down-icon" at bounding box center [855, 260] width 12 height 21
click at [246, 258] on input "Learning Plan option Service Learning Plan - Service_LP, selected. option 'OWAF…" at bounding box center [246, 260] width 2 height 14
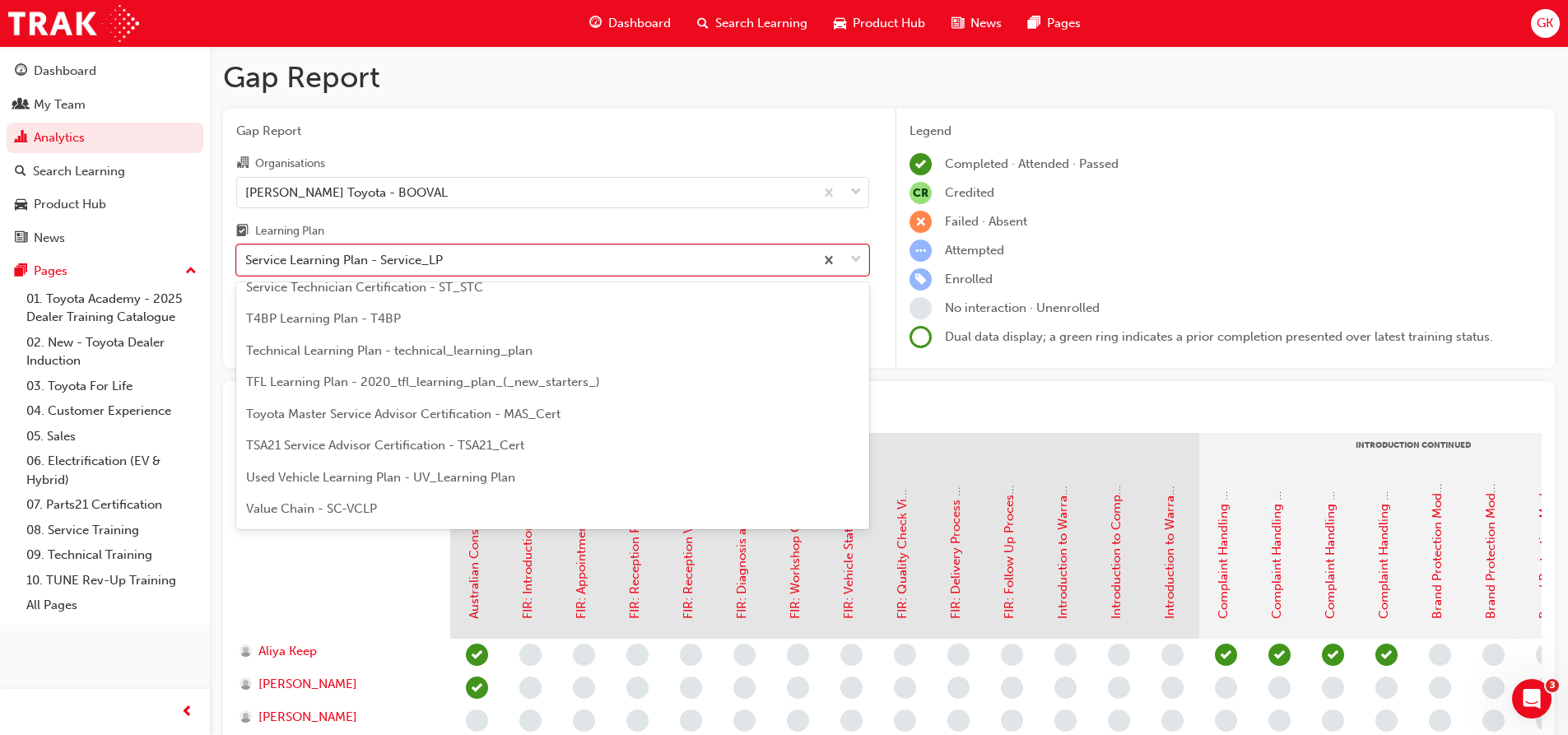
scroll to position [710, 0]
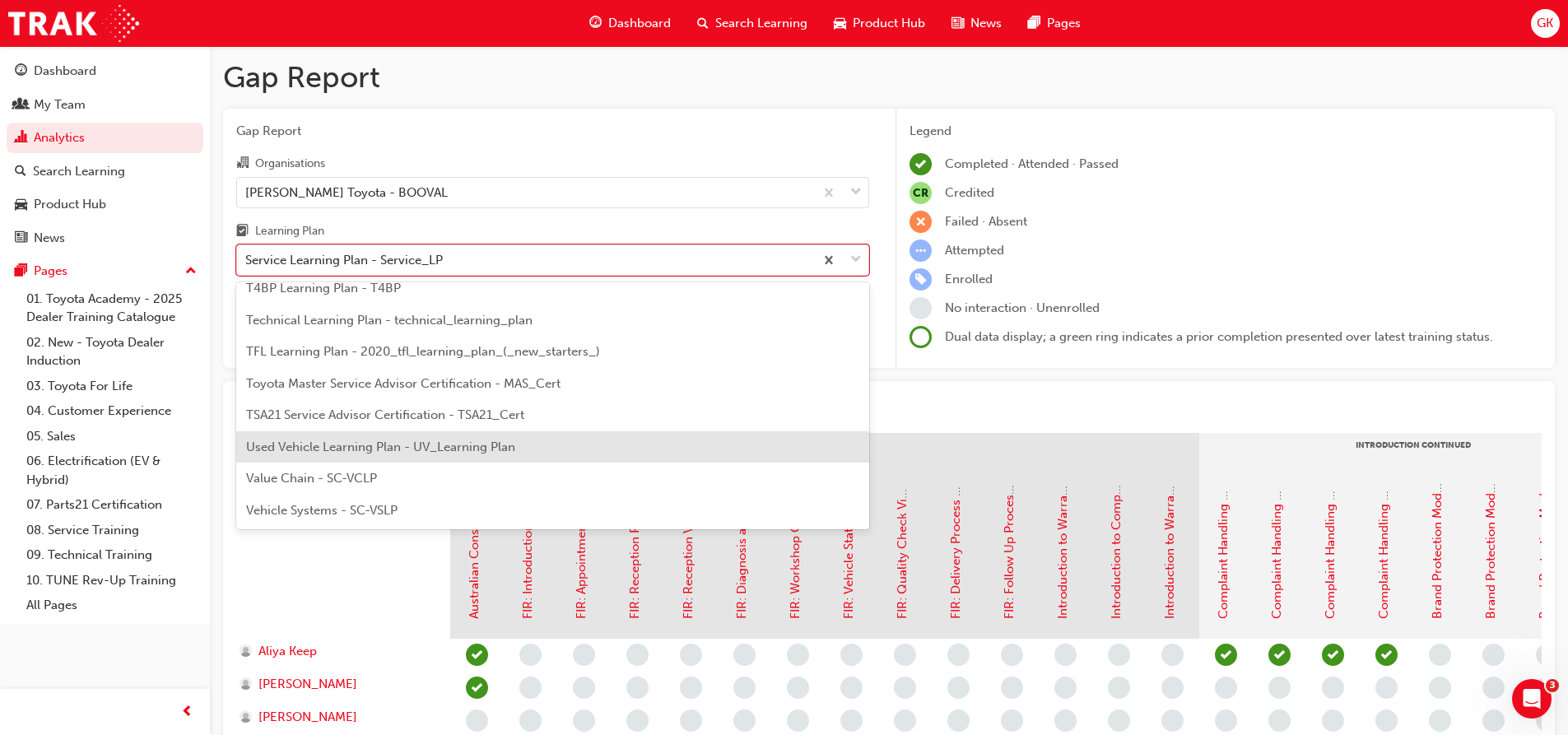
click at [346, 444] on span "Used Vehicle Learning Plan - UV_Learning Plan" at bounding box center [380, 447] width 269 height 15
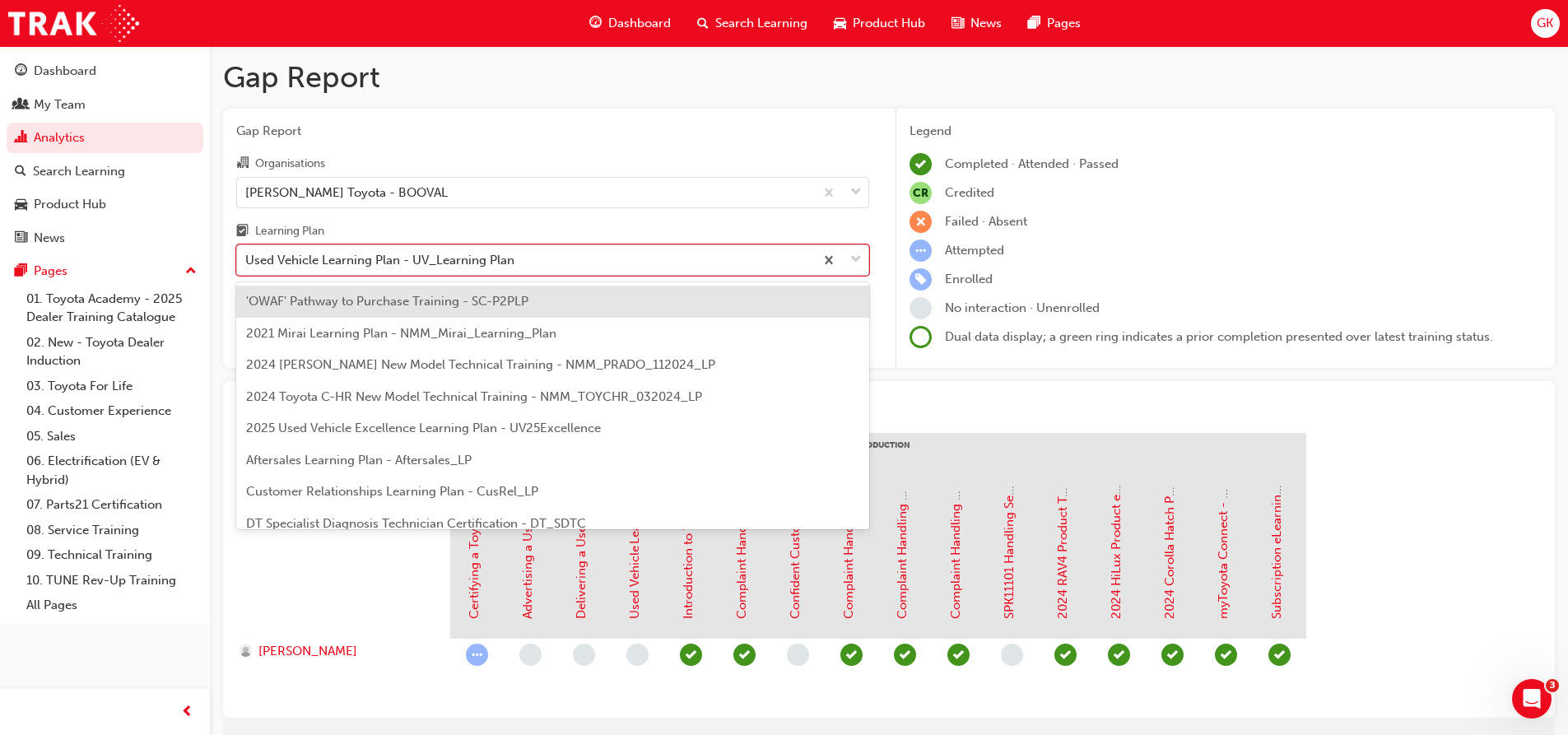
click at [855, 257] on span "down-icon" at bounding box center [855, 260] width 12 height 21
click at [246, 257] on input "Learning Plan option Used Vehicle Learning Plan - UV_Learning Plan, selected. o…" at bounding box center [246, 260] width 2 height 14
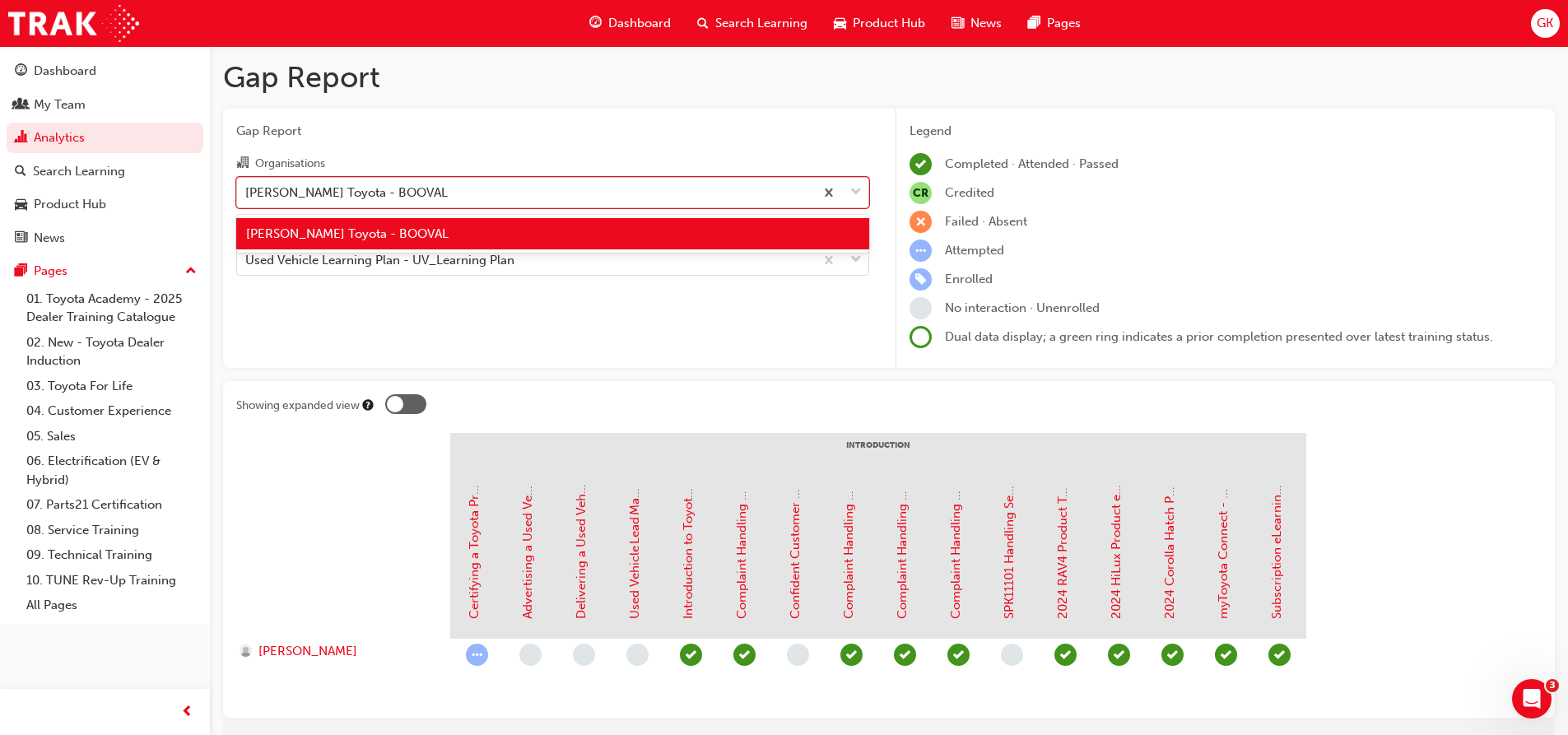
click at [855, 187] on span "down-icon" at bounding box center [855, 193] width 12 height 21
click at [246, 187] on input "Organisations option Llewellyn Toyota - BOOVAL, selected. option Llewellyn Toyo…" at bounding box center [246, 191] width 2 height 14
click at [1543, 21] on span "GK" at bounding box center [1545, 23] width 16 height 19
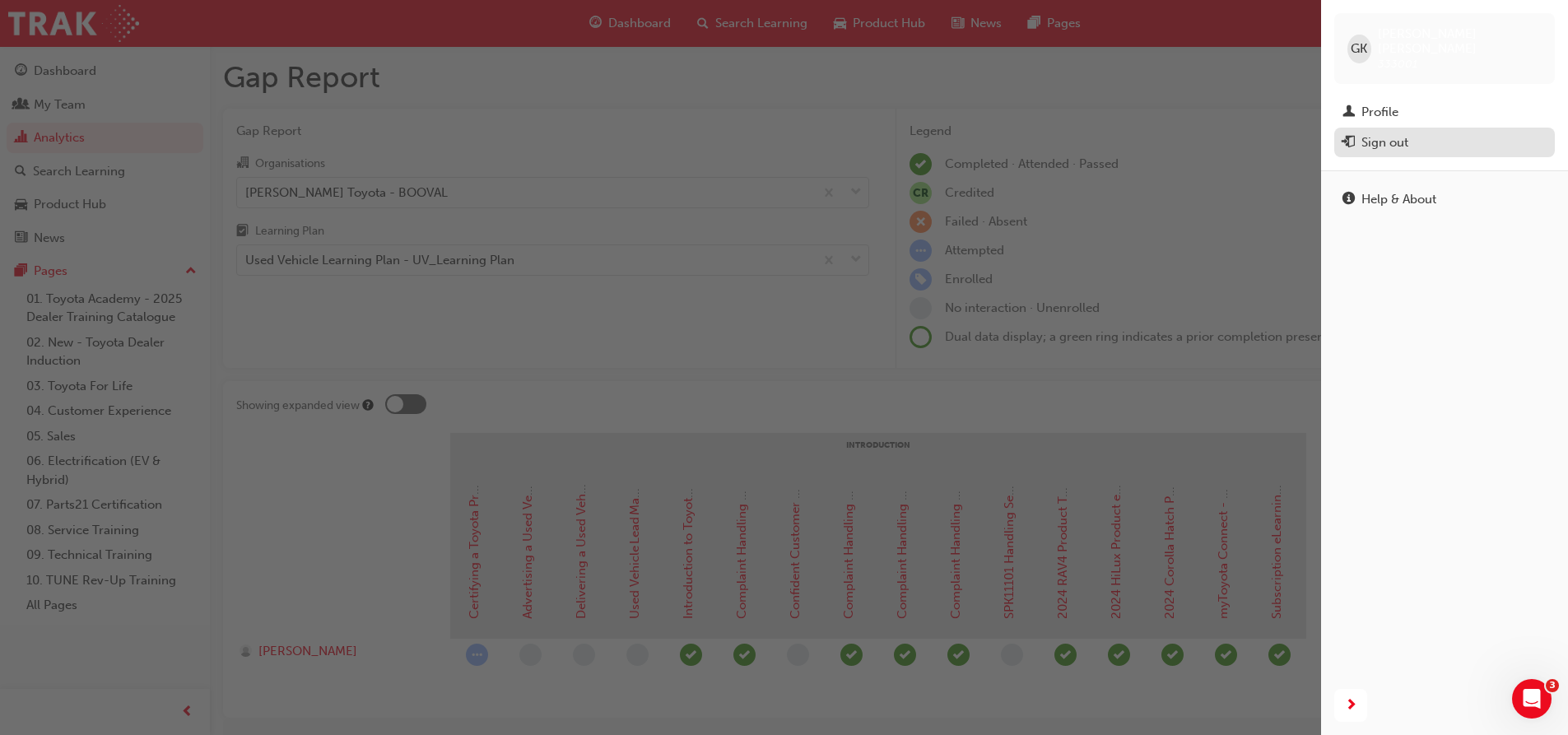
click at [1395, 128] on button "Sign out" at bounding box center [1444, 143] width 221 height 30
